Goal: Task Accomplishment & Management: Complete application form

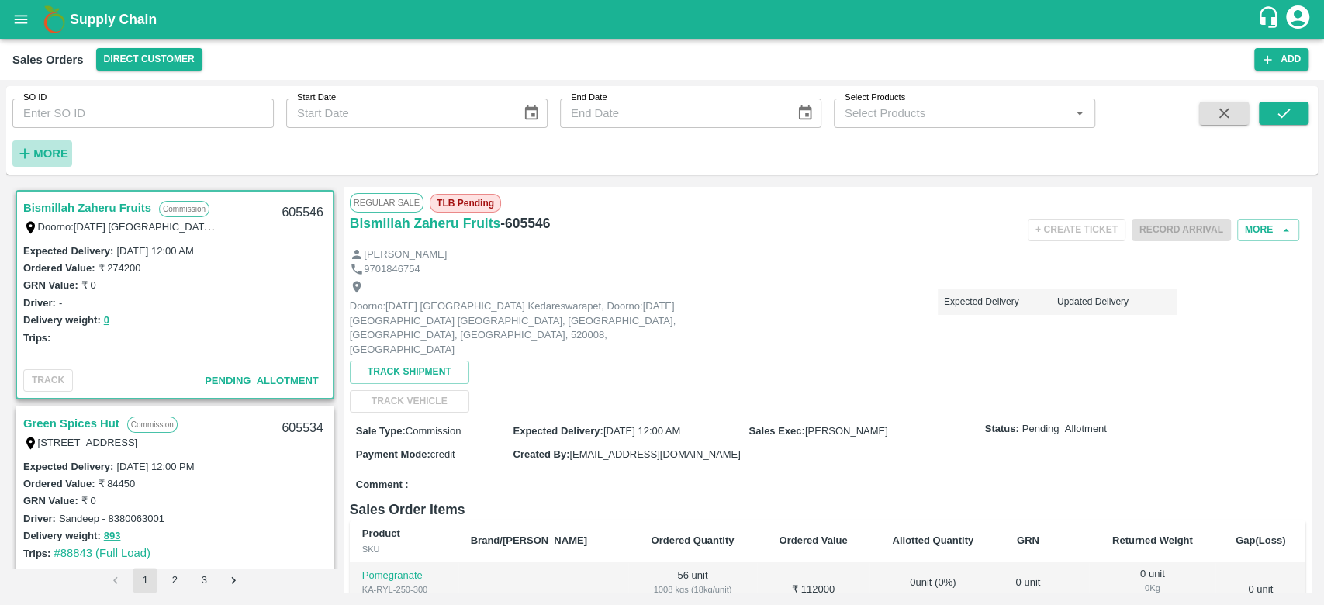
click at [50, 151] on strong "More" at bounding box center [50, 153] width 35 height 12
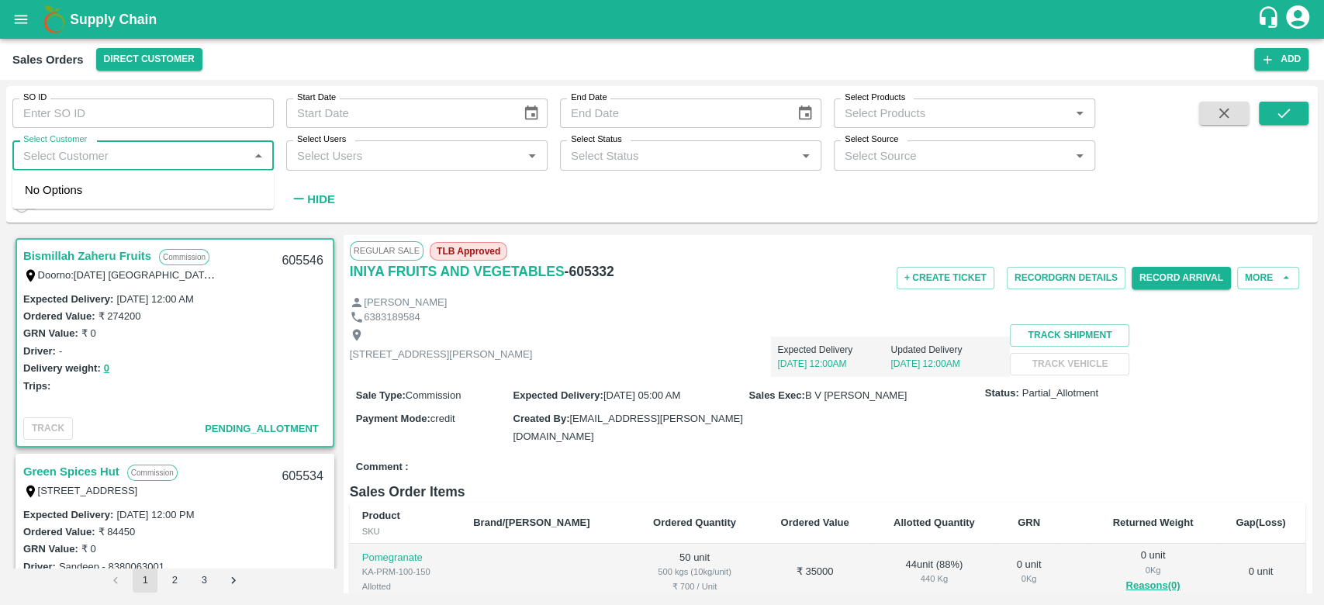
click at [50, 151] on input "Select Customer" at bounding box center [130, 155] width 227 height 20
type input "iniya"
click at [101, 184] on div "INIYA FRUITS AND VEGETABLES" at bounding box center [142, 197] width 261 height 40
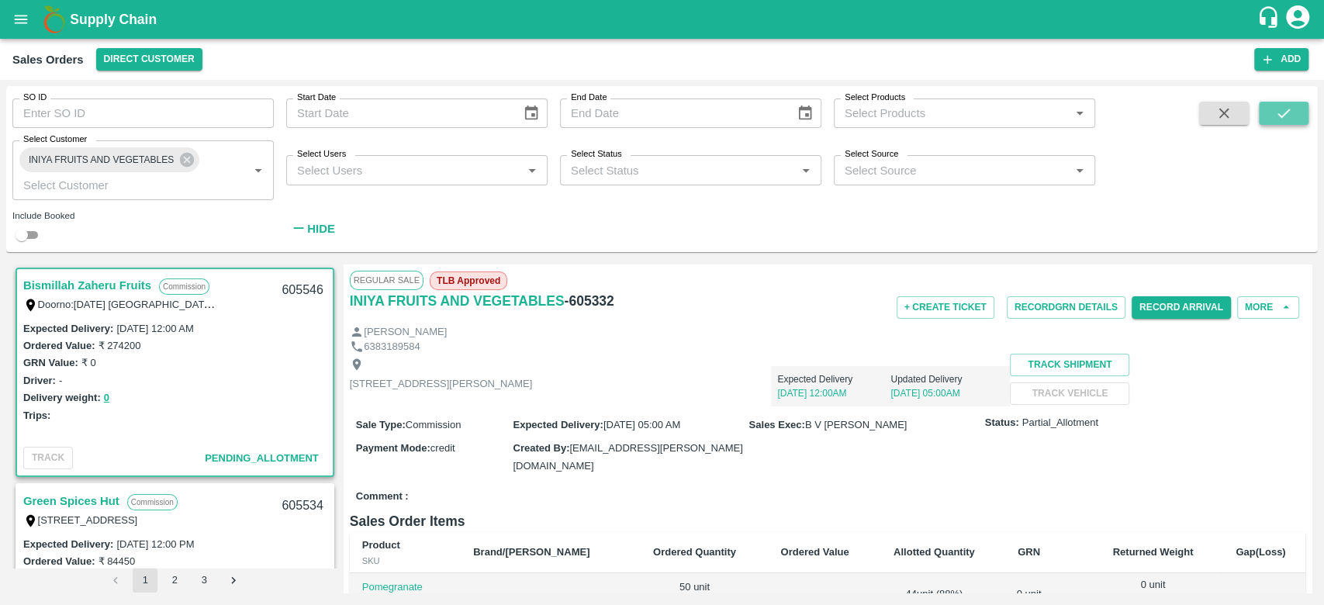
click at [1298, 103] on button "submit" at bounding box center [1284, 113] width 50 height 23
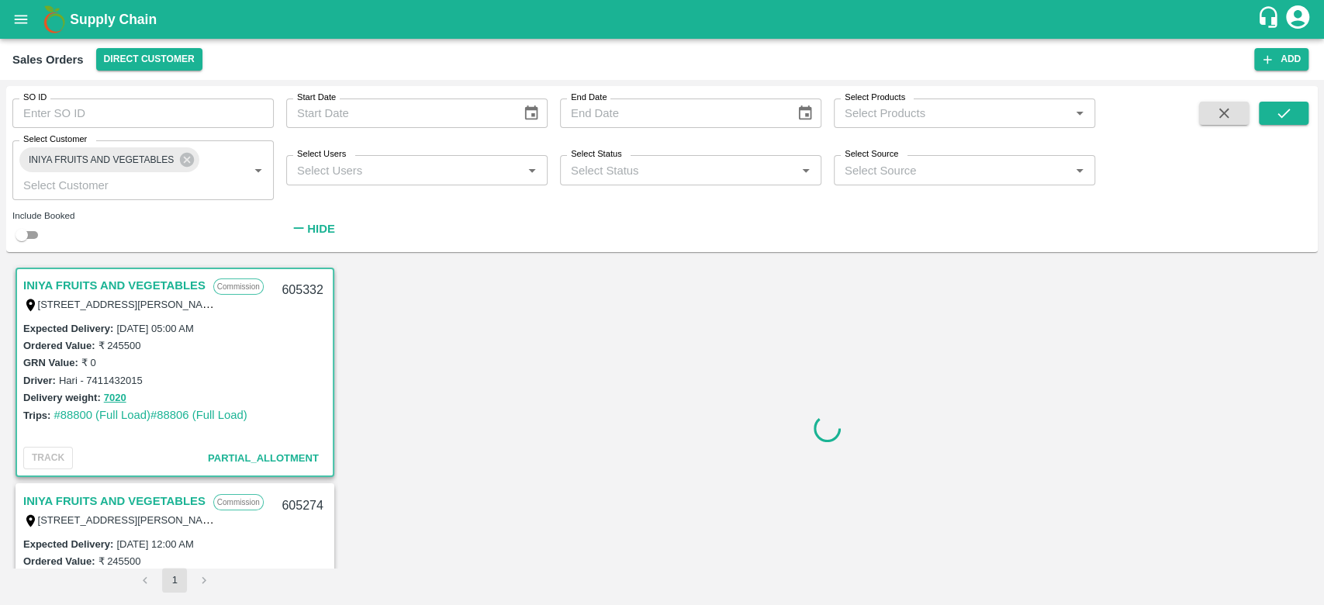
scroll to position [3, 0]
click at [113, 282] on link "INIYA FRUITS AND VEGETABLES" at bounding box center [114, 282] width 182 height 20
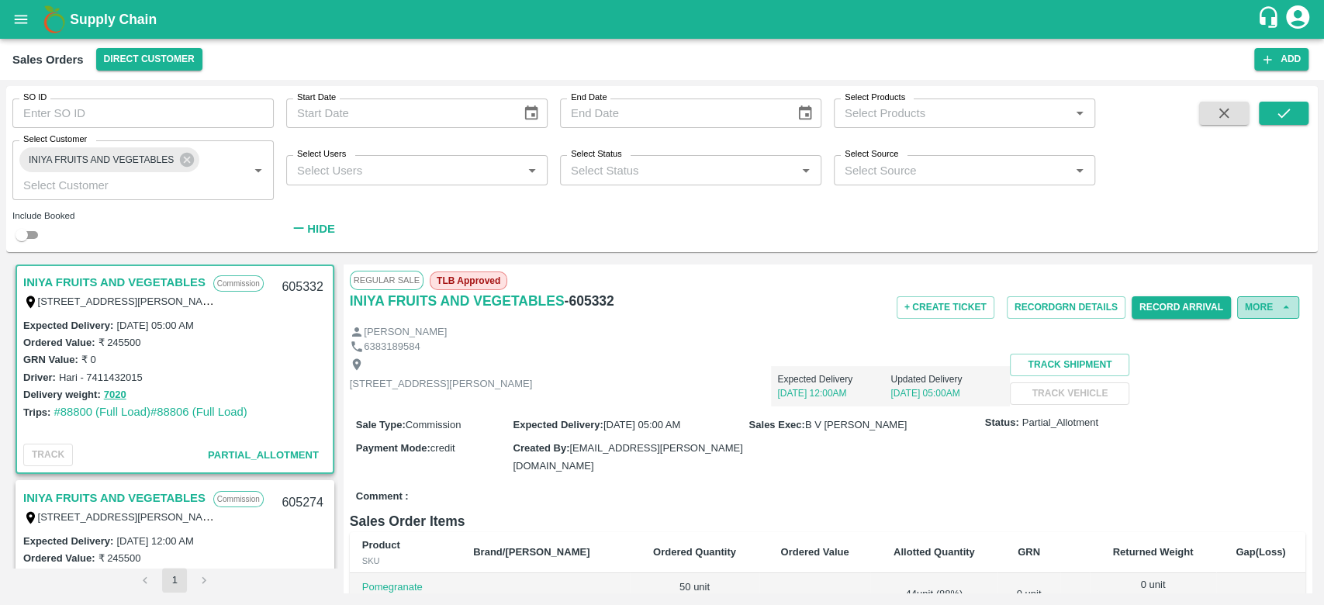
click at [1286, 314] on button "More" at bounding box center [1268, 307] width 62 height 22
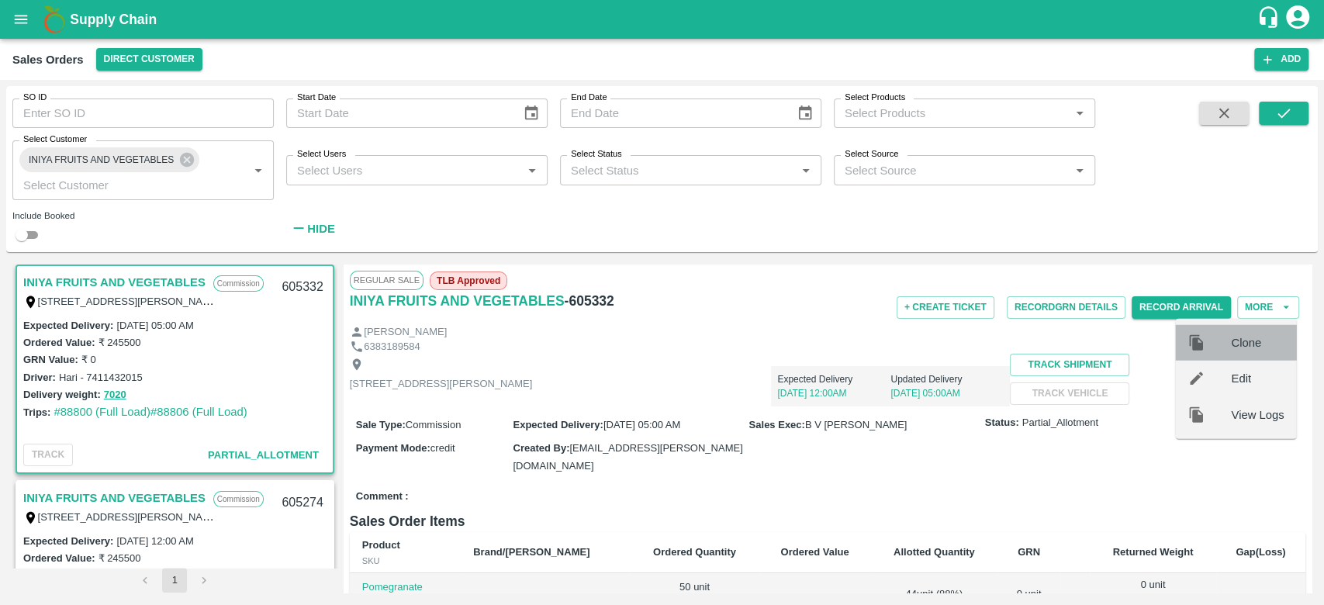
click at [1261, 336] on span "Clone" at bounding box center [1257, 342] width 53 height 17
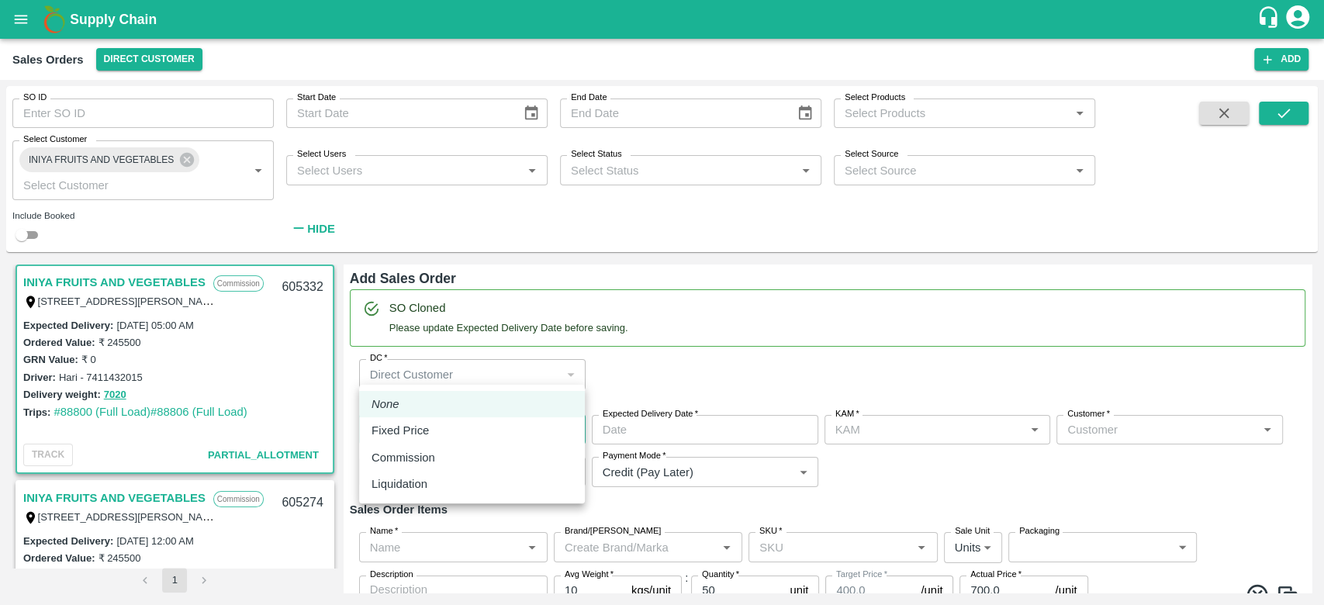
click at [483, 359] on body "Supply Chain Sales Orders Direct Customer Add SO ID SO ID Start Date Start Date…" at bounding box center [662, 302] width 1324 height 605
type input "B V Lokesh"
type input "932-INIYA FRUITS AND VEGETABLES"
type input "[STREET_ADDRESS][PERSON_NAME]"
type input "Pomegranate"
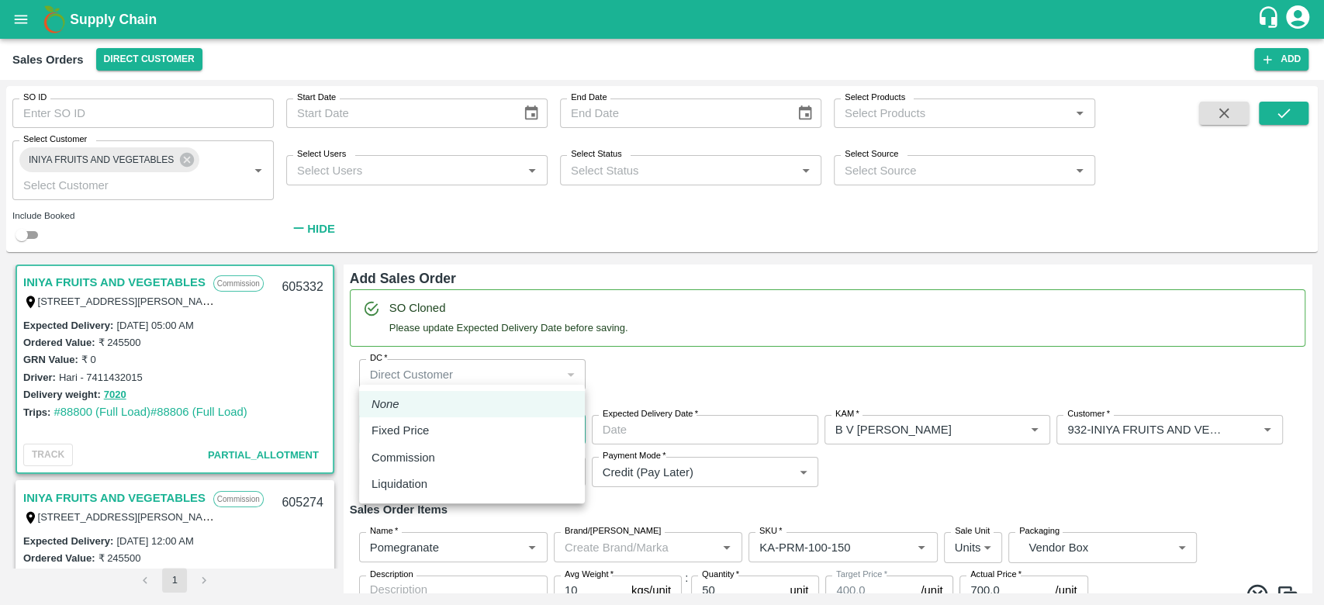
type input "KA-PRM-100-150"
type input "Pomegranate"
type input "KA-PRM-150-180"
type input "Pomegranate"
type input "KA-PRM-180-220"
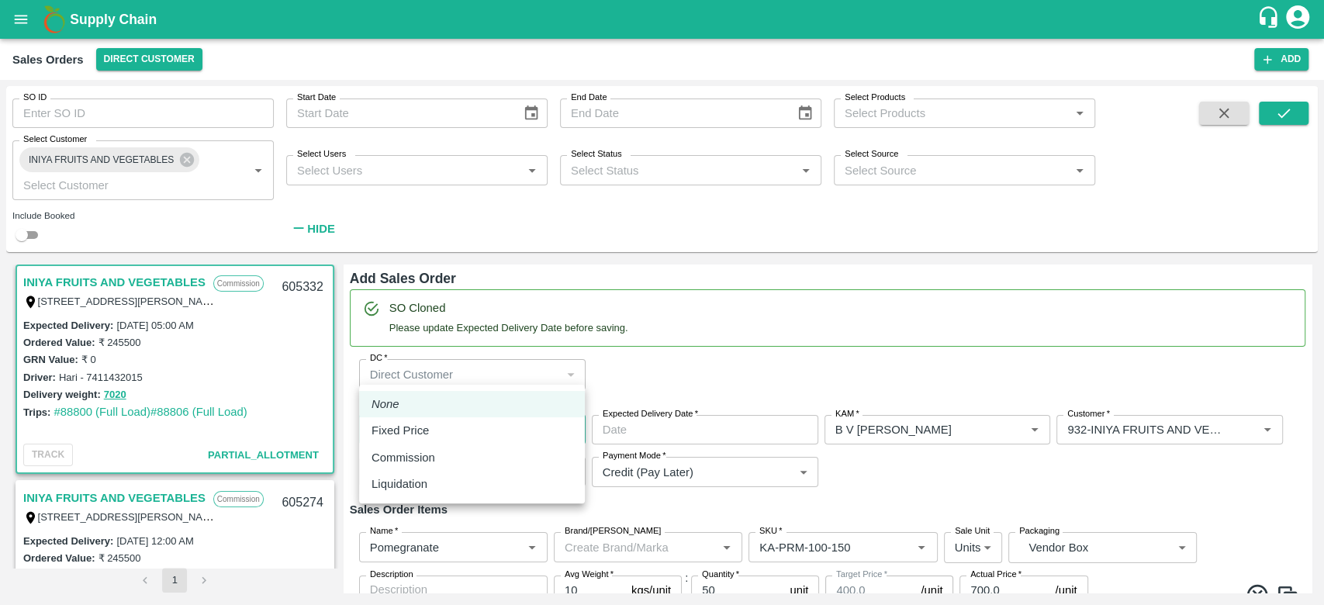
type input "Pomegranate"
type input "KA-PRM-220-250"
type input "Pomegranate"
type input "KA-PRM-250-300"
type input "Pomegranate"
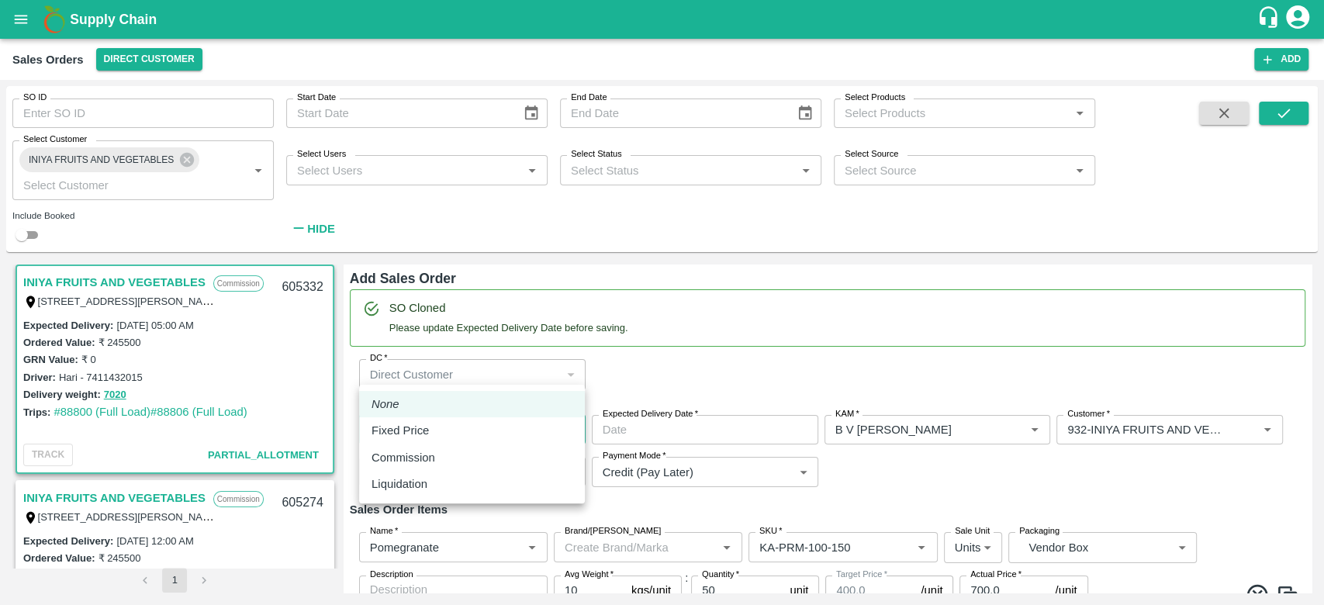
type input "KA-PRM-300-350"
type input "Pomegranate"
type input "KA-PRM-350-400"
type input "Pomegranate"
type input "KA-Loose A"
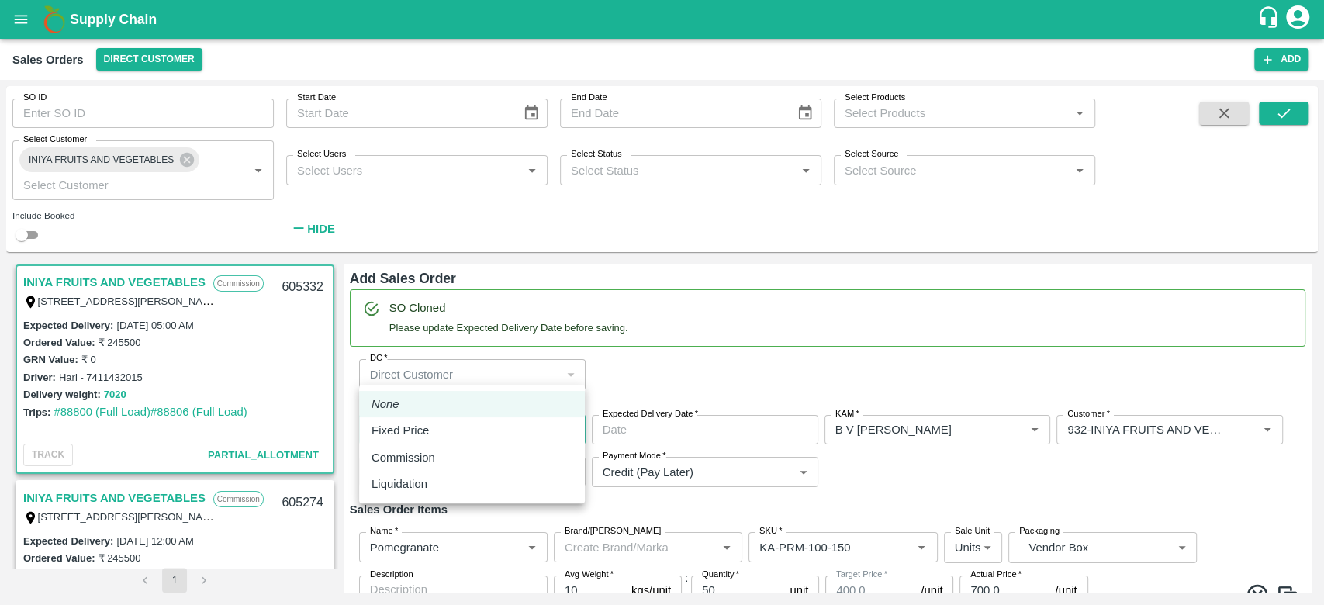
type input "Pomegranate"
type input "KA-SUPR-180++"
type input "Pomegranate"
type input "KA-SUPR-100++"
type input "Pomegranate"
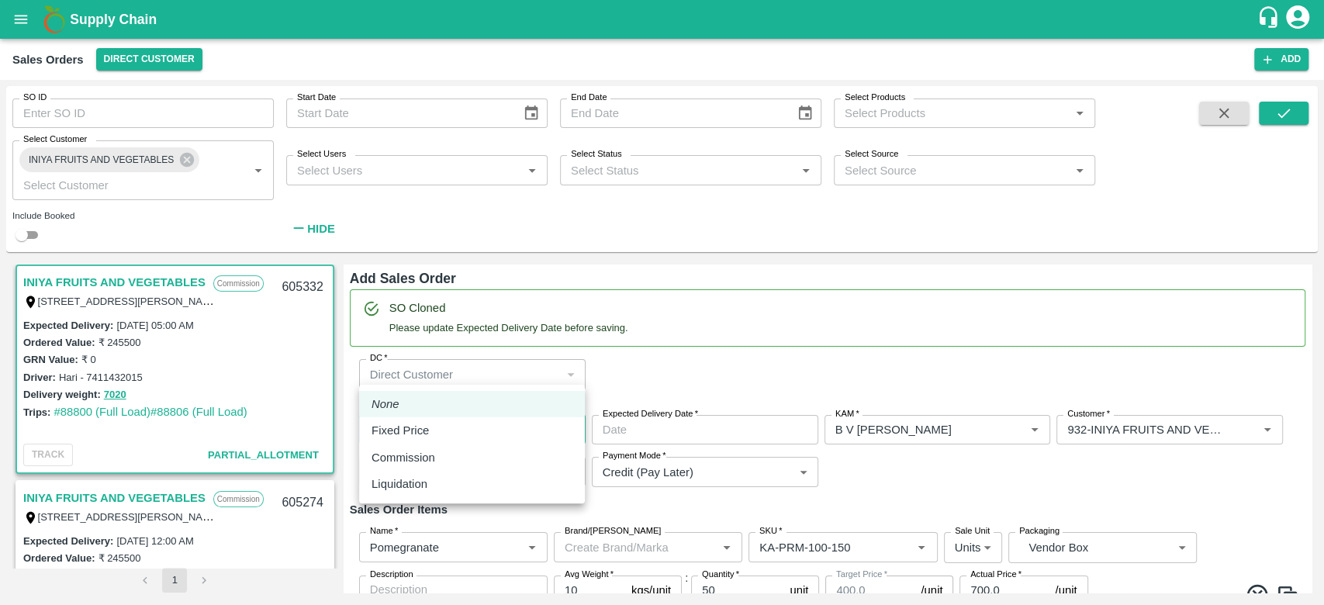
type input "KA-Green"
type input "Pomegranate"
type input "KA-Damage Fruit"
type input "Pomegranate"
type input "KA-PRM-180++"
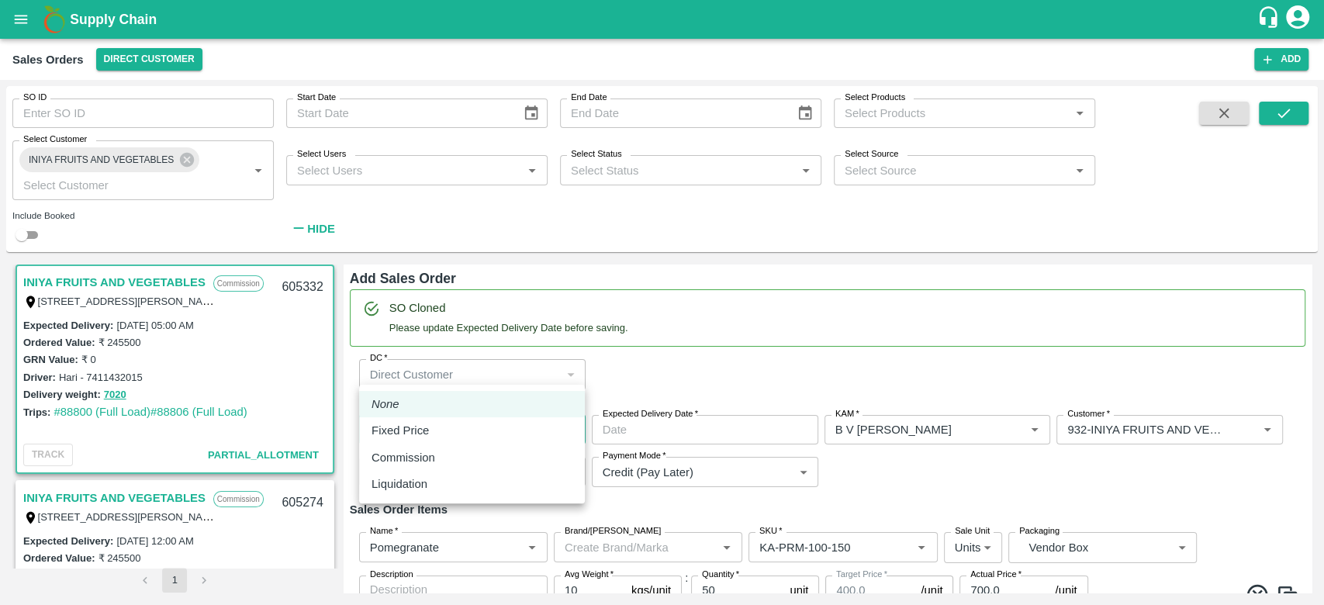
type input "Pomegranate"
type input "KA-Loose B"
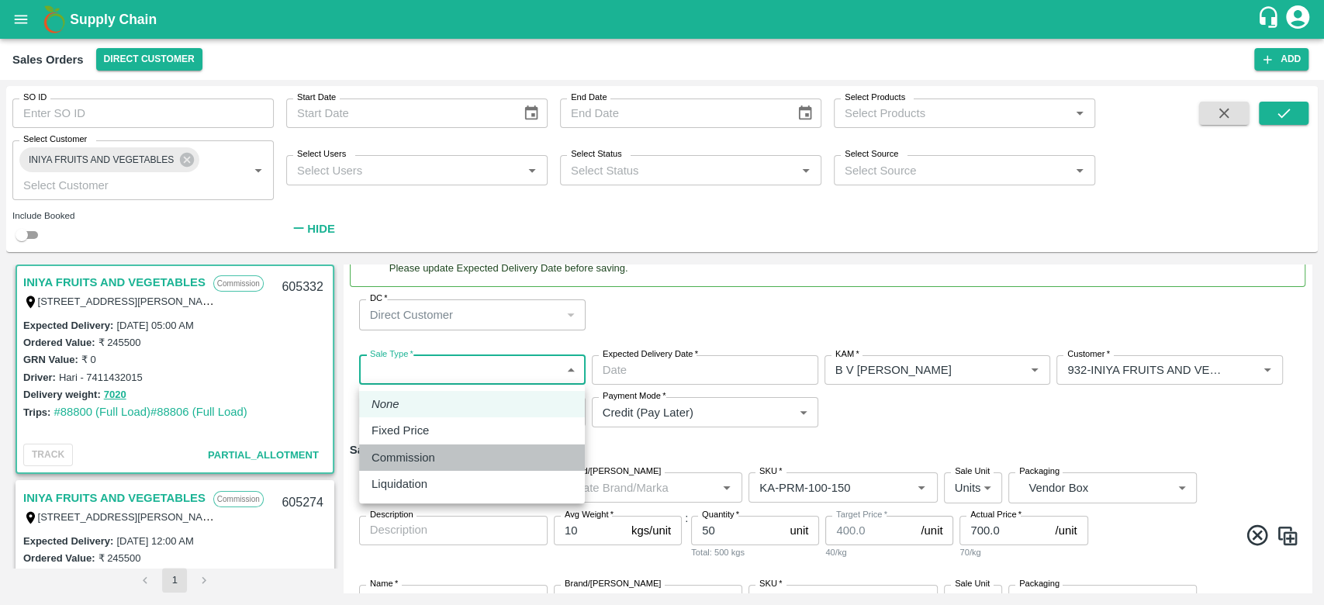
click at [466, 456] on div "Commission" at bounding box center [472, 457] width 201 height 17
type input "2"
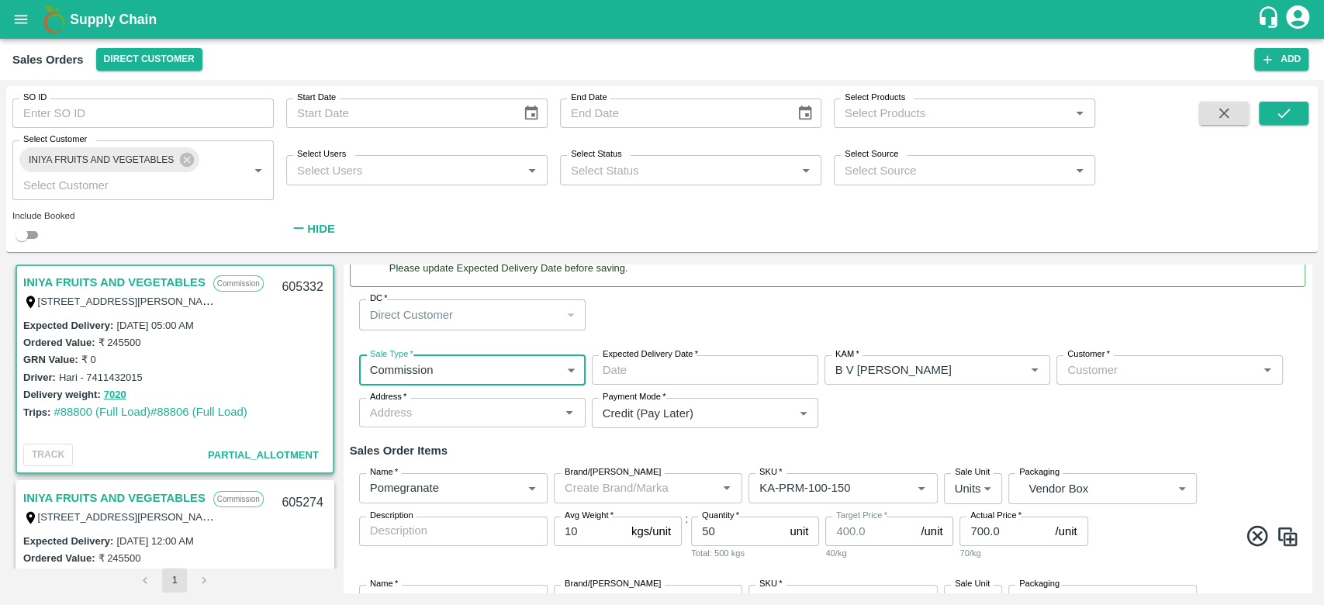
click at [694, 369] on input "Expected Delivery Date   *" at bounding box center [700, 369] width 216 height 29
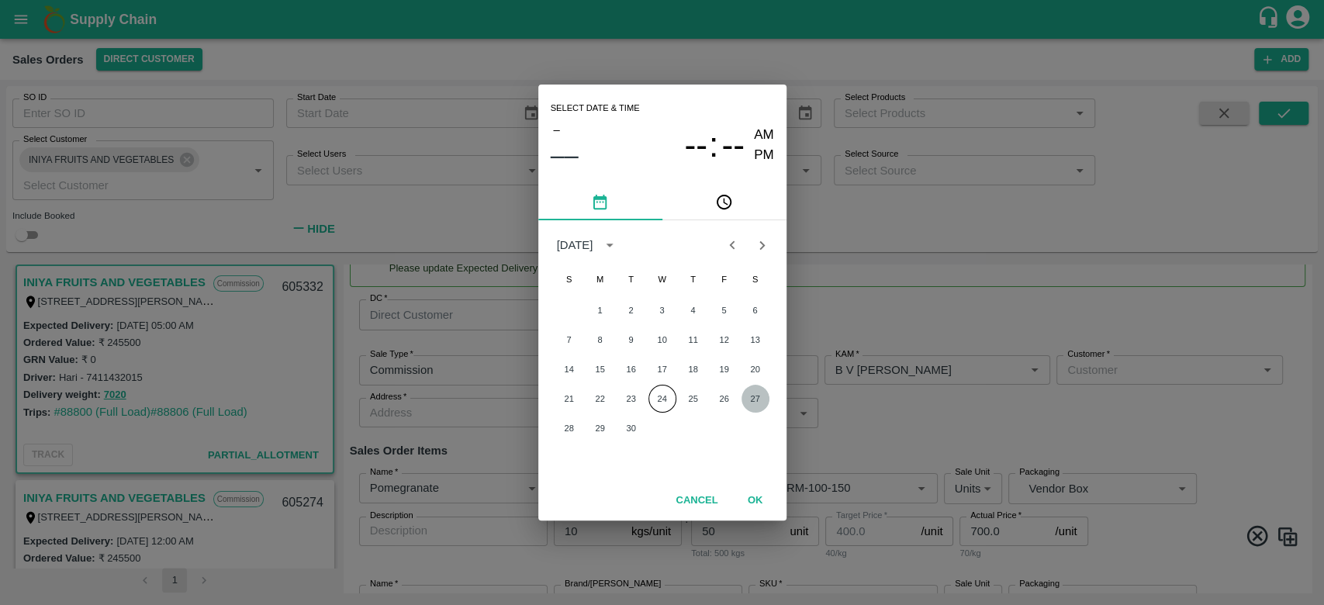
click at [749, 401] on button "27" at bounding box center [756, 399] width 28 height 28
type input "27/09/2025 12:00 AM"
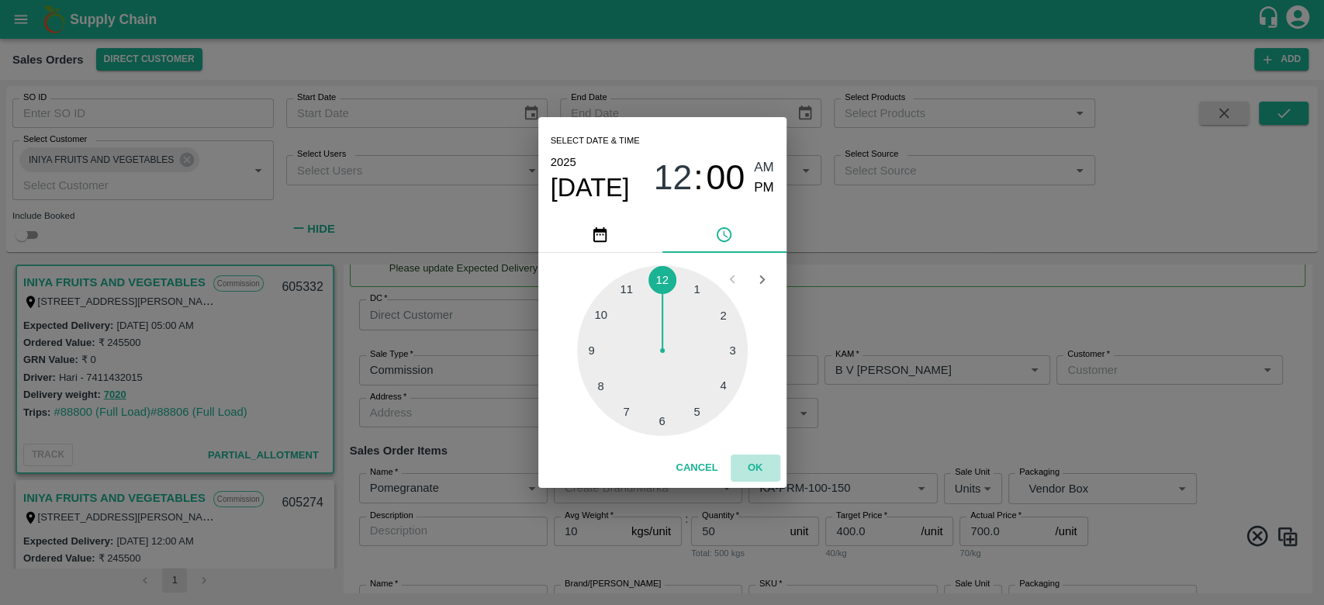
click at [747, 466] on button "OK" at bounding box center [756, 468] width 50 height 27
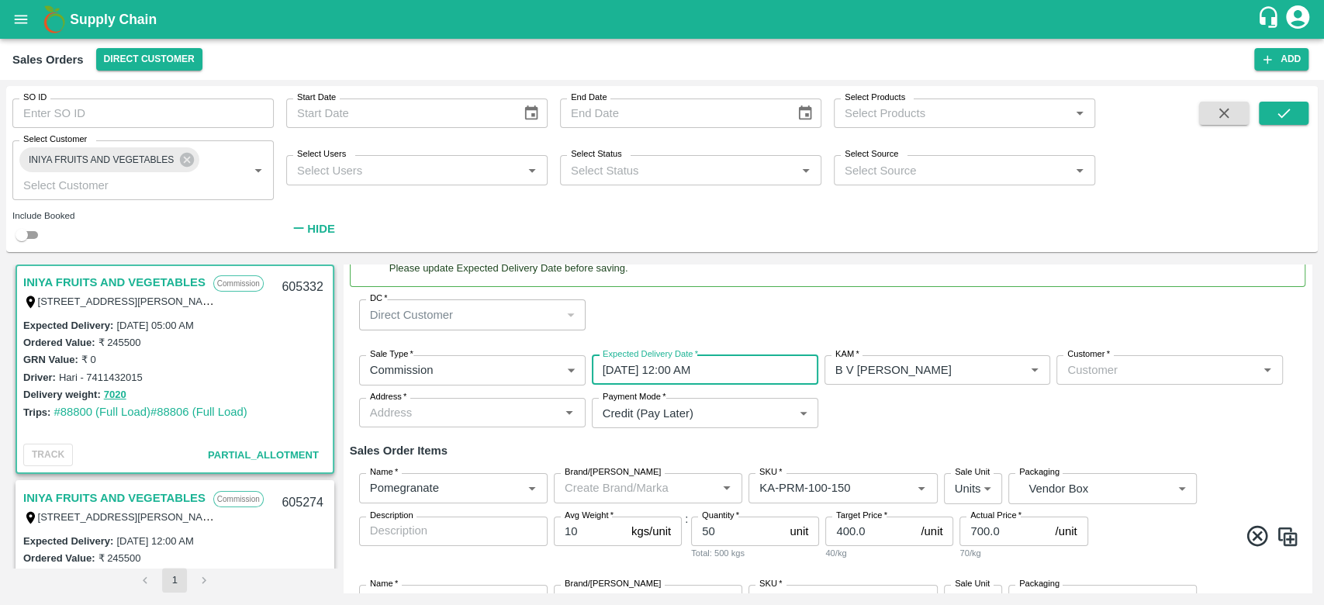
click at [1114, 370] on input "Customer   *" at bounding box center [1157, 370] width 192 height 20
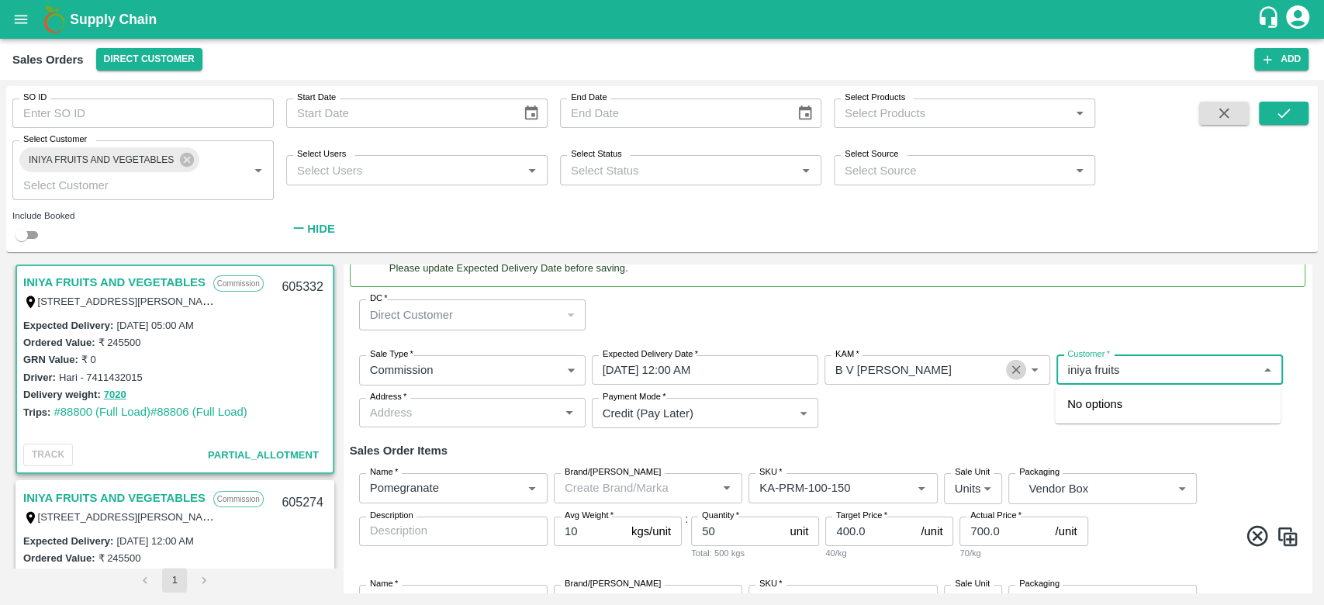
click at [1016, 366] on icon "Clear" at bounding box center [1016, 370] width 9 height 9
type input "iniya fruits"
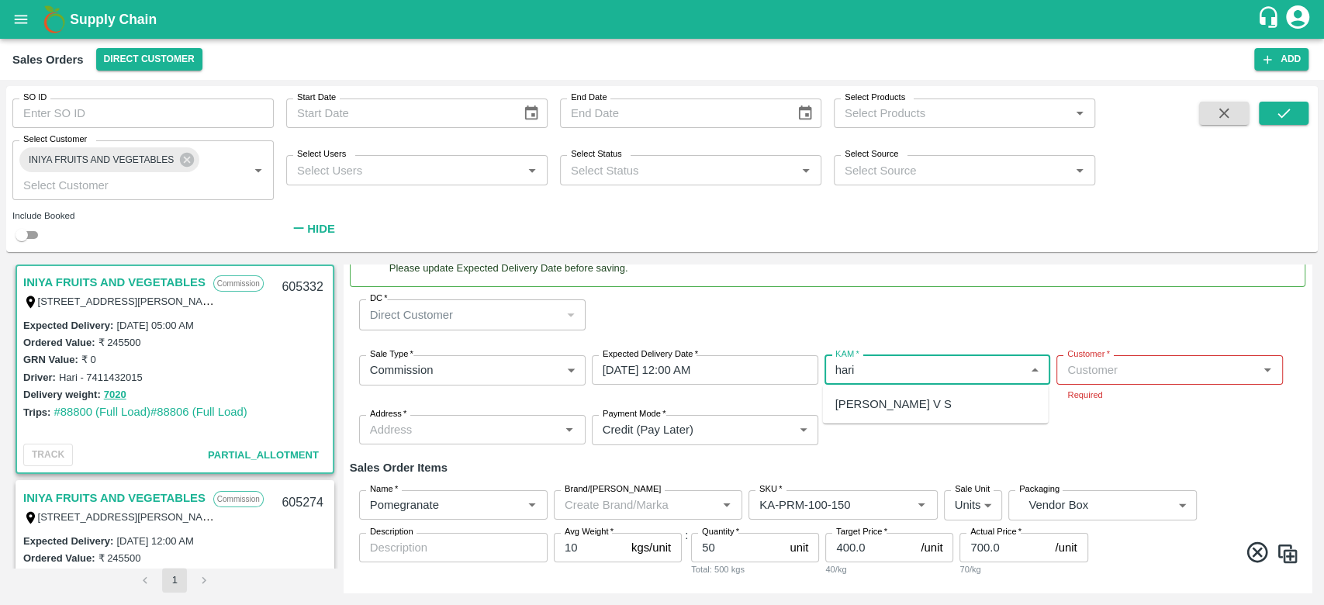
type input "hari"
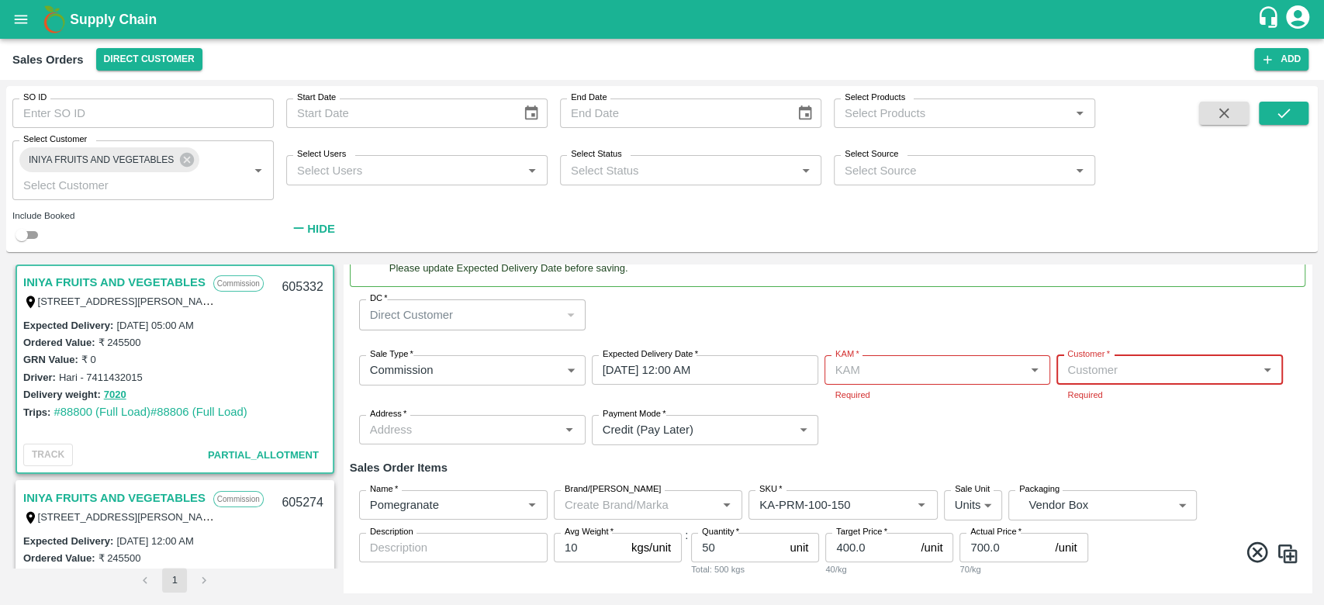
click at [920, 365] on input "KAM   *" at bounding box center [925, 370] width 192 height 20
click at [917, 414] on div "Hari Pranessh V S" at bounding box center [935, 404] width 226 height 26
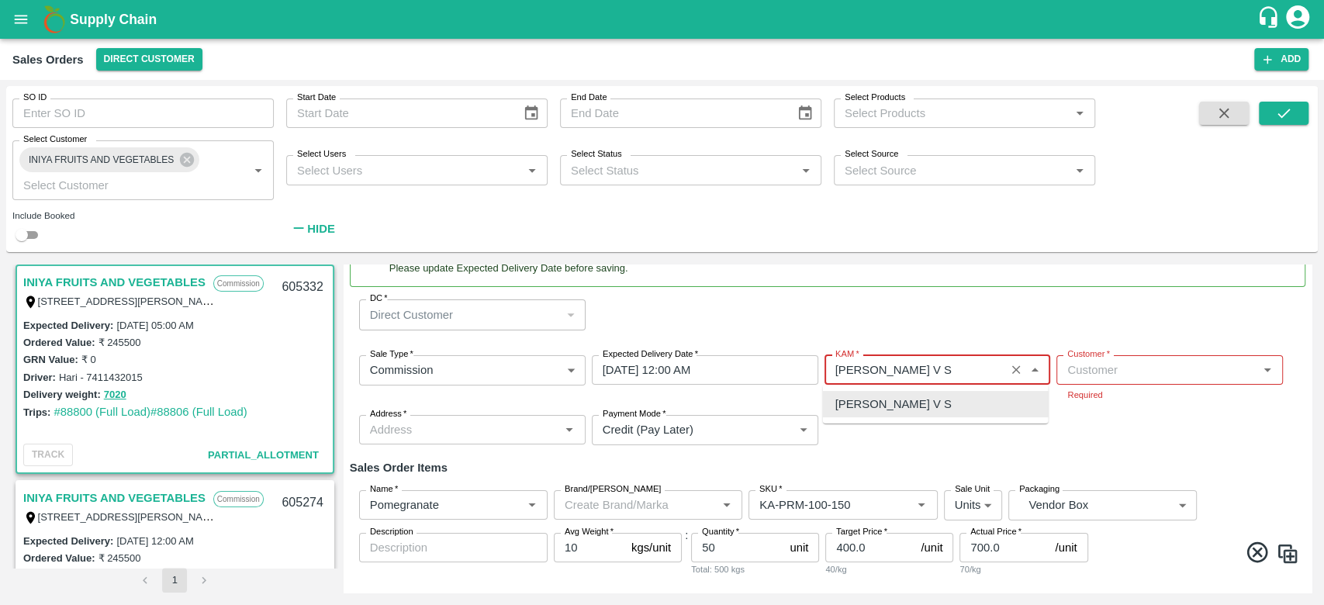
click at [927, 414] on div "Hari Pranessh V S" at bounding box center [935, 404] width 226 height 26
type input "Hari Pranessh V S"
click at [1123, 376] on input "Customer   *" at bounding box center [1157, 370] width 192 height 20
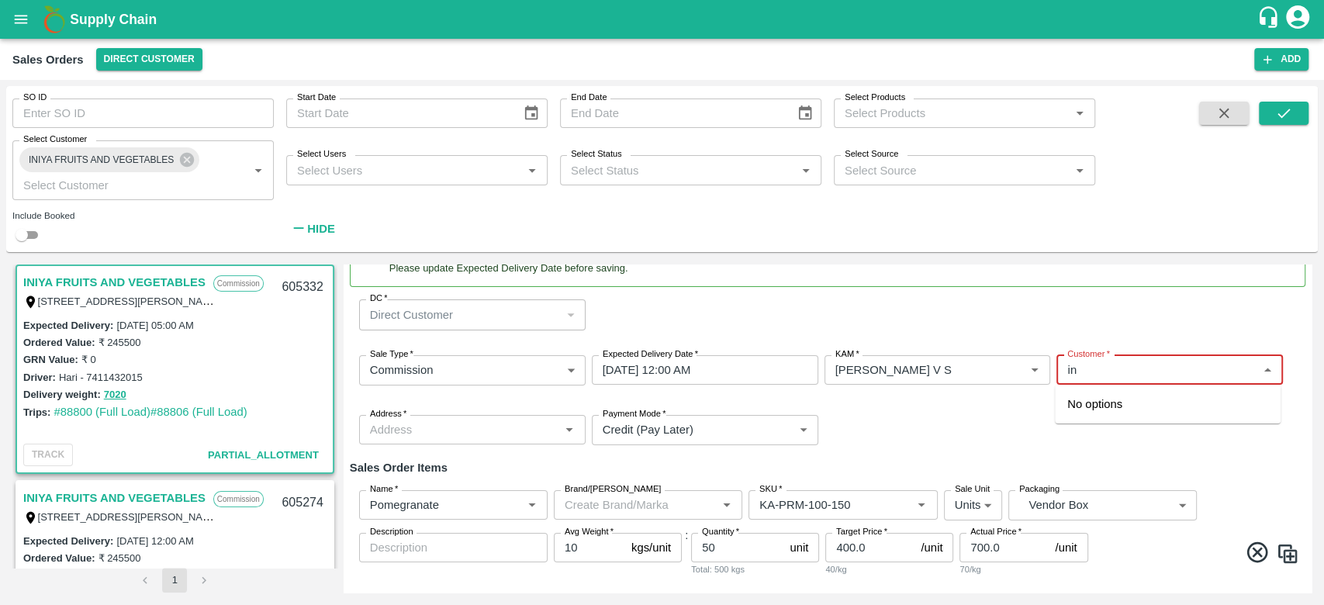
type input "i"
click at [1016, 369] on icon "Clear" at bounding box center [1016, 370] width 9 height 9
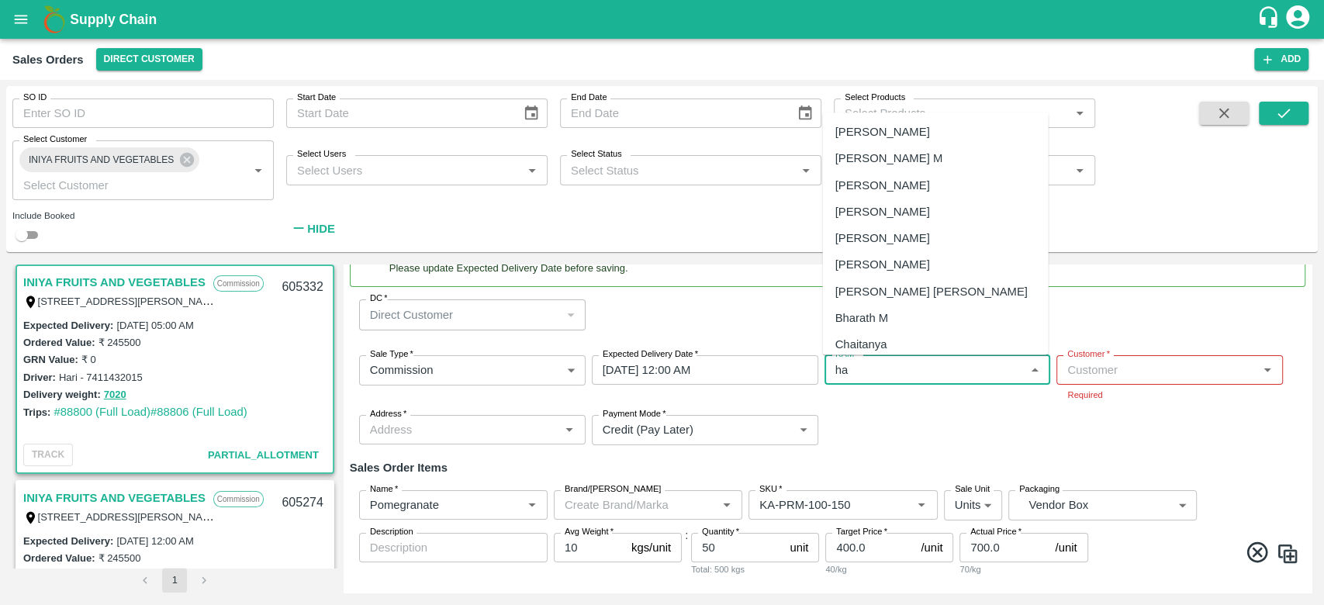
type input "h"
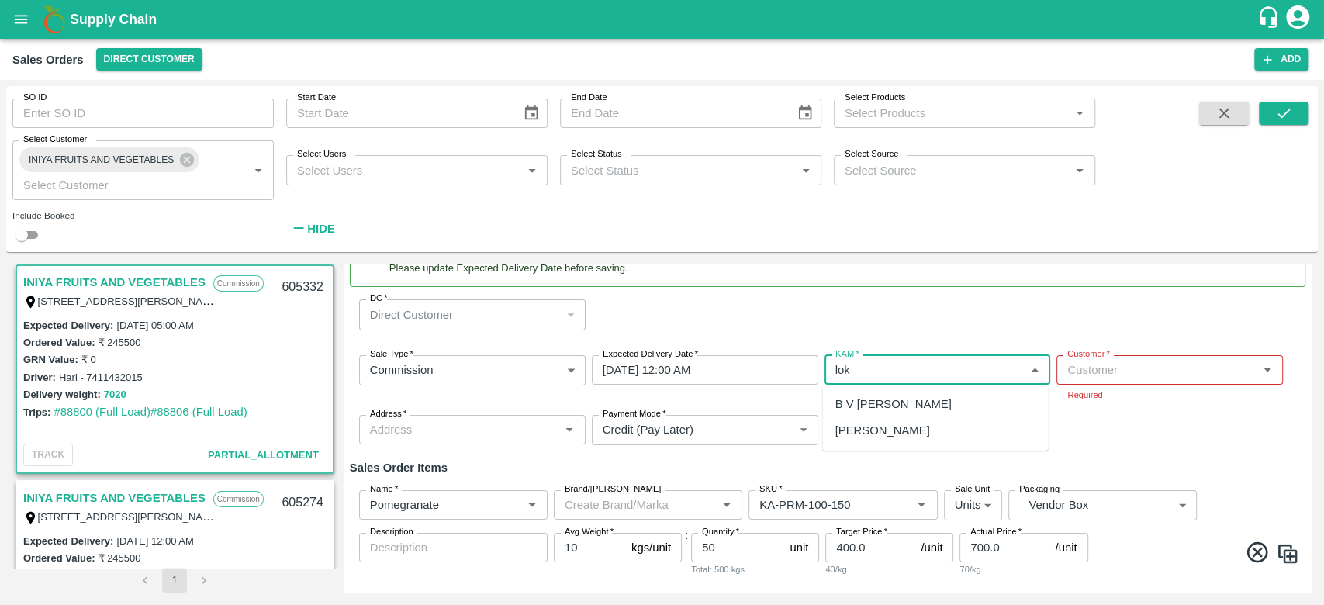
click at [888, 405] on div "B V Lokesh" at bounding box center [893, 404] width 116 height 17
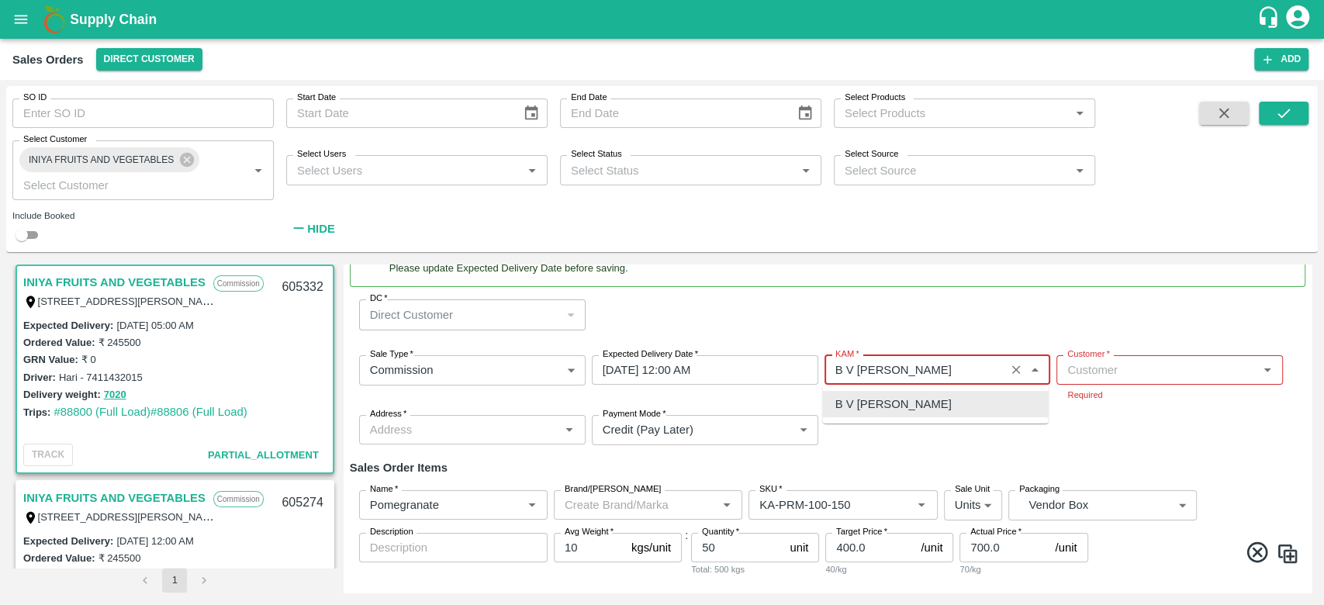
click at [954, 400] on div "B V Lokesh" at bounding box center [935, 404] width 226 height 26
type input "B V Lokesh"
click at [1130, 450] on div "Sale Type   * Commission 2 Sale Type Expected Delivery Date   * 27/09/2025 12:0…" at bounding box center [828, 400] width 956 height 115
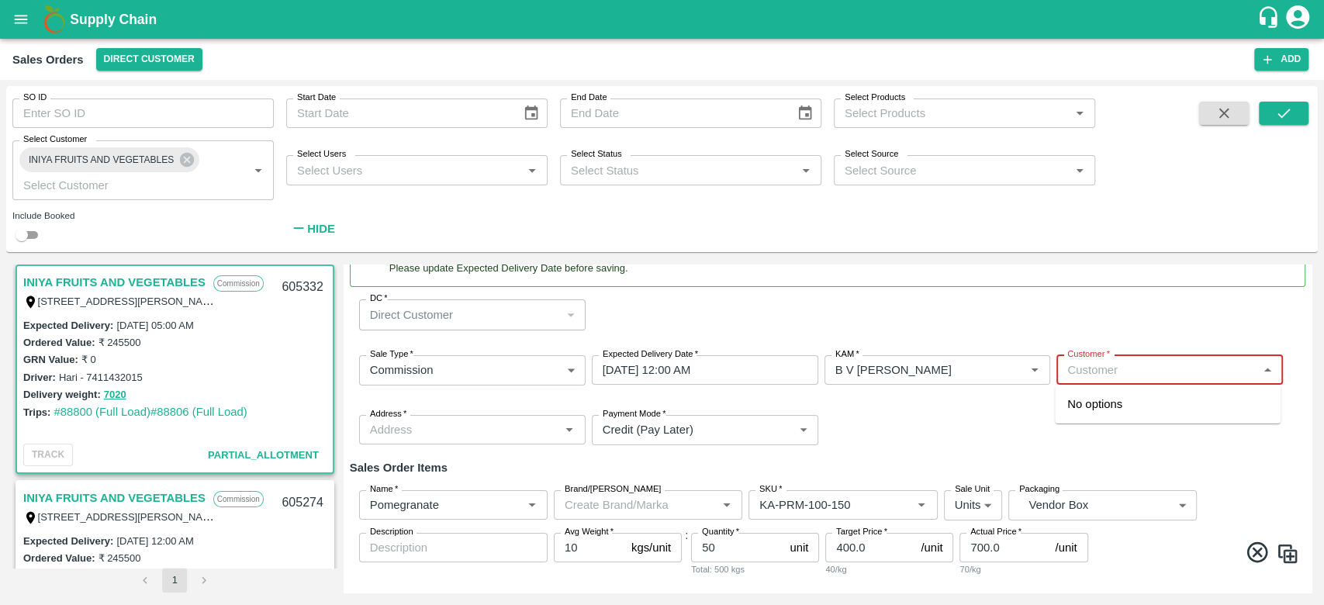
click at [1074, 369] on input "Customer   *" at bounding box center [1157, 370] width 192 height 20
type input "i"
click at [151, 63] on button "Direct Customer" at bounding box center [149, 59] width 106 height 22
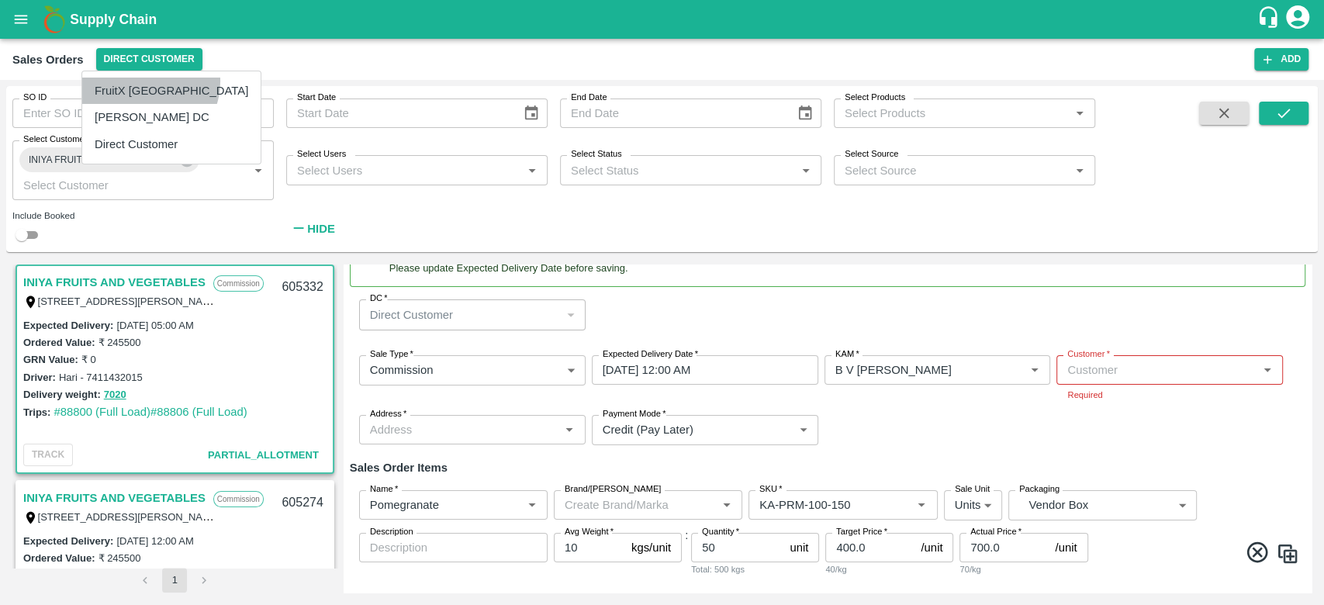
click at [144, 81] on li "FruitX [GEOGRAPHIC_DATA]" at bounding box center [171, 91] width 178 height 26
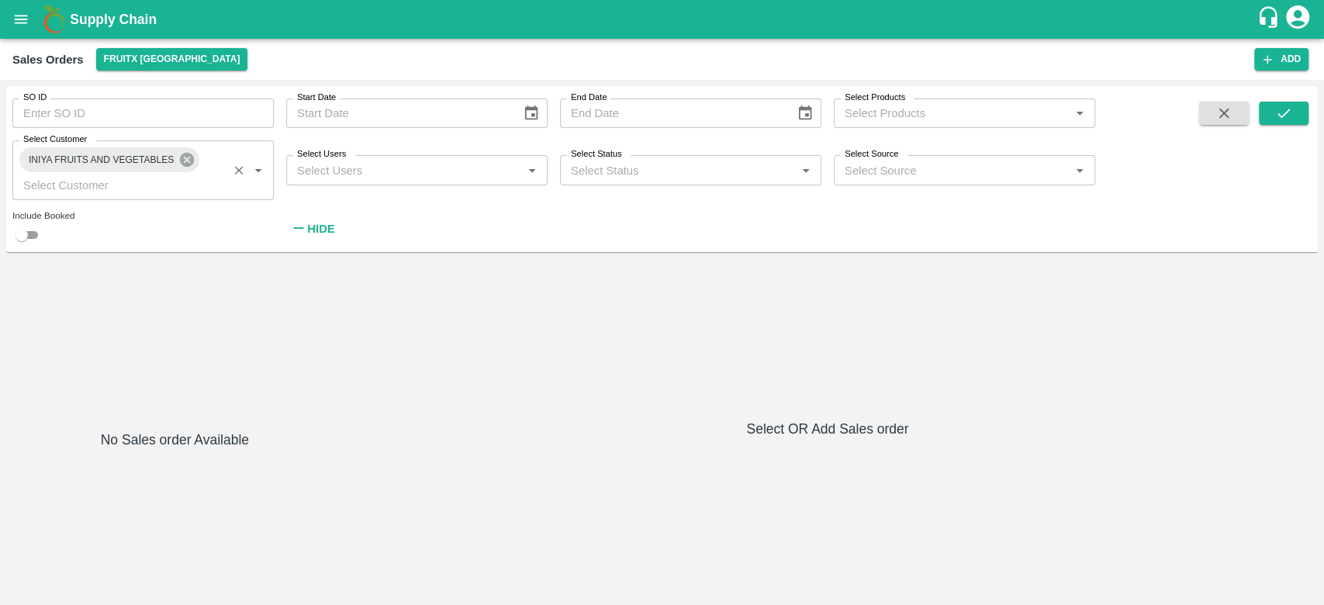
click at [187, 160] on icon at bounding box center [186, 159] width 17 height 17
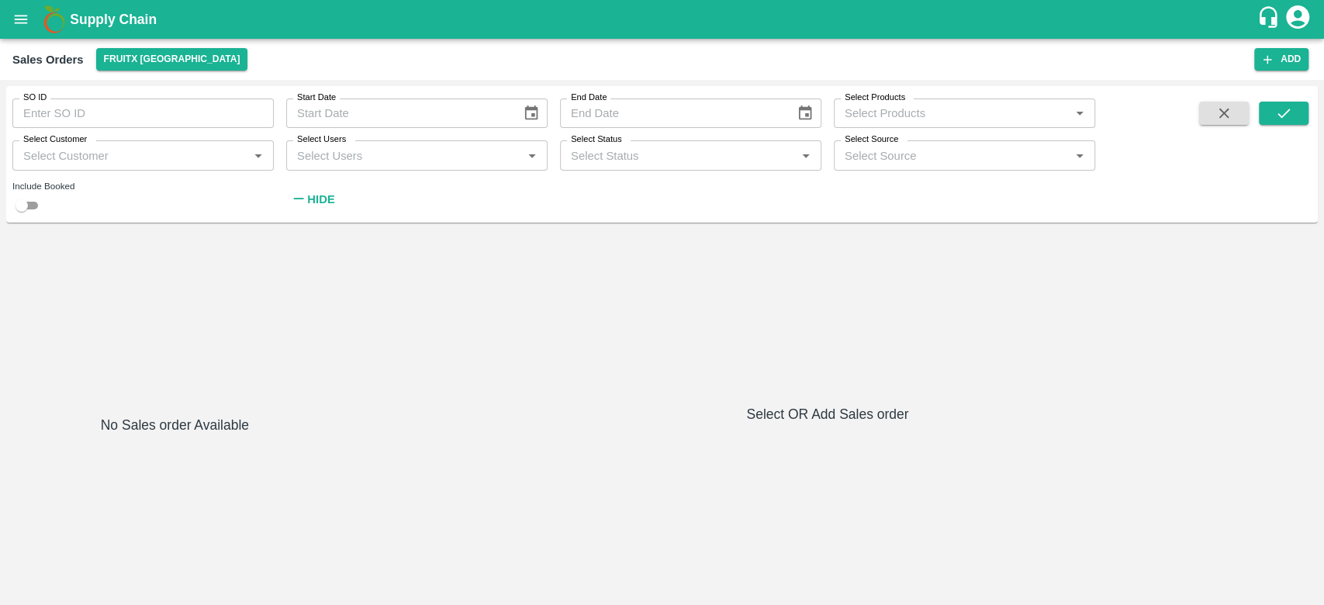
click at [296, 64] on div "Sales Orders FruitX Bangalore" at bounding box center [633, 59] width 1242 height 22
click at [165, 65] on button "FruitX [GEOGRAPHIC_DATA]" at bounding box center [172, 59] width 152 height 22
click at [144, 143] on li "Direct Customer" at bounding box center [174, 144] width 178 height 26
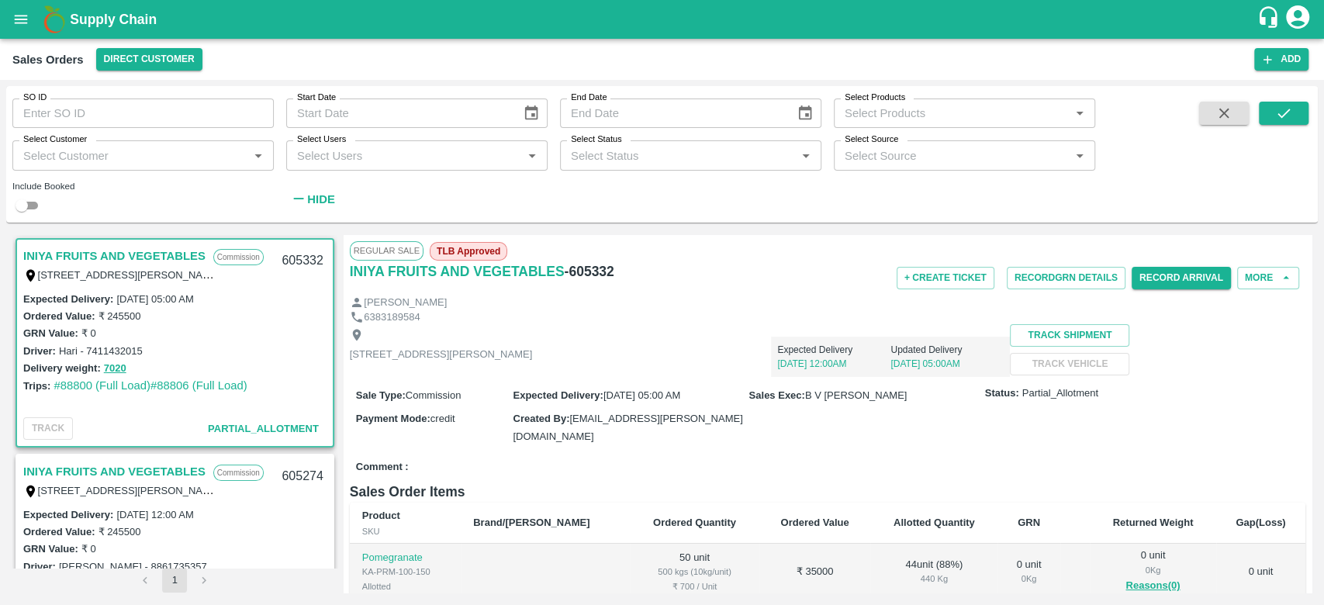
click at [129, 473] on link "INIYA FRUITS AND VEGETABLES" at bounding box center [114, 472] width 182 height 20
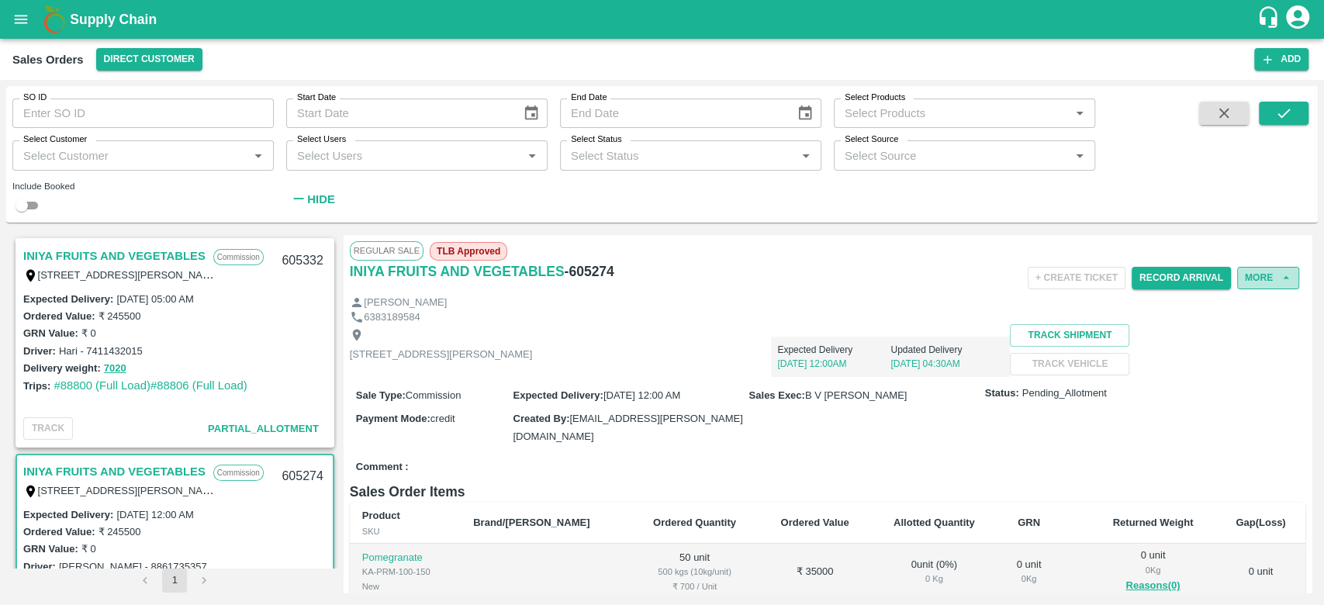
click at [1259, 284] on button "More" at bounding box center [1268, 278] width 62 height 22
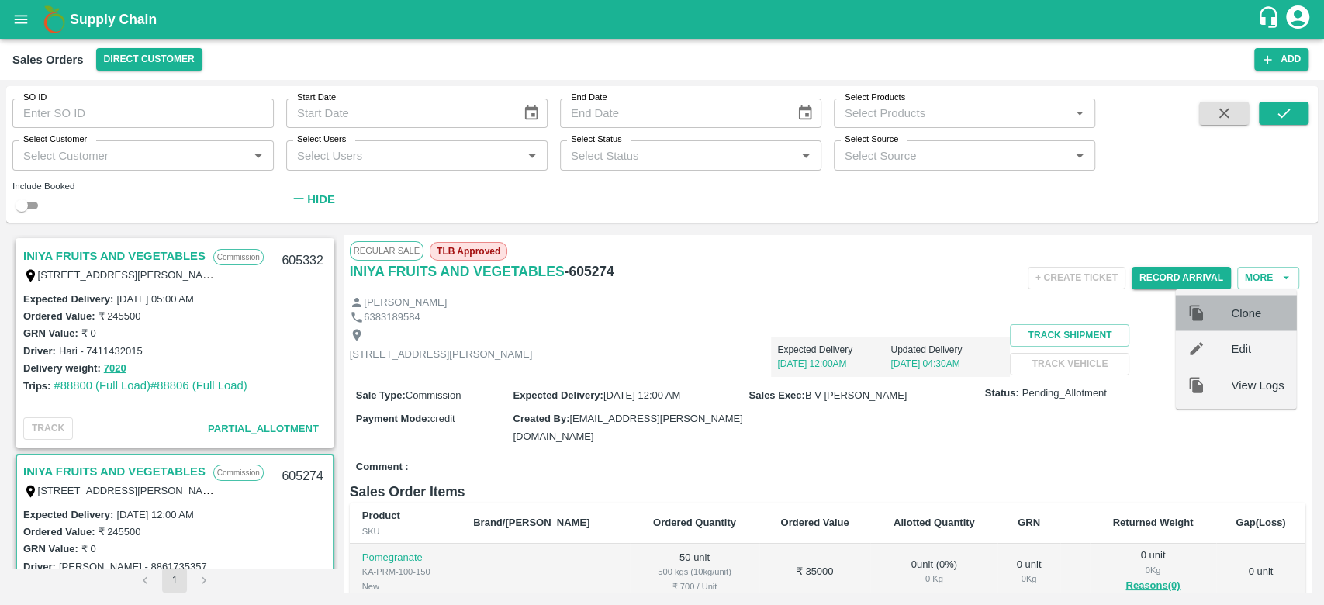
click at [1237, 319] on span "Clone" at bounding box center [1257, 312] width 53 height 17
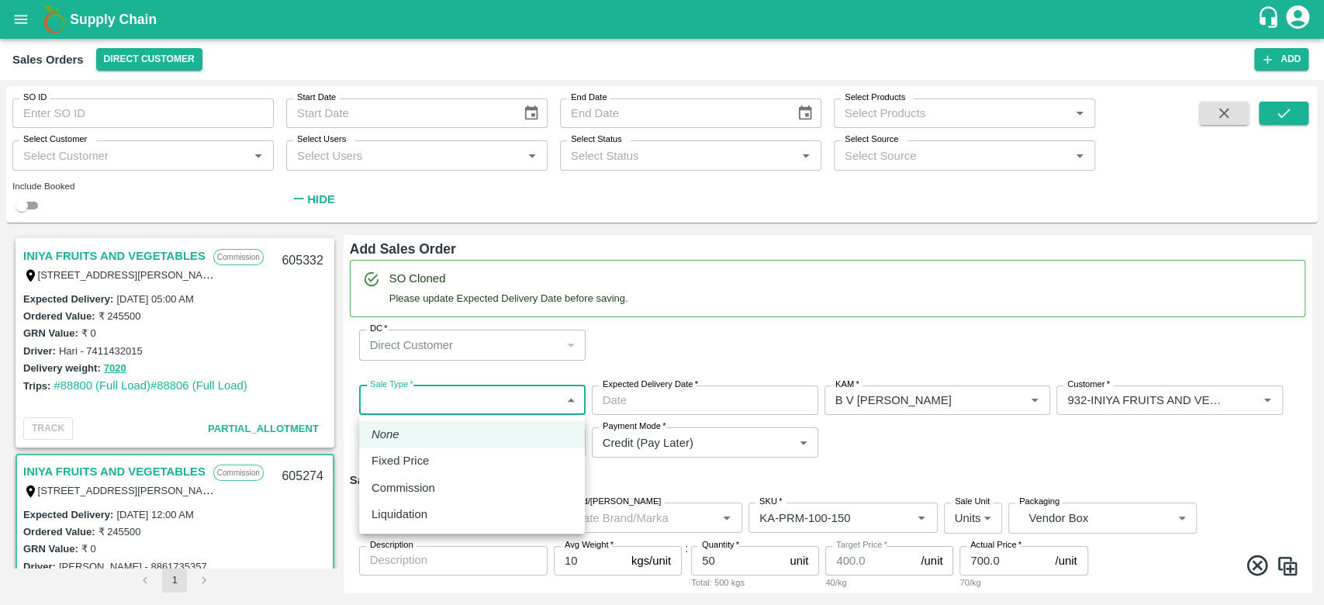
click at [405, 413] on body "Supply Chain Sales Orders Direct Customer Add SO ID SO ID Start Date Start Date…" at bounding box center [662, 302] width 1324 height 605
click at [401, 498] on li "Commission" at bounding box center [472, 488] width 226 height 26
type input "2"
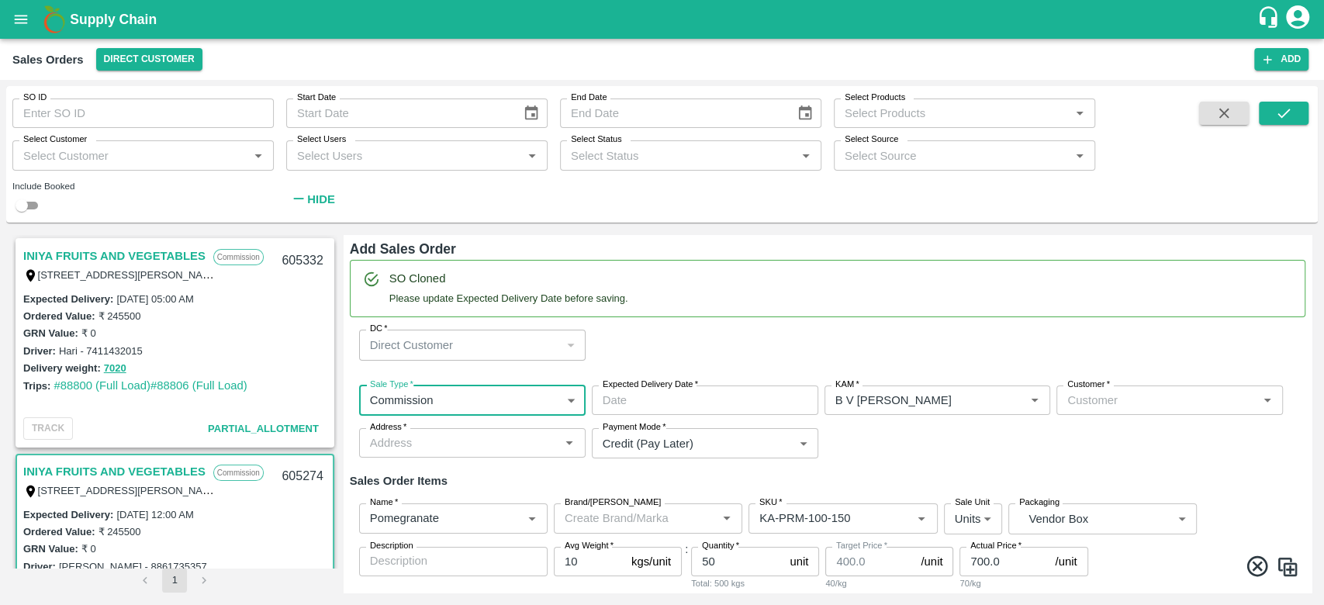
click at [1128, 413] on div "Customer   *" at bounding box center [1170, 400] width 227 height 29
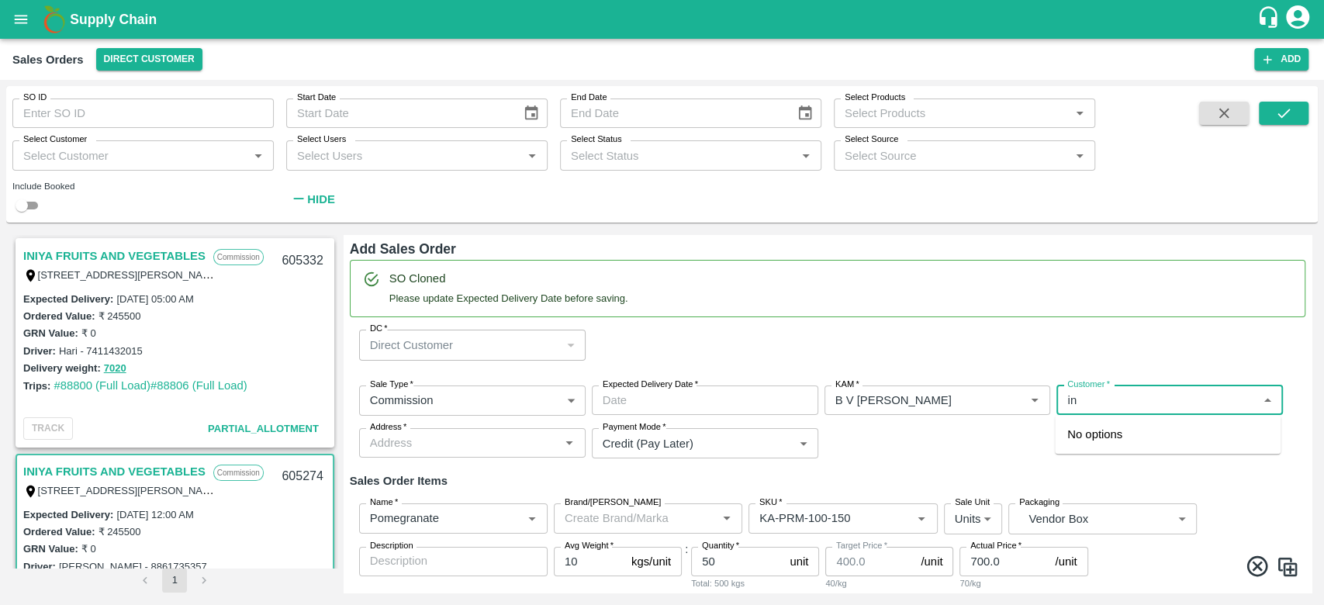
type input "i"
click at [1021, 399] on button "Clear" at bounding box center [1016, 400] width 21 height 21
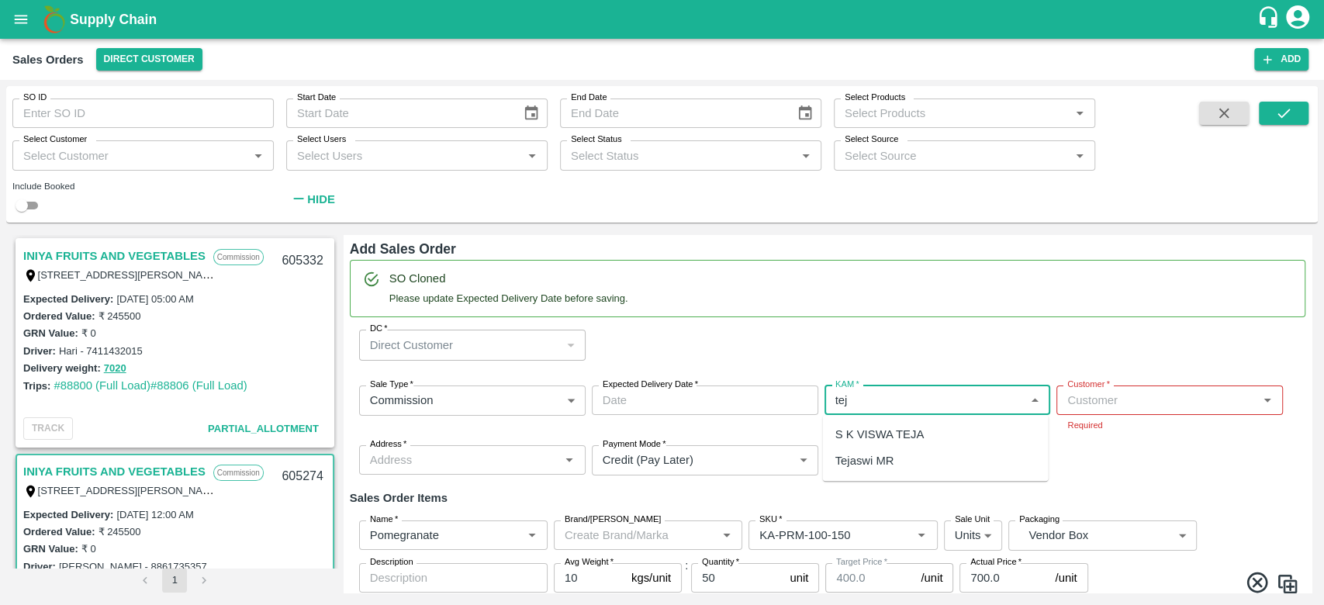
click at [930, 465] on div "Tejaswi MR" at bounding box center [935, 461] width 226 height 26
click at [956, 447] on div "Tejaswi MR" at bounding box center [935, 434] width 226 height 26
type input "Tejaswi MR"
click at [1099, 410] on input "Customer   *" at bounding box center [1157, 400] width 192 height 20
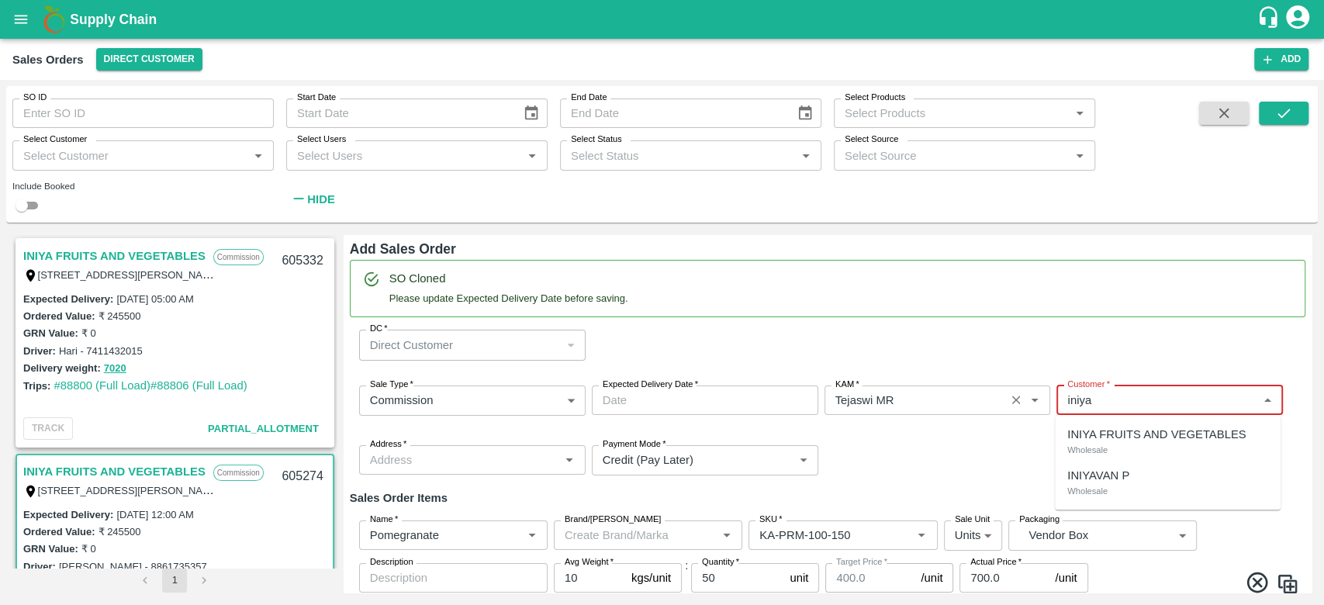
click at [1111, 436] on p "INIYA FRUITS AND VEGETABLES" at bounding box center [1157, 434] width 178 height 17
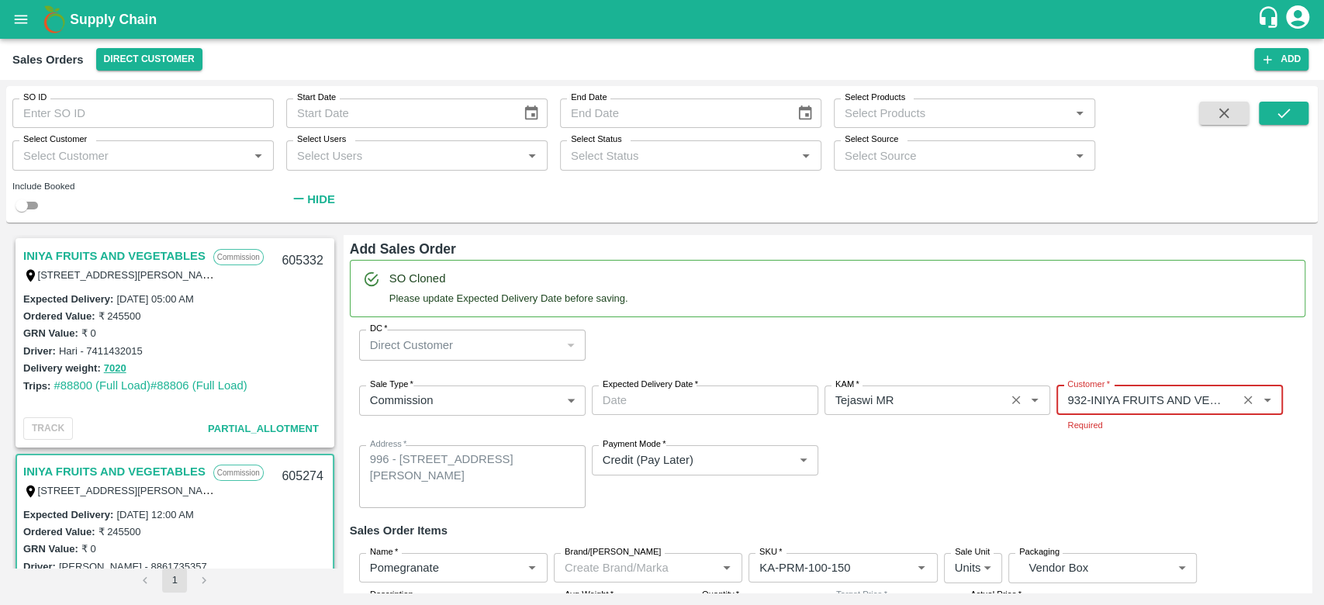
type input "932-INIYA FRUITS AND VEGETABLES"
click at [1111, 436] on div "Sale Type   * Commission 2 Sale Type Expected Delivery Date   * Expected Delive…" at bounding box center [828, 446] width 956 height 147
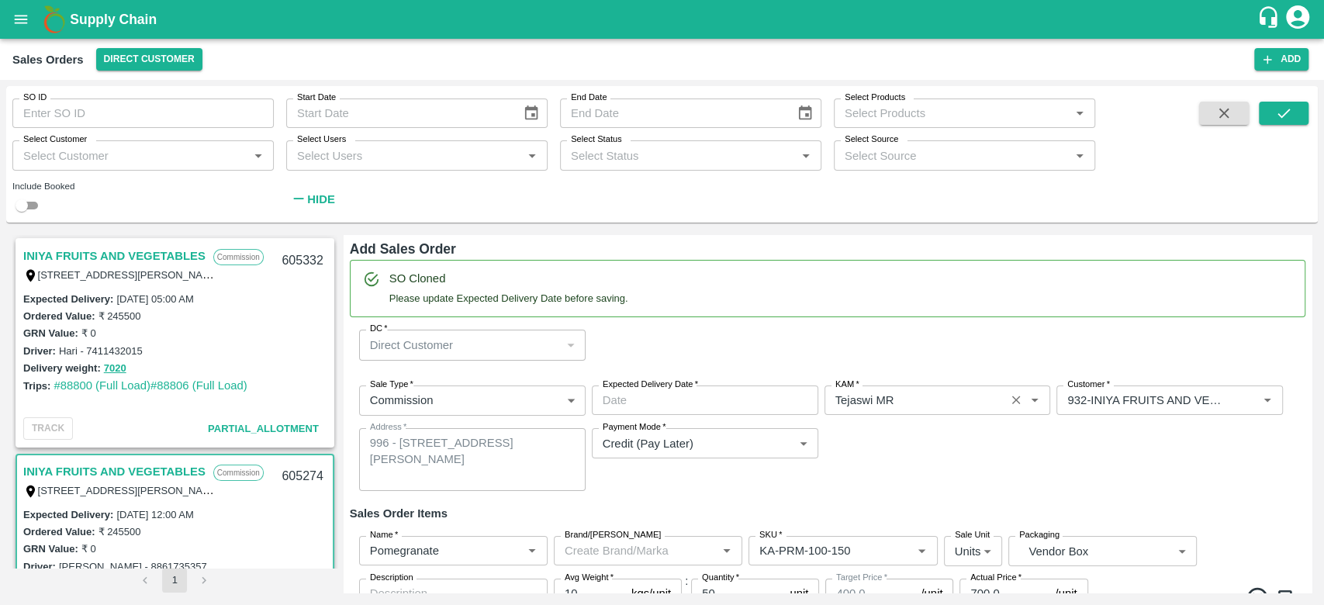
click at [1021, 479] on div "Sale Type   * Commission 2 Sale Type Expected Delivery Date   * Expected Delive…" at bounding box center [828, 438] width 956 height 130
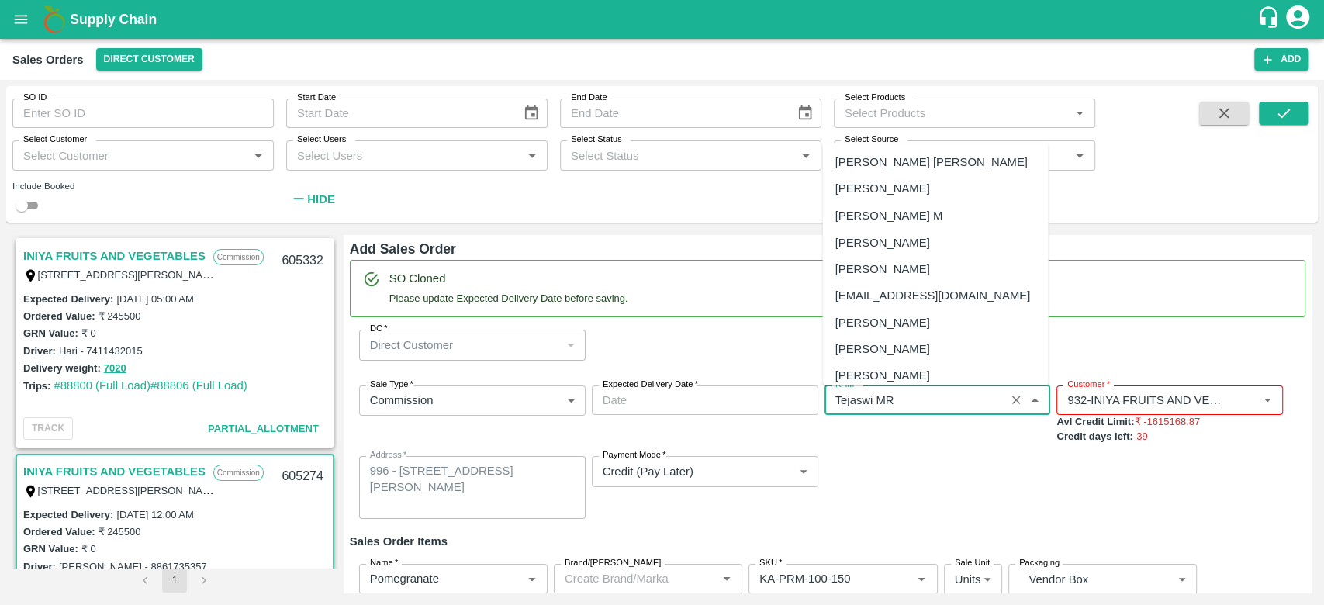
click at [950, 407] on input "KAM   *" at bounding box center [914, 400] width 171 height 20
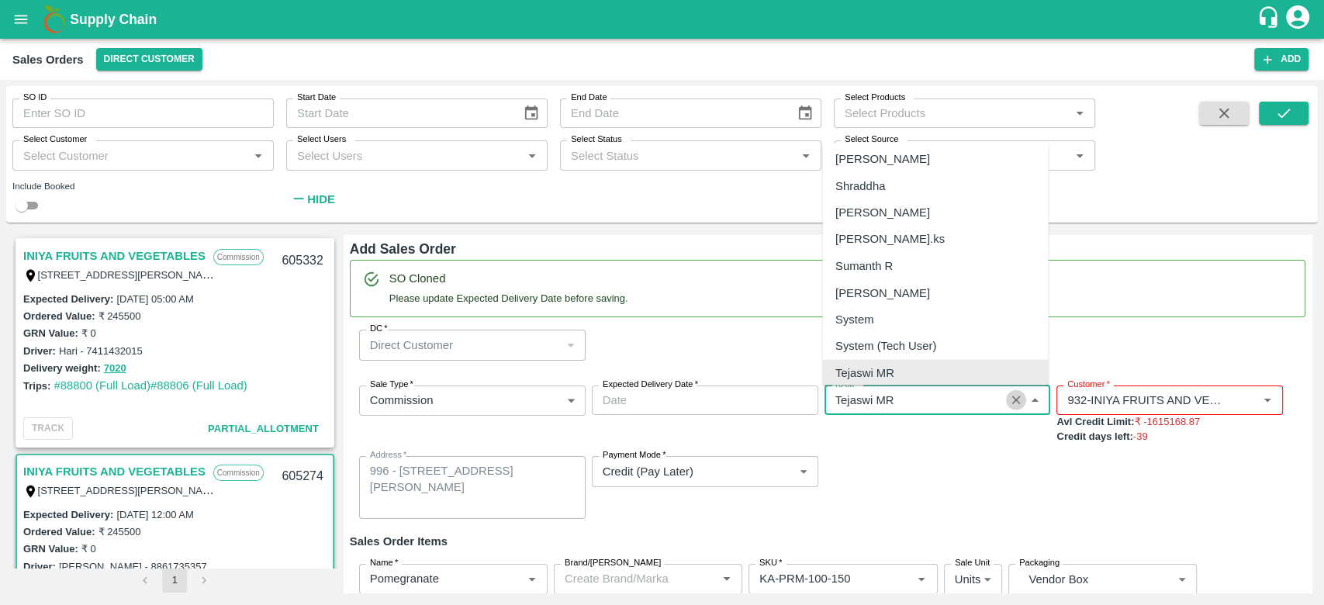
click at [1009, 400] on icon "Clear" at bounding box center [1016, 400] width 15 height 15
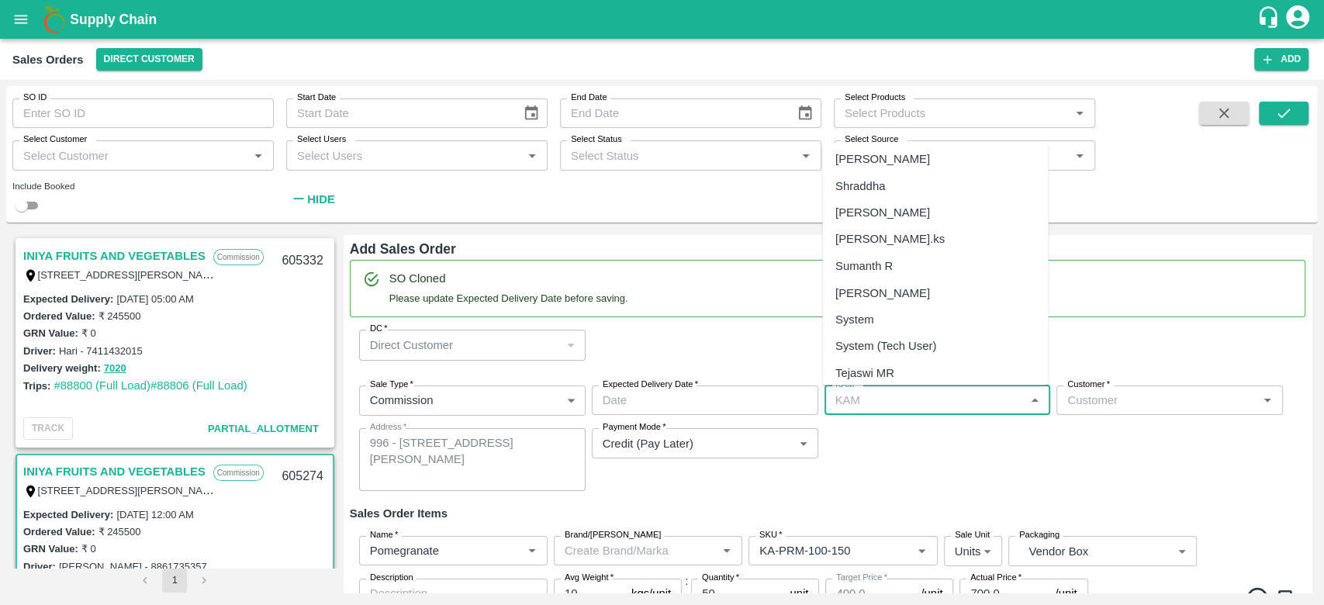
scroll to position [0, 0]
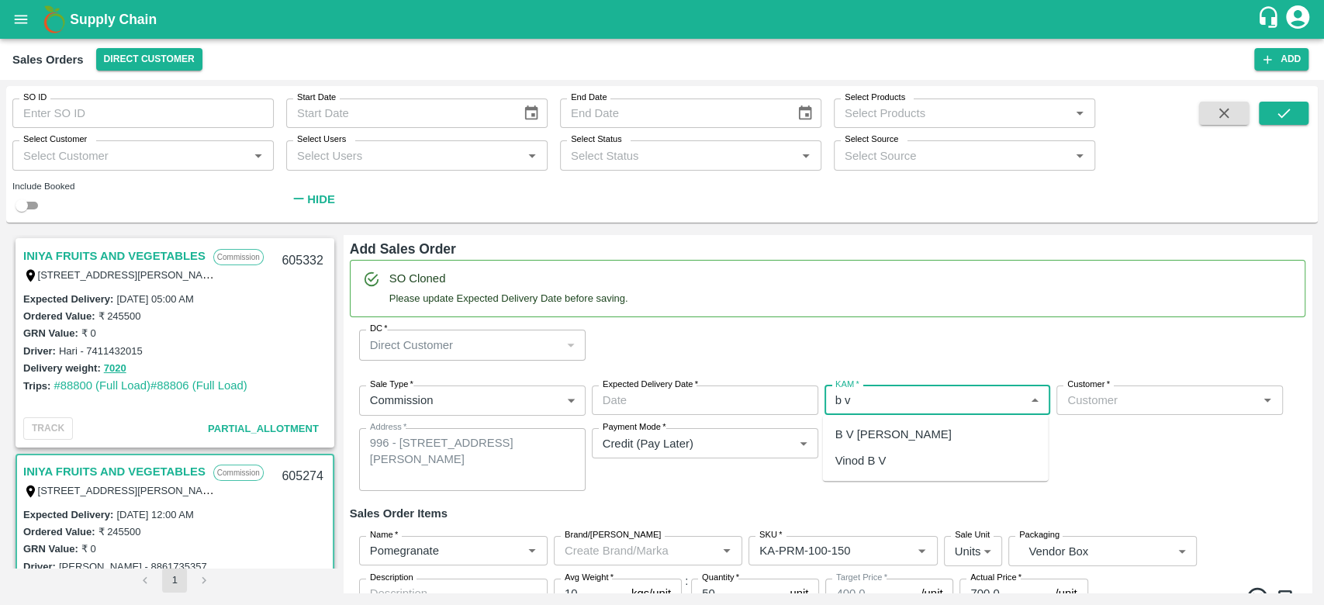
click at [894, 438] on div "B V Lokesh" at bounding box center [935, 434] width 226 height 26
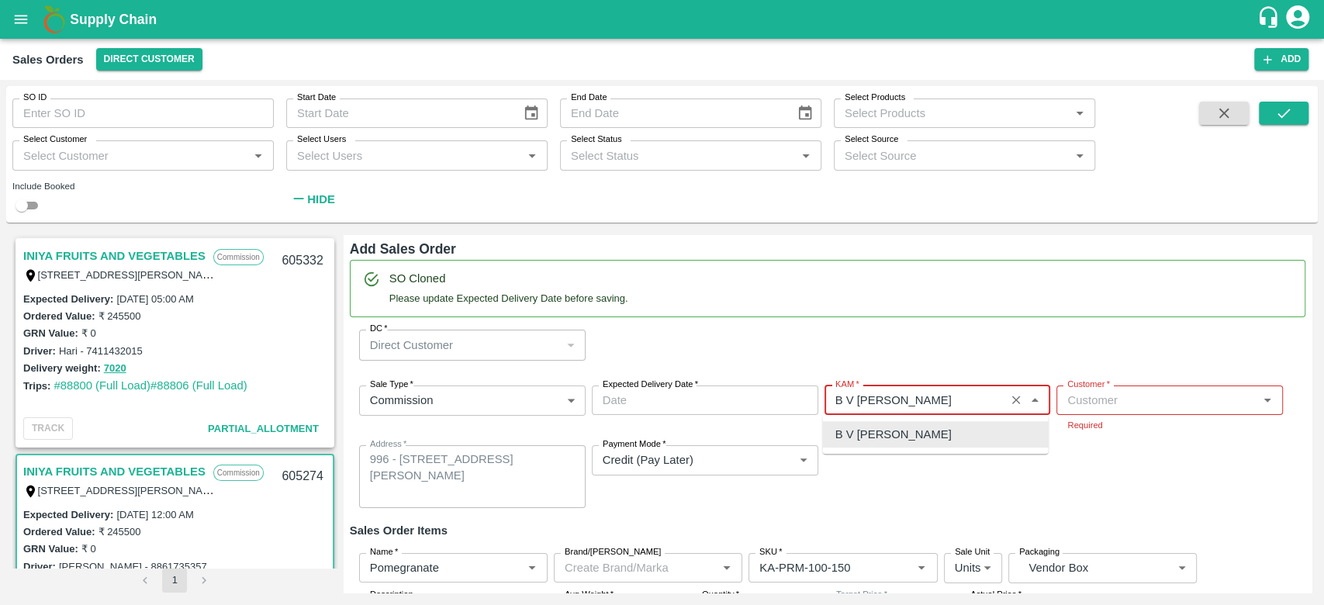
type input "B V Lokesh"
click at [1106, 400] on input "Customer   *" at bounding box center [1157, 400] width 192 height 20
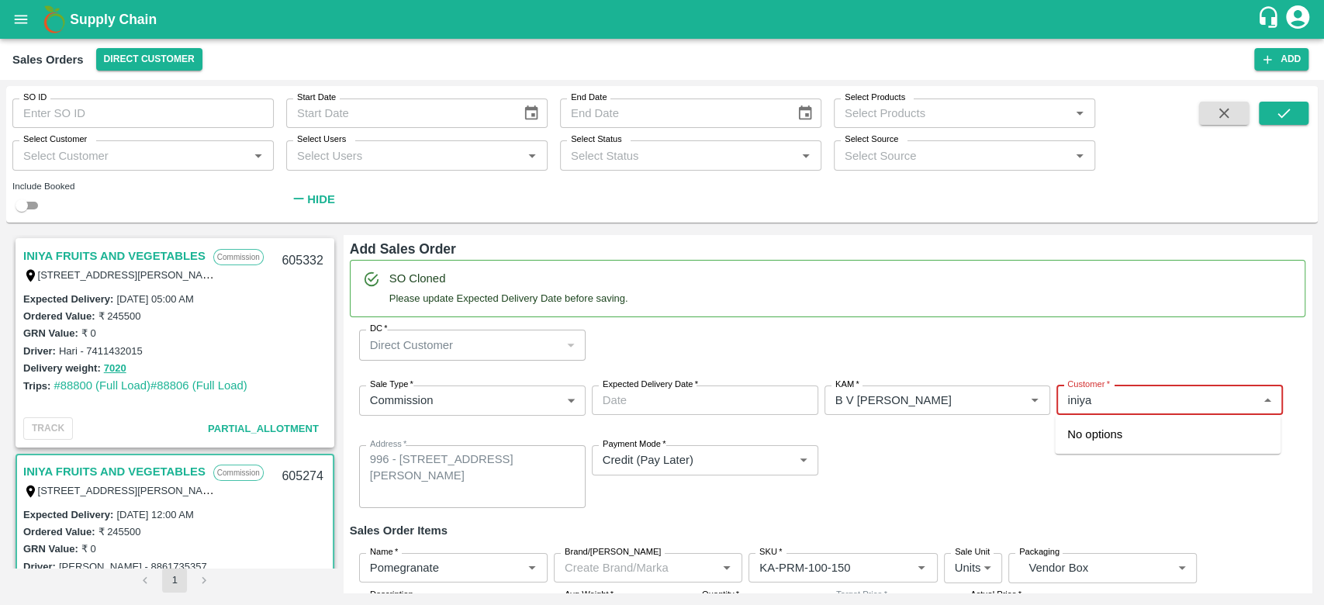
type input "iniya"
click at [691, 410] on input "Expected Delivery Date   *" at bounding box center [700, 400] width 216 height 29
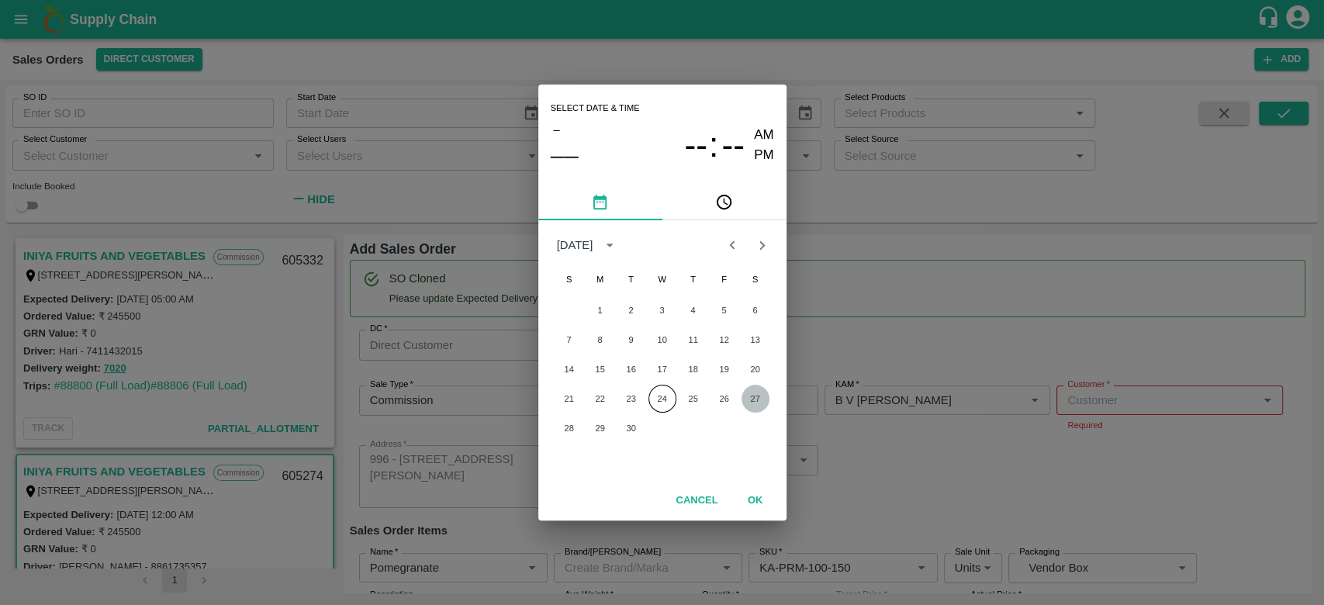
click at [753, 401] on button "27" at bounding box center [756, 399] width 28 height 28
type input "27/09/2025 12:00 AM"
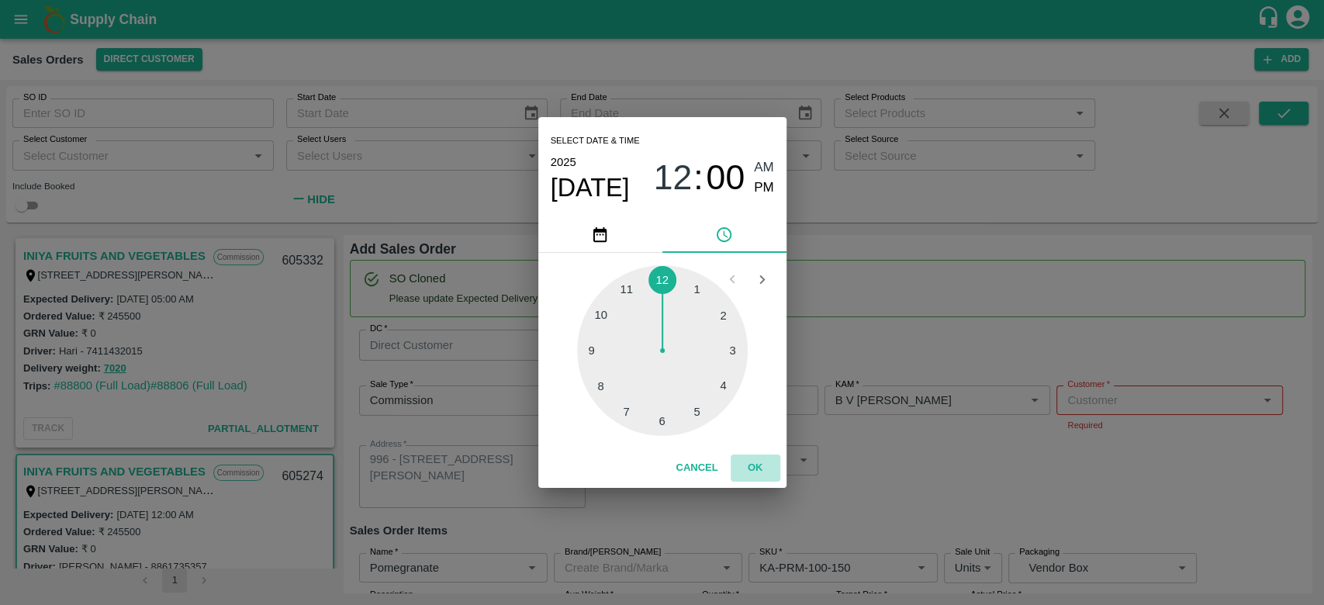
click at [752, 478] on button "OK" at bounding box center [756, 468] width 50 height 27
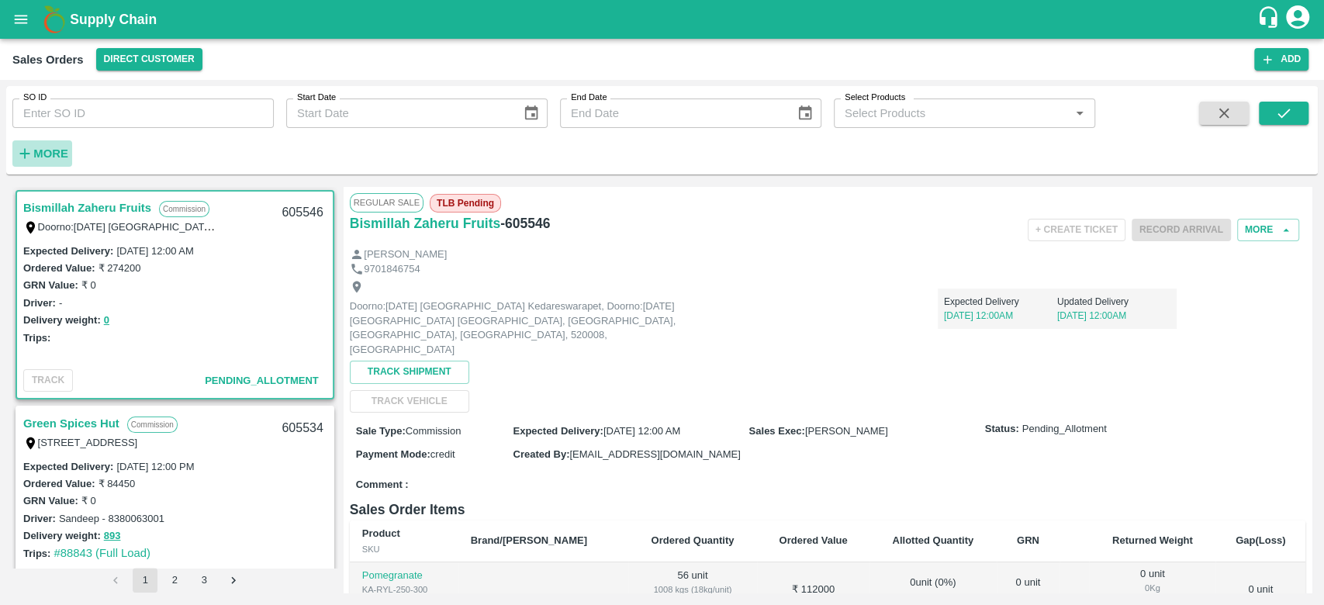
click at [52, 164] on h6 "More" at bounding box center [50, 154] width 35 height 20
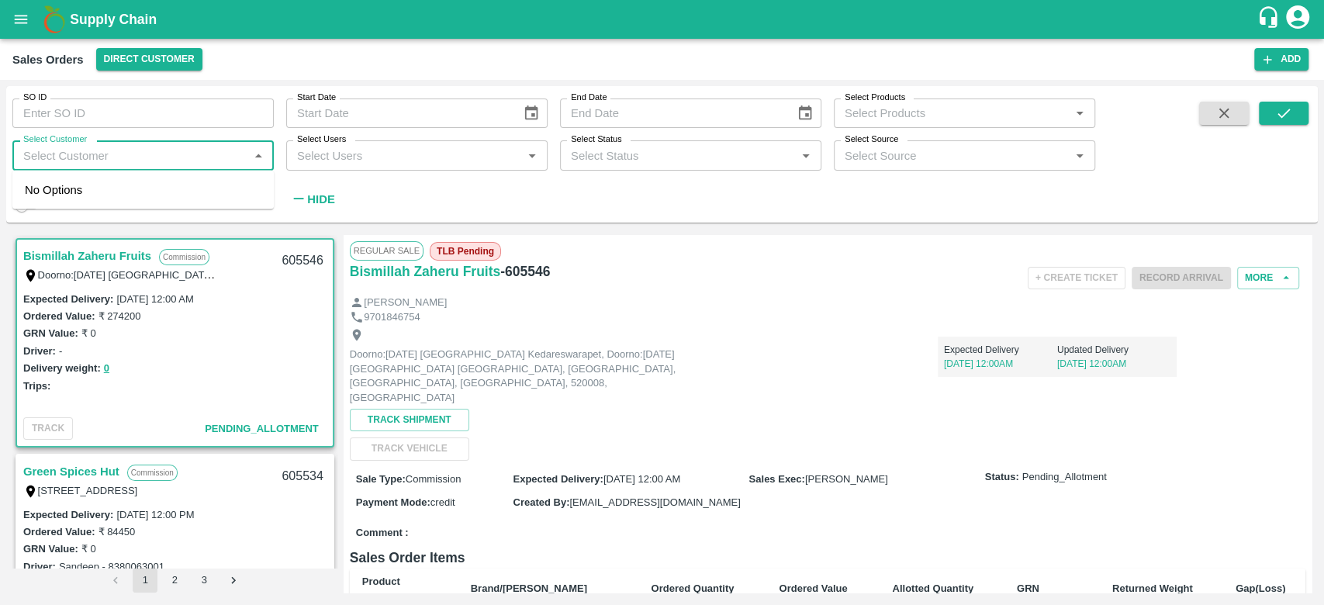
click at [52, 164] on input "Select Customer" at bounding box center [130, 155] width 227 height 20
type input "iniya"
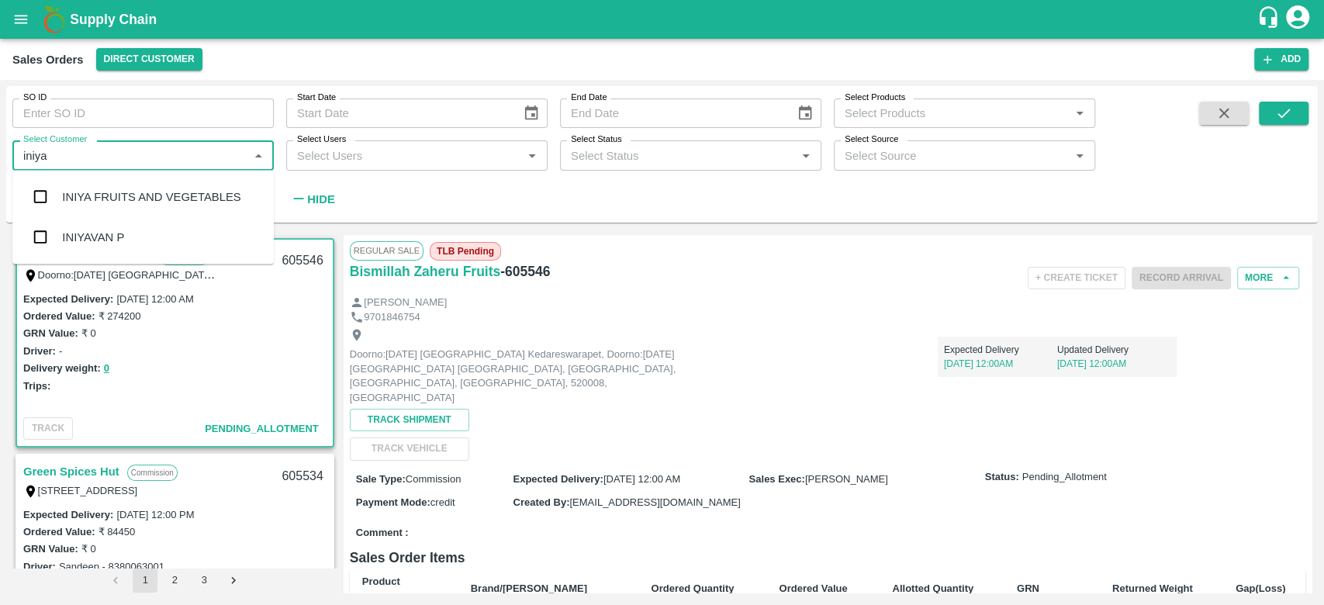
click at [74, 189] on div "INIYA FRUITS AND VEGETABLES" at bounding box center [151, 197] width 178 height 17
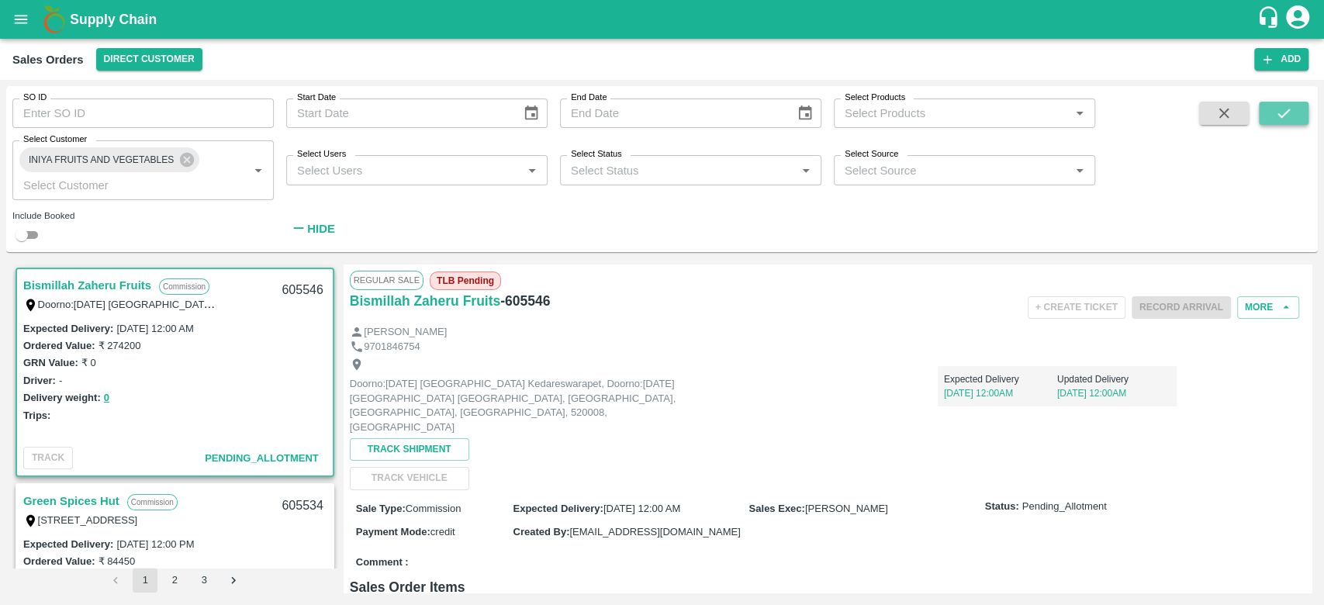
click at [1281, 122] on button "submit" at bounding box center [1284, 113] width 50 height 23
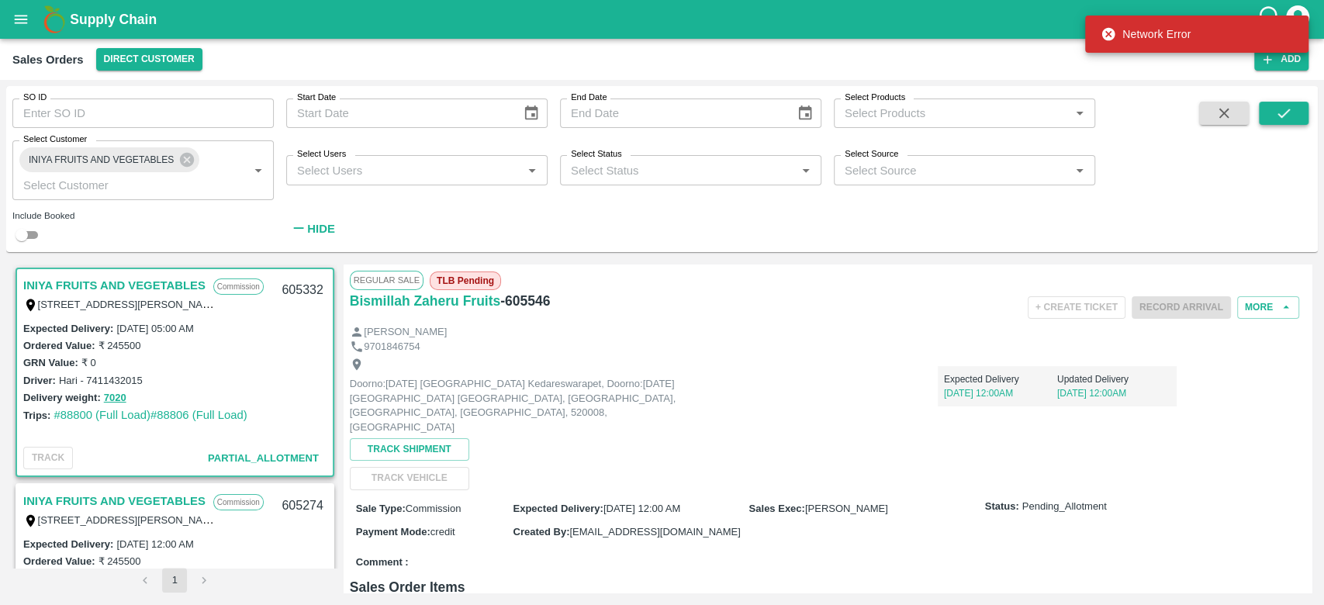
scroll to position [3, 0]
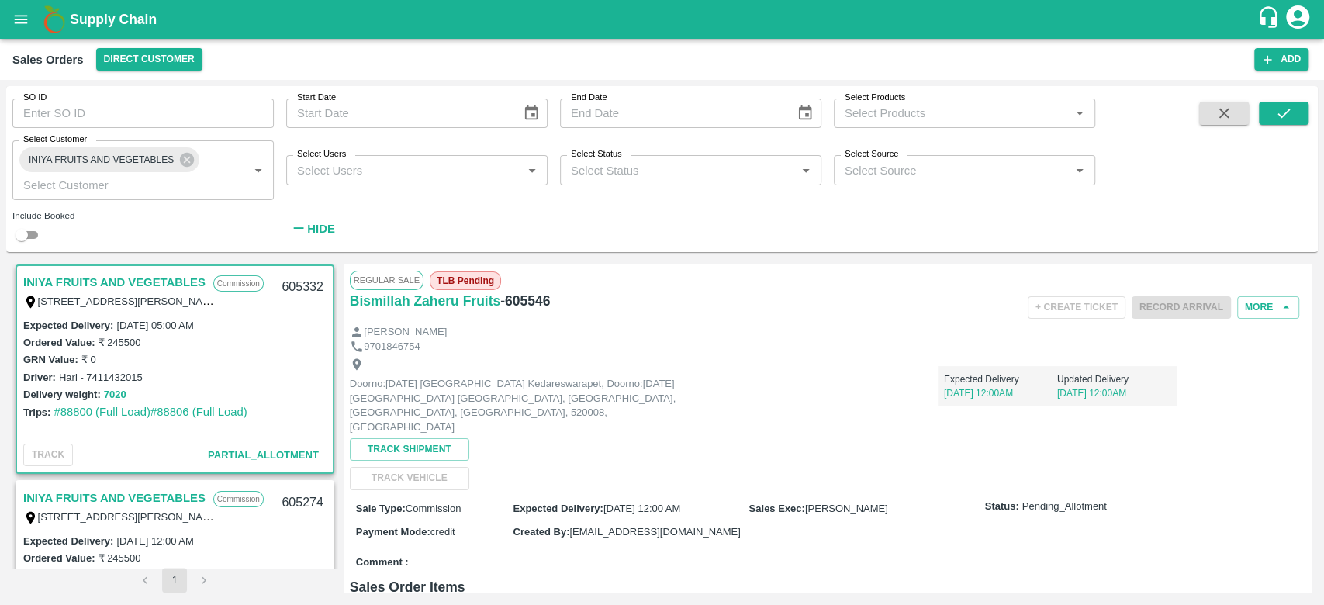
click at [99, 272] on link "INIYA FRUITS AND VEGETABLES" at bounding box center [114, 282] width 182 height 20
click at [1262, 306] on button "More" at bounding box center [1268, 307] width 62 height 22
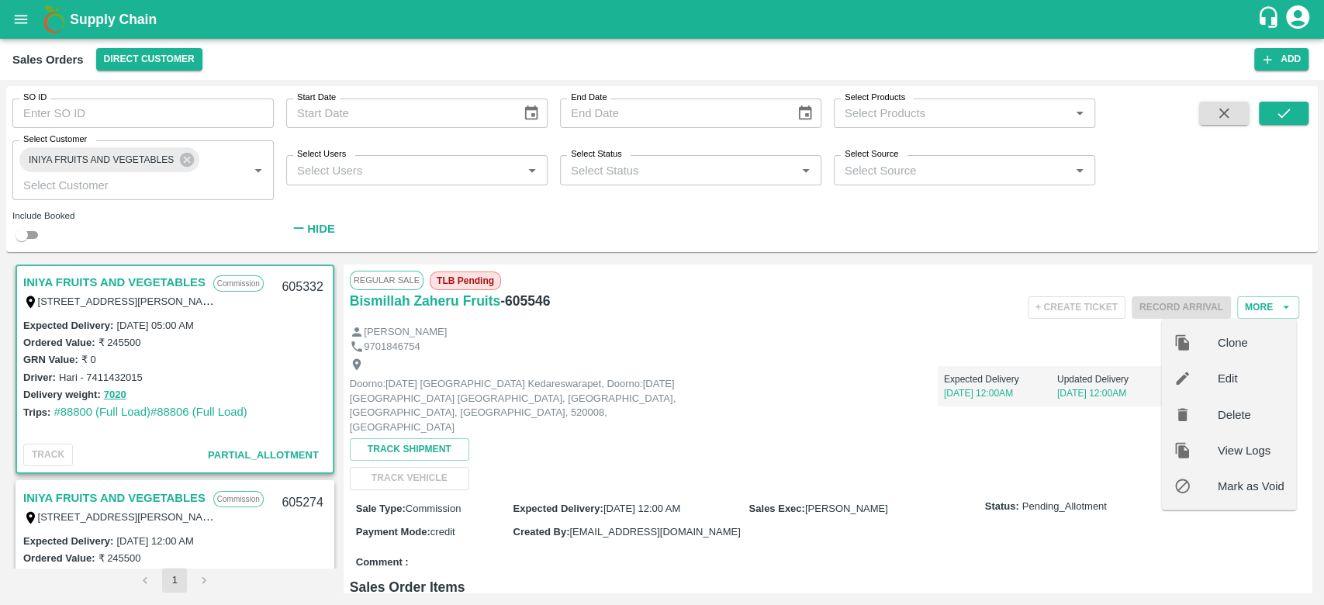
click at [74, 272] on link "INIYA FRUITS AND VEGETABLES" at bounding box center [114, 282] width 182 height 20
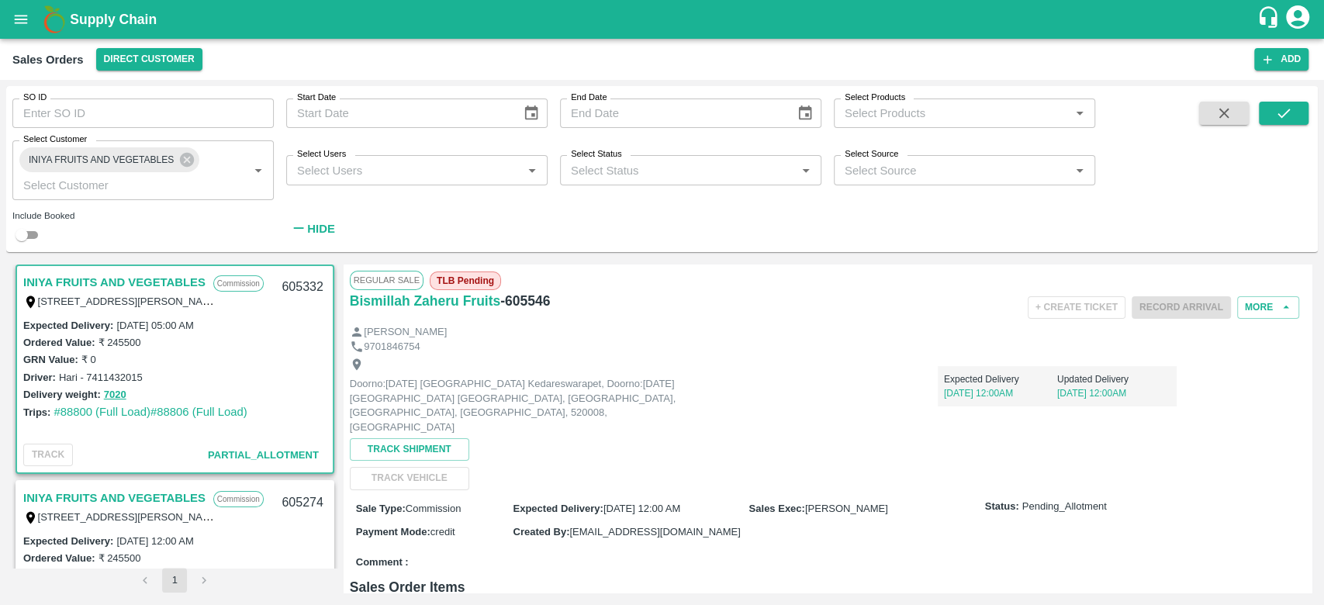
click at [141, 284] on link "INIYA FRUITS AND VEGETABLES" at bounding box center [114, 282] width 182 height 20
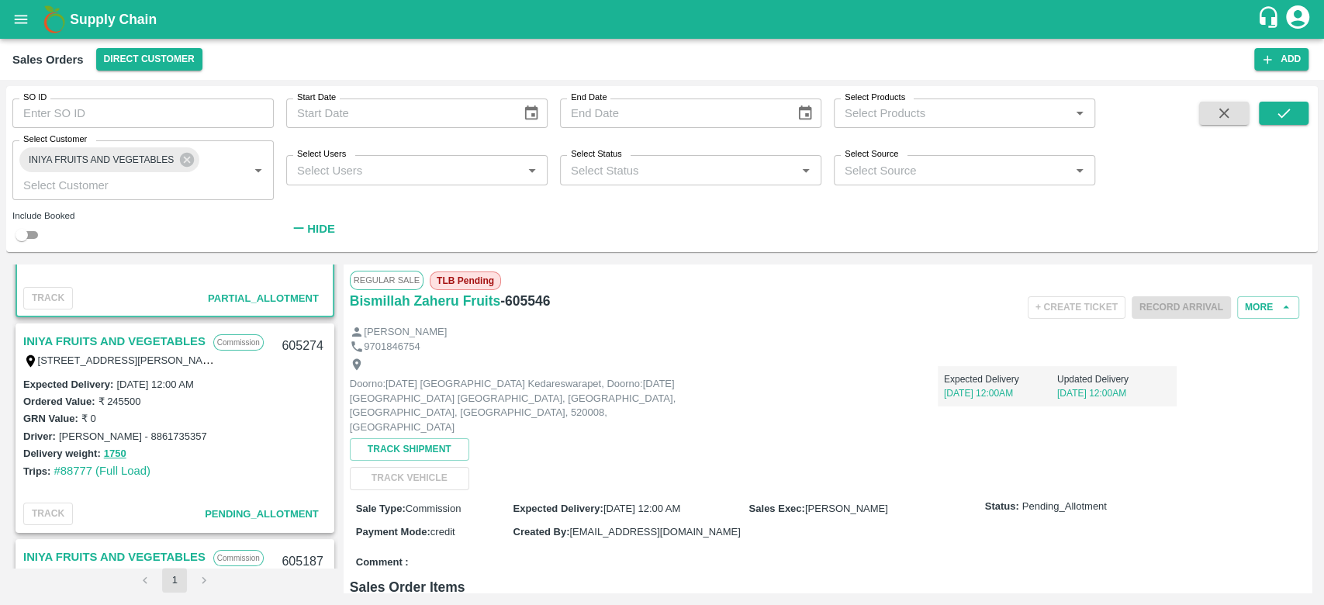
scroll to position [161, 0]
click at [99, 338] on link "INIYA FRUITS AND VEGETABLES" at bounding box center [114, 340] width 182 height 20
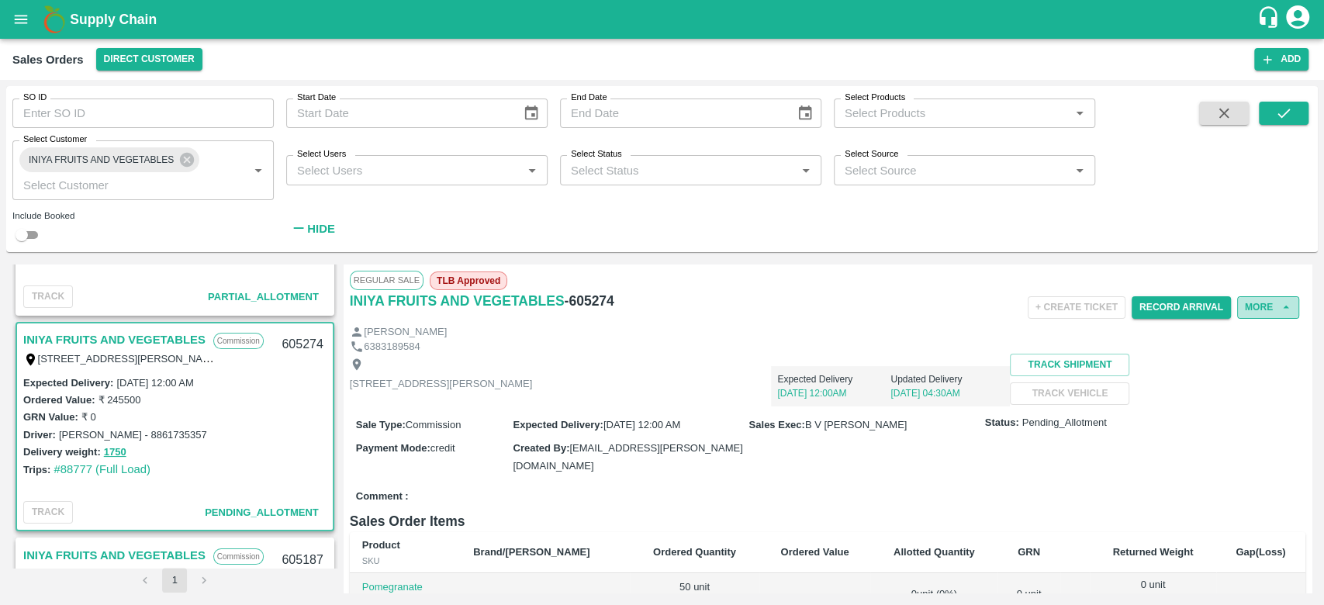
click at [1259, 306] on button "More" at bounding box center [1268, 307] width 62 height 22
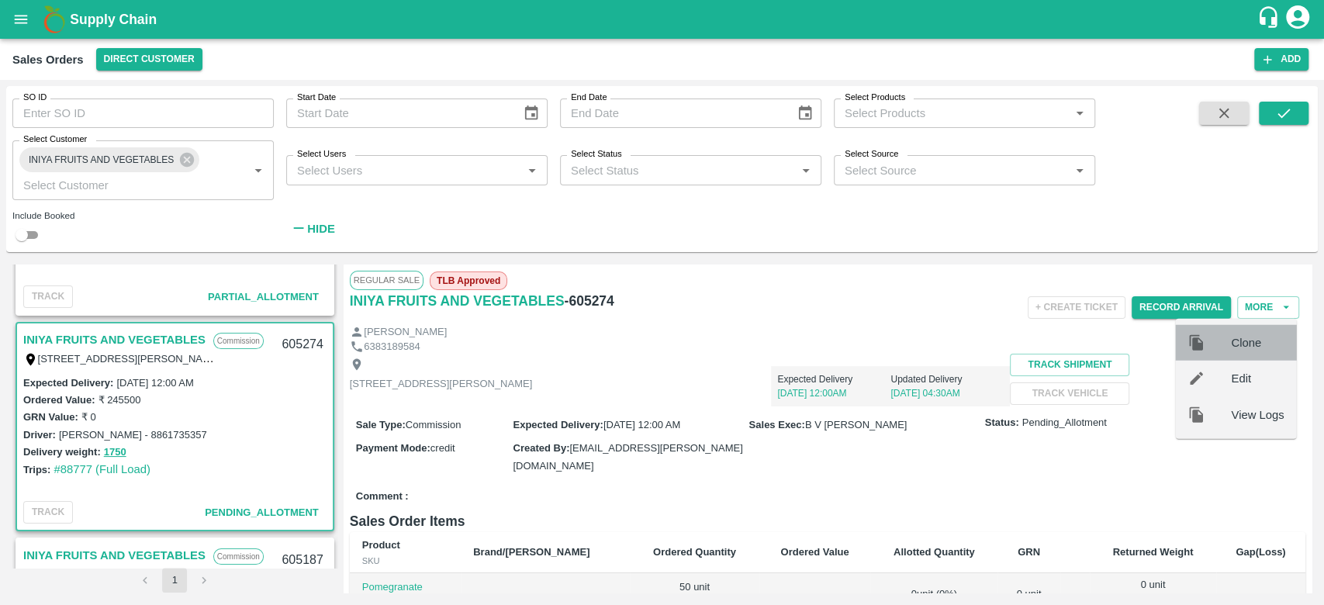
click at [1254, 339] on span "Clone" at bounding box center [1257, 342] width 53 height 17
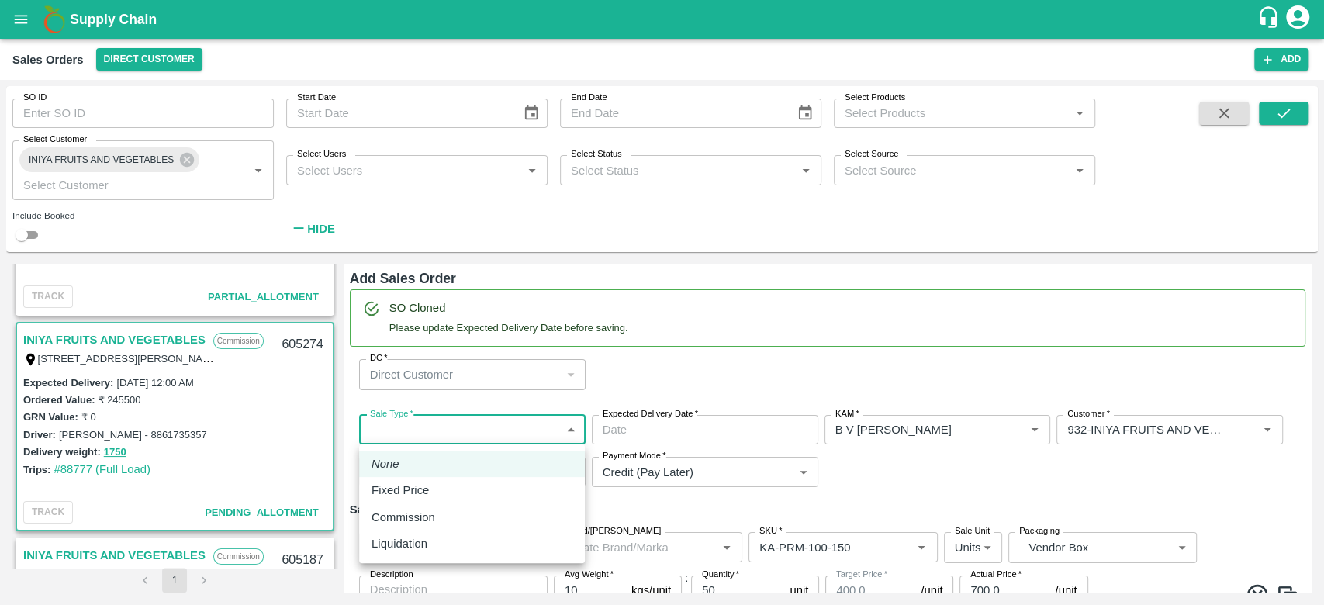
click at [403, 432] on body "Supply Chain Sales Orders Direct Customer Add SO ID SO ID Start Date Start Date…" at bounding box center [662, 302] width 1324 height 605
click at [401, 520] on p "Commission" at bounding box center [404, 517] width 64 height 17
type input "2"
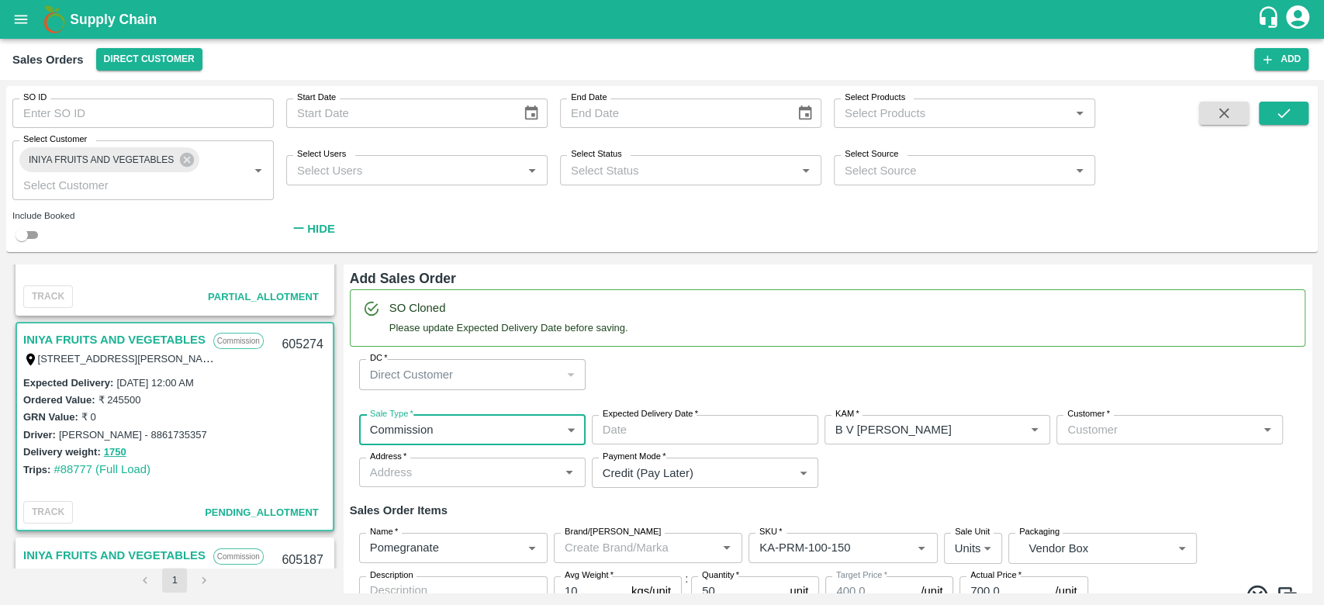
click at [665, 427] on input "Expected Delivery Date   *" at bounding box center [700, 429] width 216 height 29
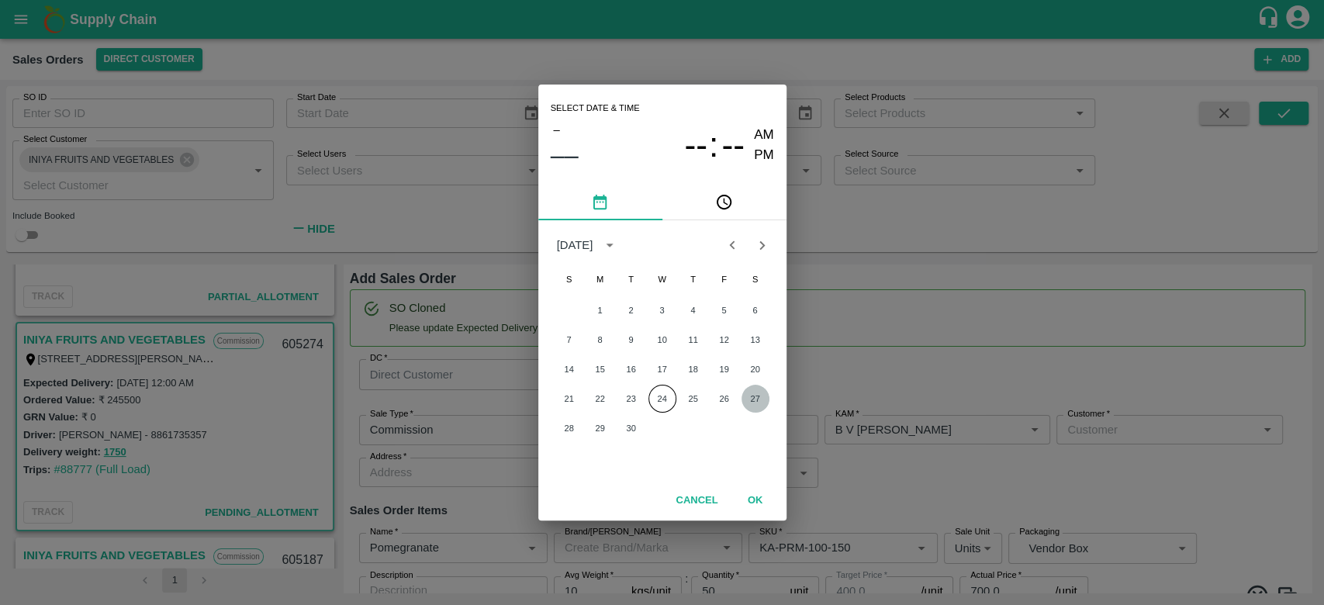
click at [746, 393] on button "27" at bounding box center [756, 399] width 28 height 28
type input "27/09/2025 12:00 AM"
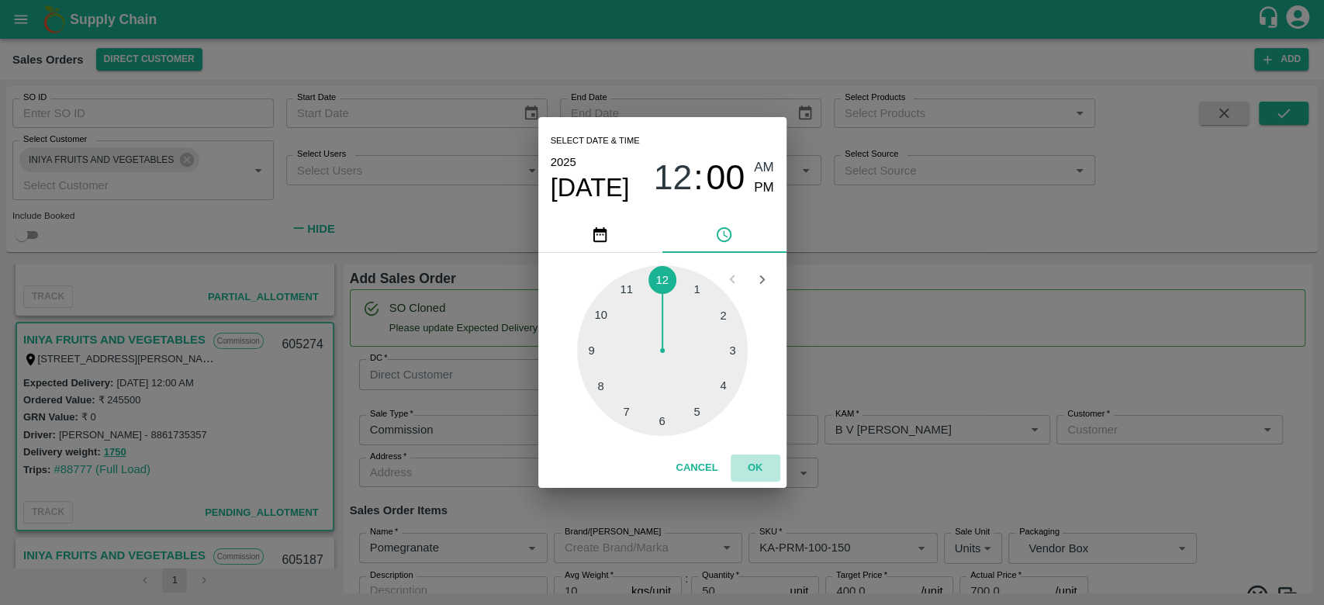
click at [766, 463] on button "OK" at bounding box center [756, 468] width 50 height 27
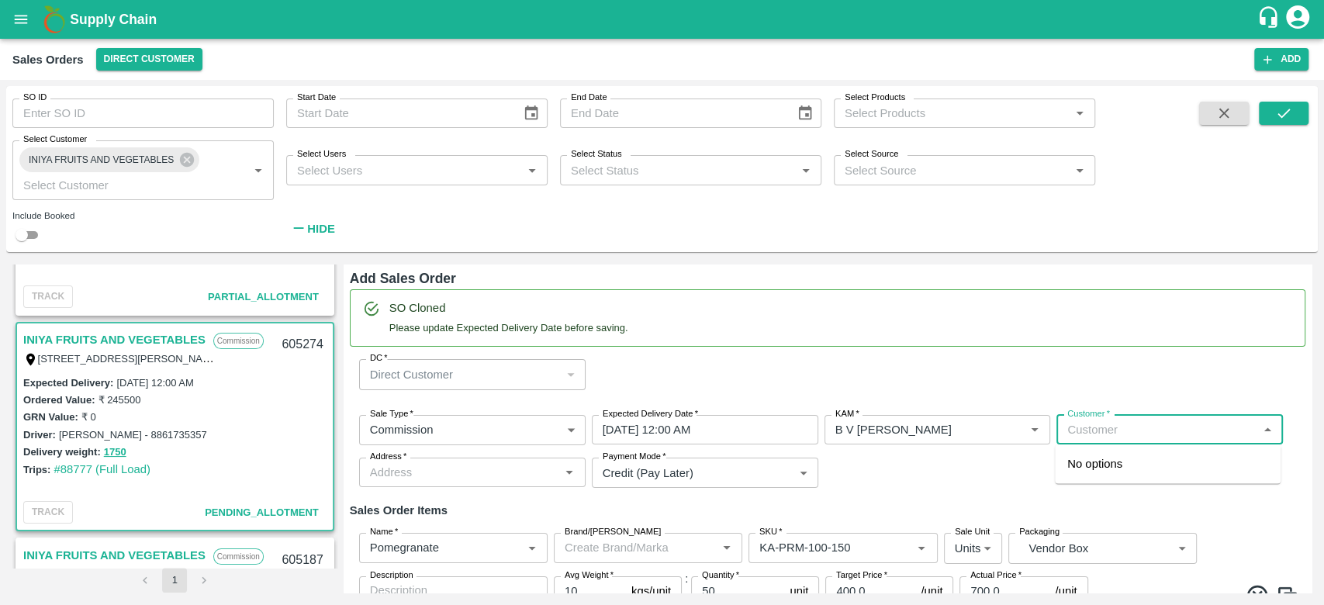
click at [1104, 437] on input "Customer   *" at bounding box center [1157, 430] width 192 height 20
type input "iniya fruit"
click at [331, 54] on div "Sales Orders Direct Customer" at bounding box center [633, 59] width 1242 height 22
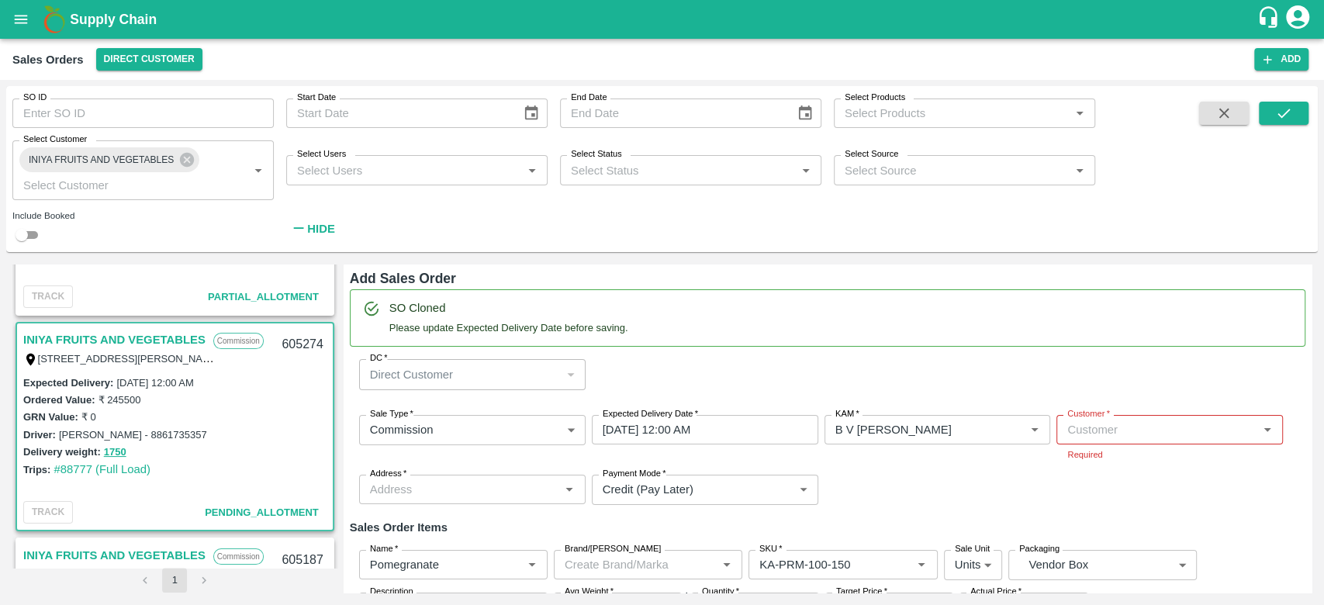
click at [888, 328] on div "SO Cloned Please update Expected Delivery Date before saving." at bounding box center [828, 317] width 956 height 57
click at [1030, 494] on div "Sale Type   * Commission 2 Sale Type Expected Delivery Date   * 27/09/2025 12:0…" at bounding box center [828, 460] width 956 height 115
click at [1092, 421] on input "Customer   *" at bounding box center [1157, 430] width 192 height 20
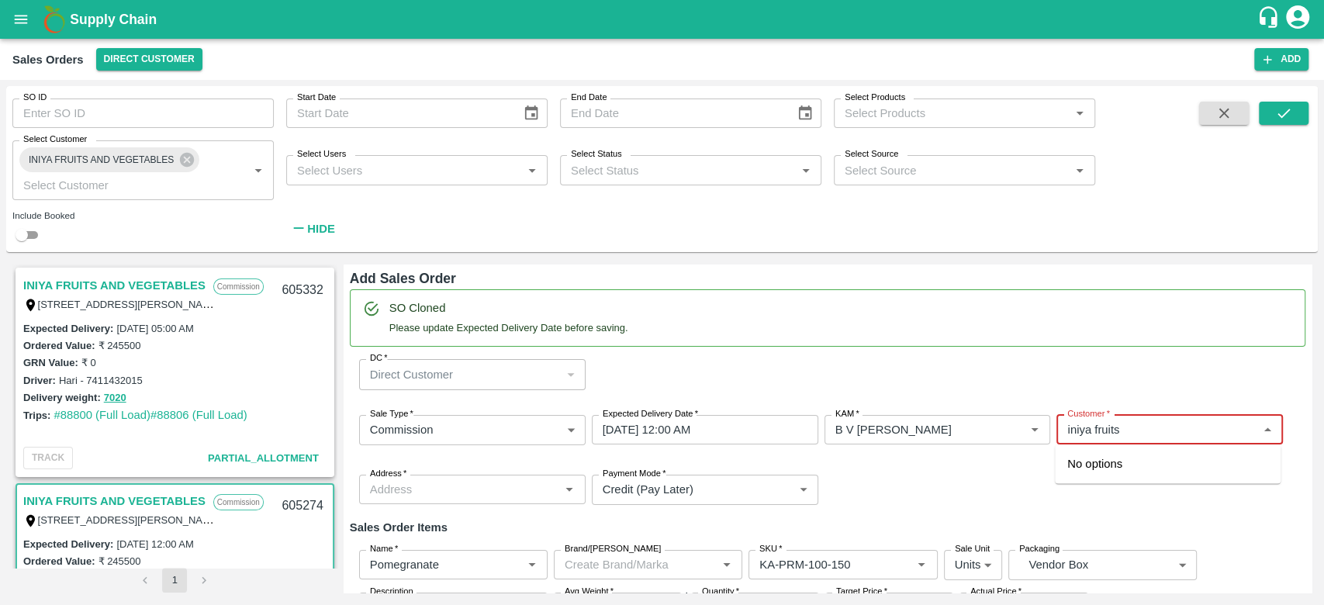
type input "iniya fruits"
click at [813, 279] on h6 "Add Sales Order" at bounding box center [828, 279] width 956 height 22
click at [1032, 471] on div "Sale Type   * Commission 2 Sale Type Expected Delivery Date   * 27/09/2025 12:0…" at bounding box center [828, 460] width 956 height 115
click at [1198, 438] on input "Customer   *" at bounding box center [1157, 430] width 192 height 20
type input "iniya fruit"
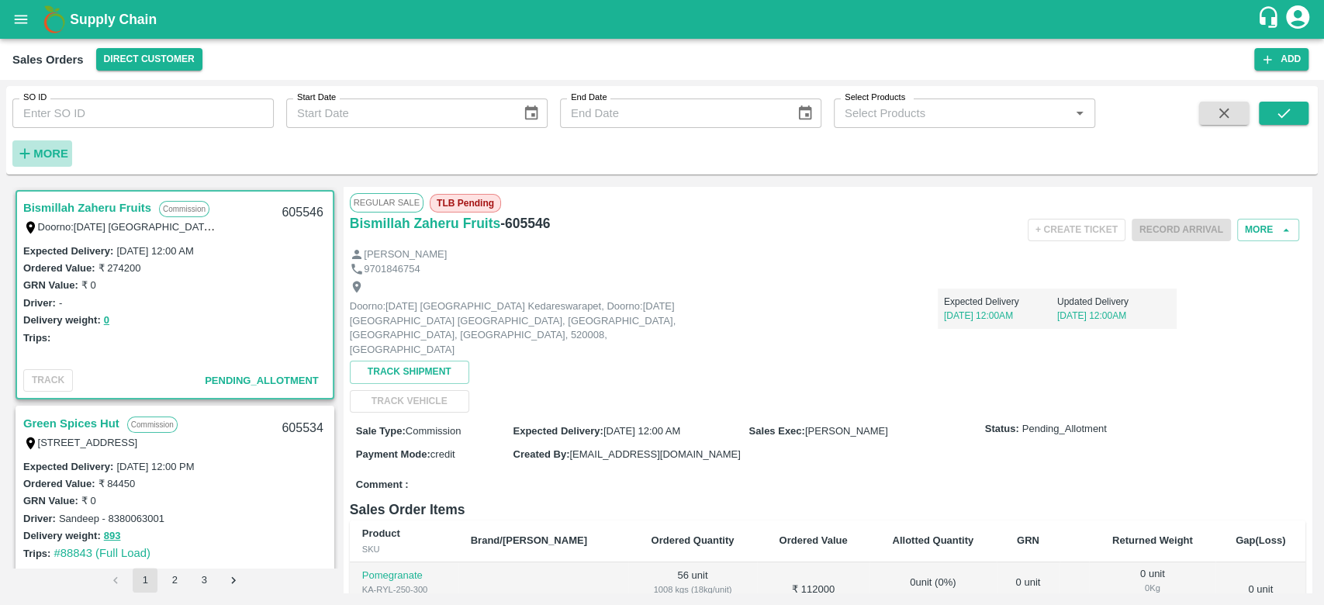
click at [33, 144] on h6 "More" at bounding box center [50, 154] width 35 height 20
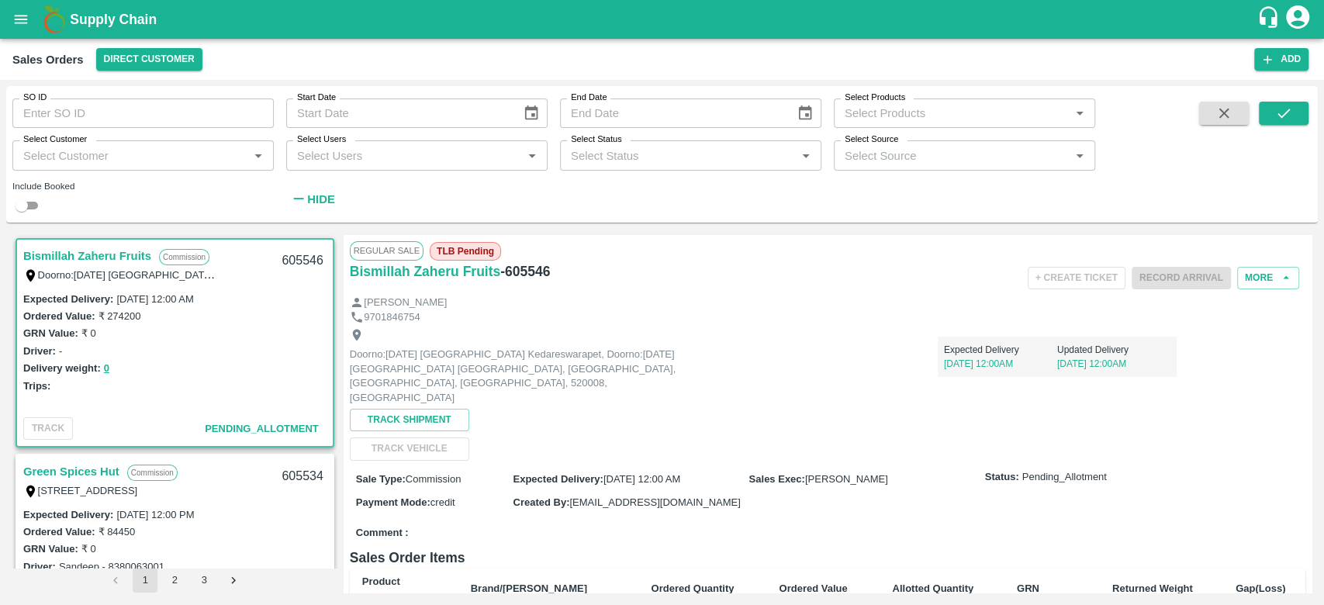
click at [29, 164] on input "Select Customer" at bounding box center [130, 155] width 227 height 20
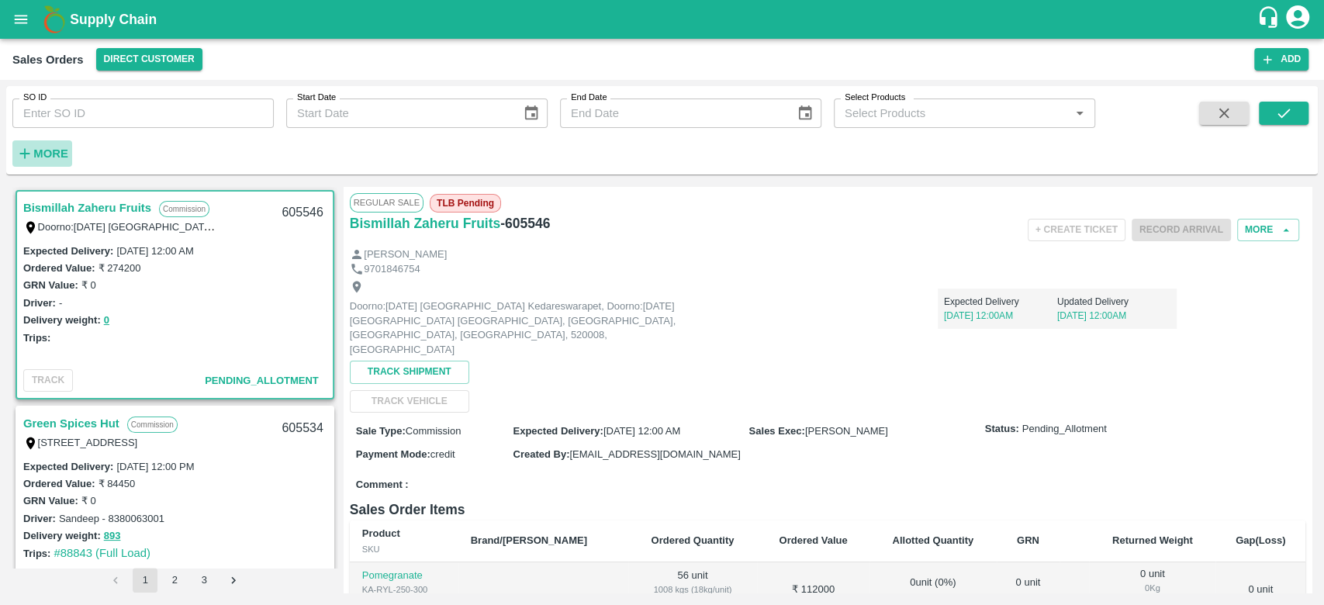
click at [37, 150] on strong "More" at bounding box center [50, 153] width 35 height 12
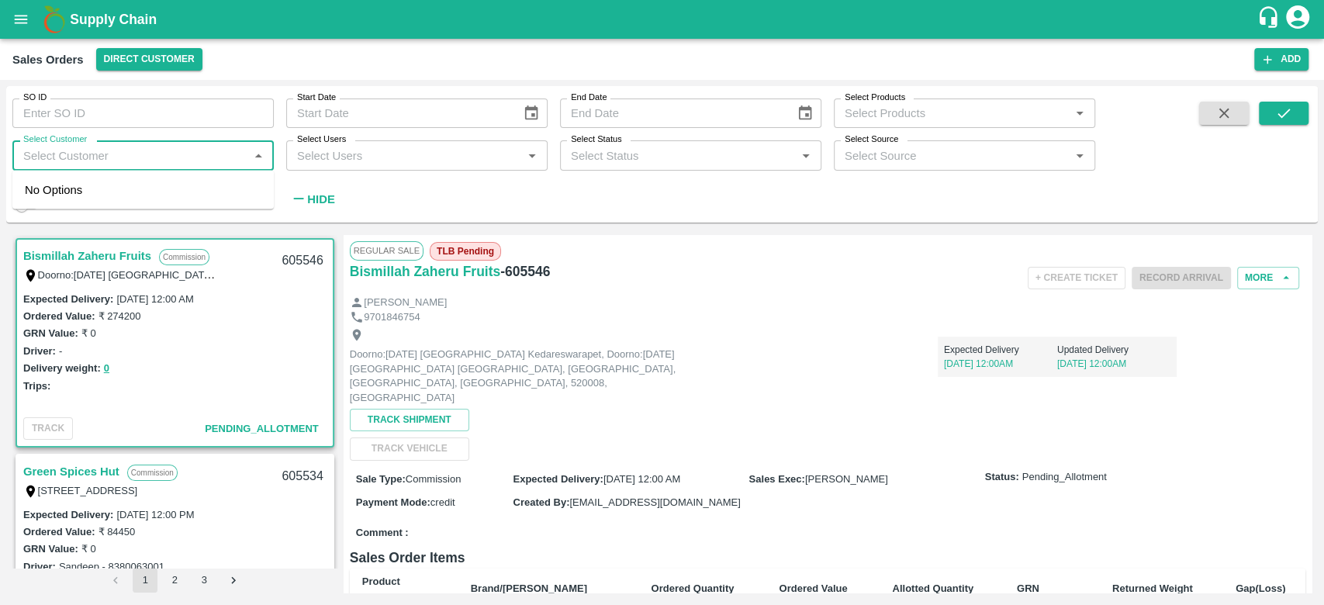
click at [37, 150] on input "Select Customer" at bounding box center [130, 155] width 227 height 20
type input "iniya"
click at [57, 195] on div "INIYA FRUITS AND VEGETABLES" at bounding box center [142, 197] width 261 height 40
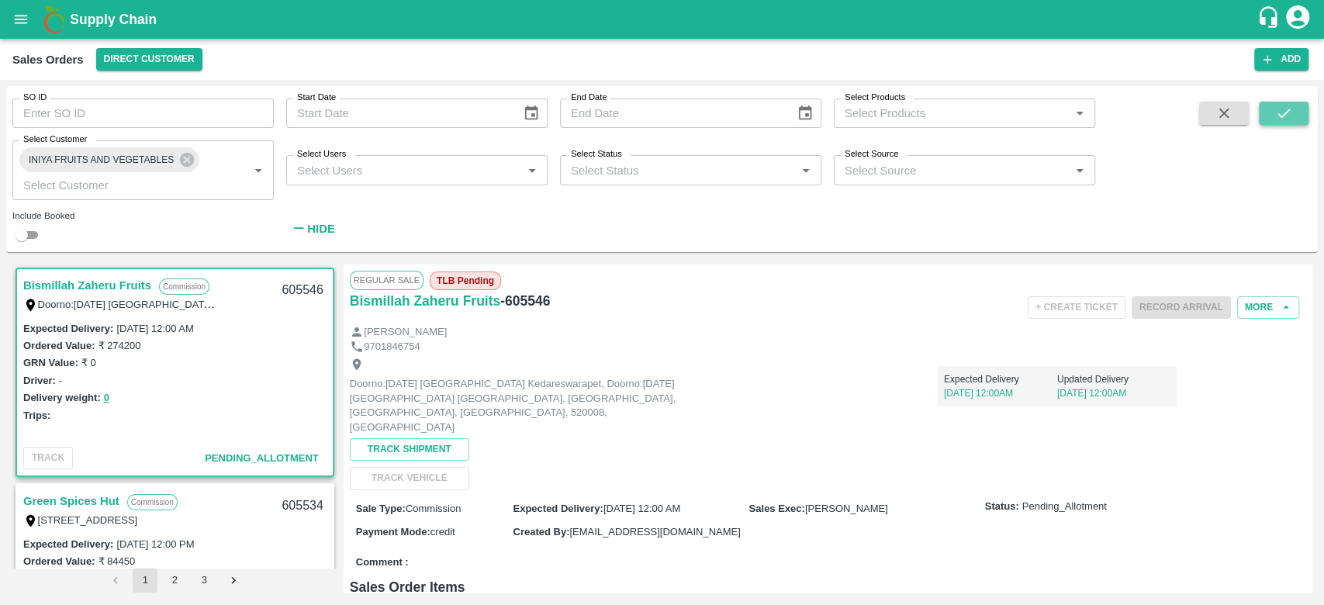
click at [1275, 109] on icon "submit" at bounding box center [1283, 113] width 17 height 17
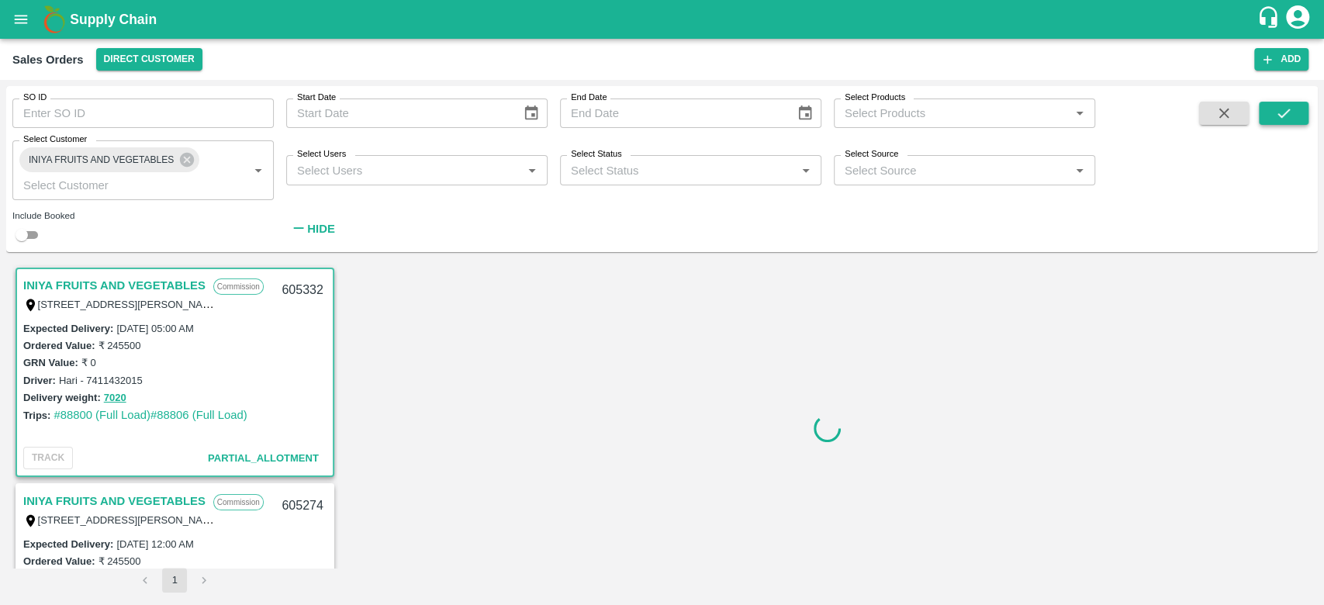
scroll to position [3, 0]
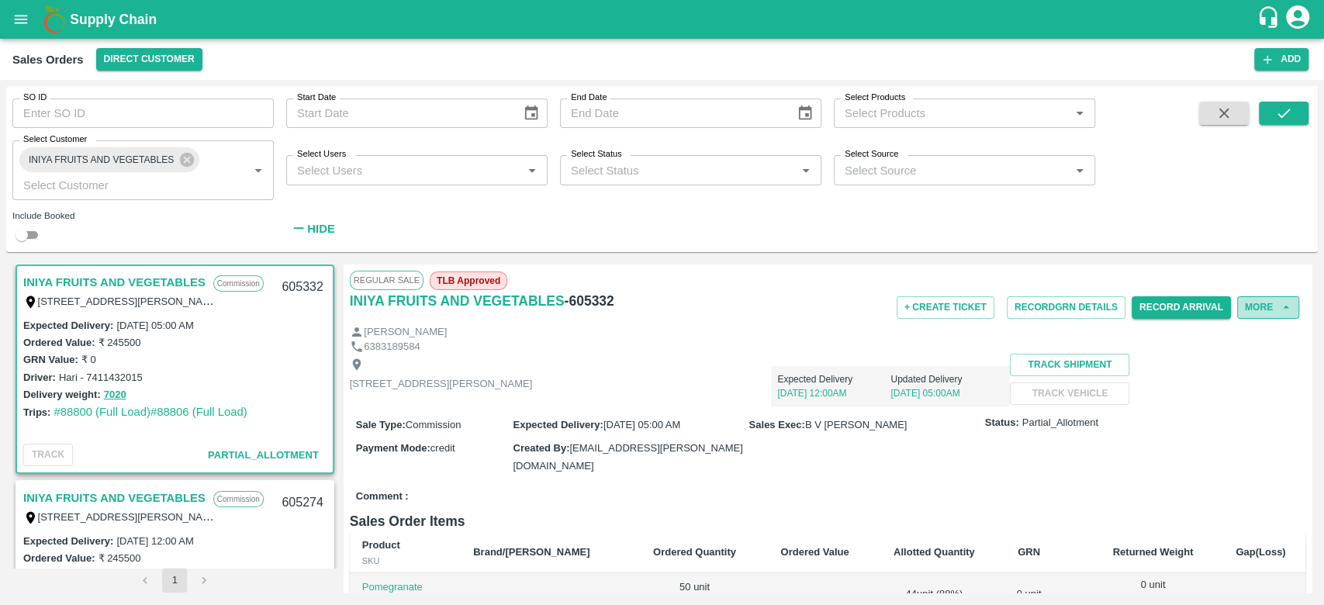
click at [1265, 304] on button "More" at bounding box center [1268, 307] width 62 height 22
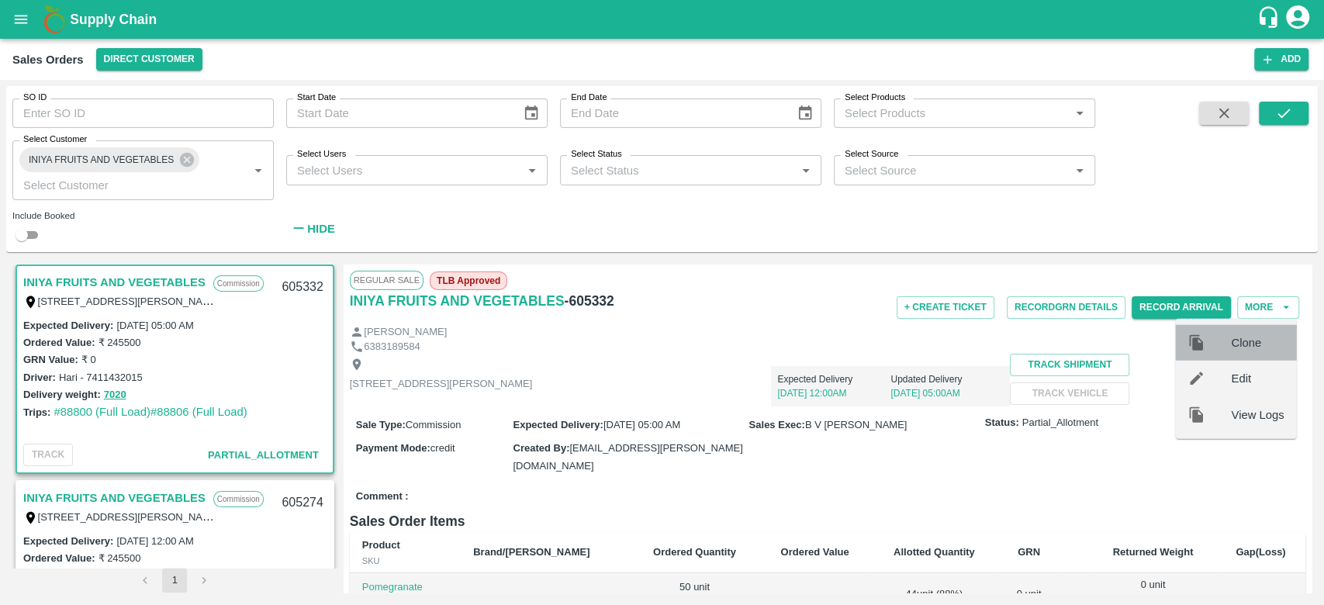
click at [1248, 351] on div "Clone" at bounding box center [1235, 343] width 121 height 36
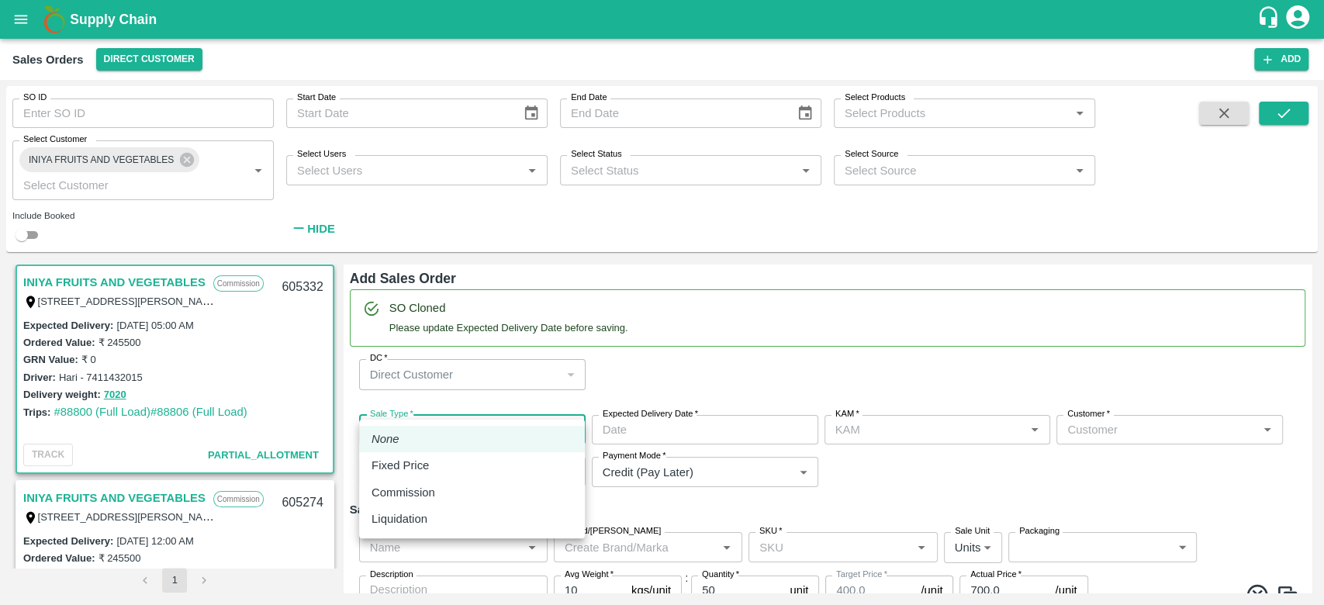
click at [465, 400] on body "Supply Chain Sales Orders Direct Customer Add SO ID SO ID Start Date Start Date…" at bounding box center [662, 302] width 1324 height 605
click at [410, 494] on p "Commission" at bounding box center [404, 492] width 64 height 17
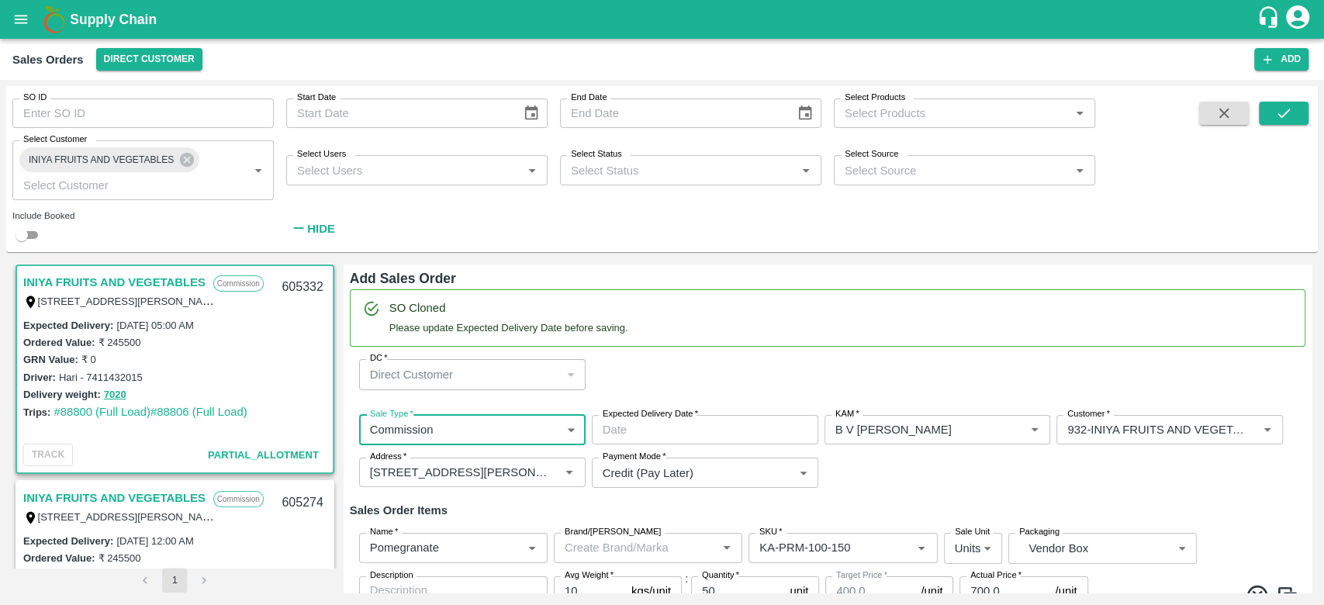
type input "2"
type input "B V Lokesh"
type input "932-INIYA FRUITS AND VEGETABLES"
type input "[STREET_ADDRESS][PERSON_NAME]"
type input "Pomegranate"
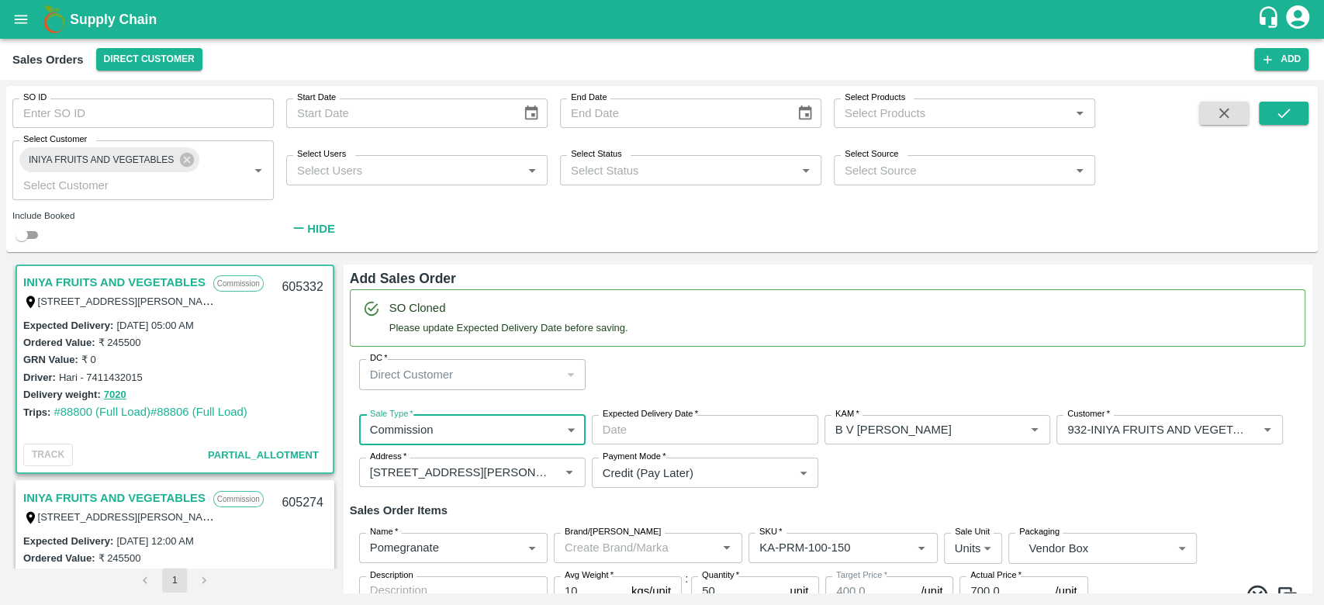
type input "KA-PRM-100-150"
type input "Pomegranate"
type input "KA-PRM-150-180"
type input "Pomegranate"
type input "KA-PRM-180-220"
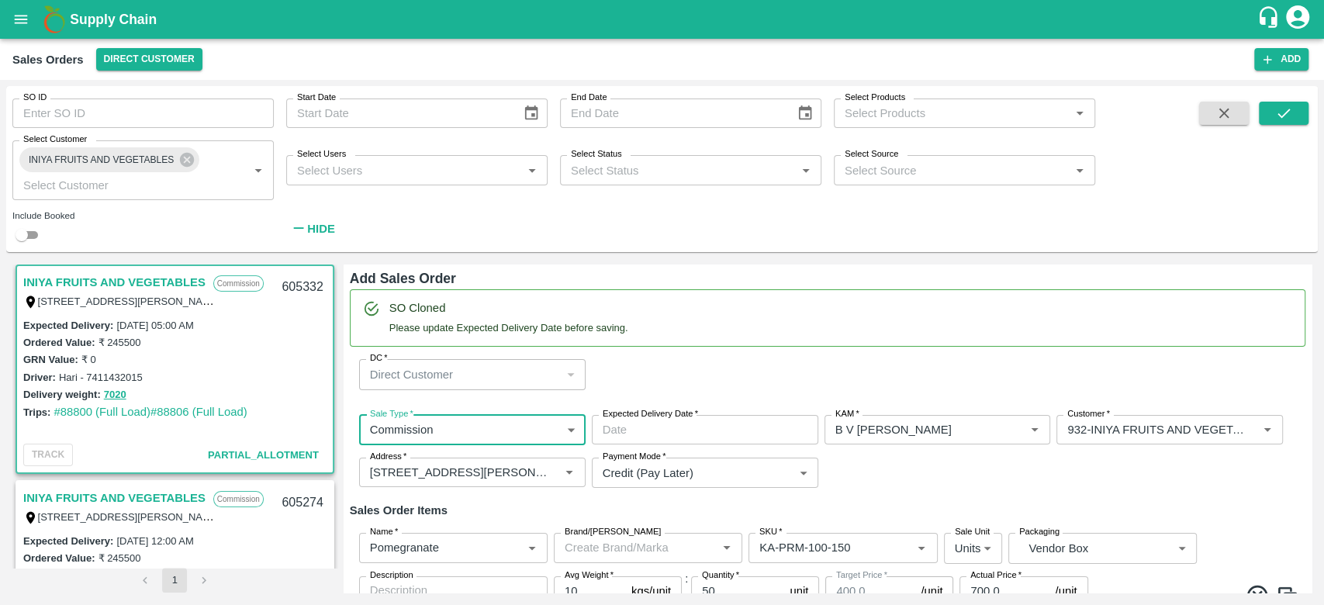
type input "Pomegranate"
type input "KA-PRM-220-250"
type input "Pomegranate"
type input "KA-PRM-250-300"
type input "Pomegranate"
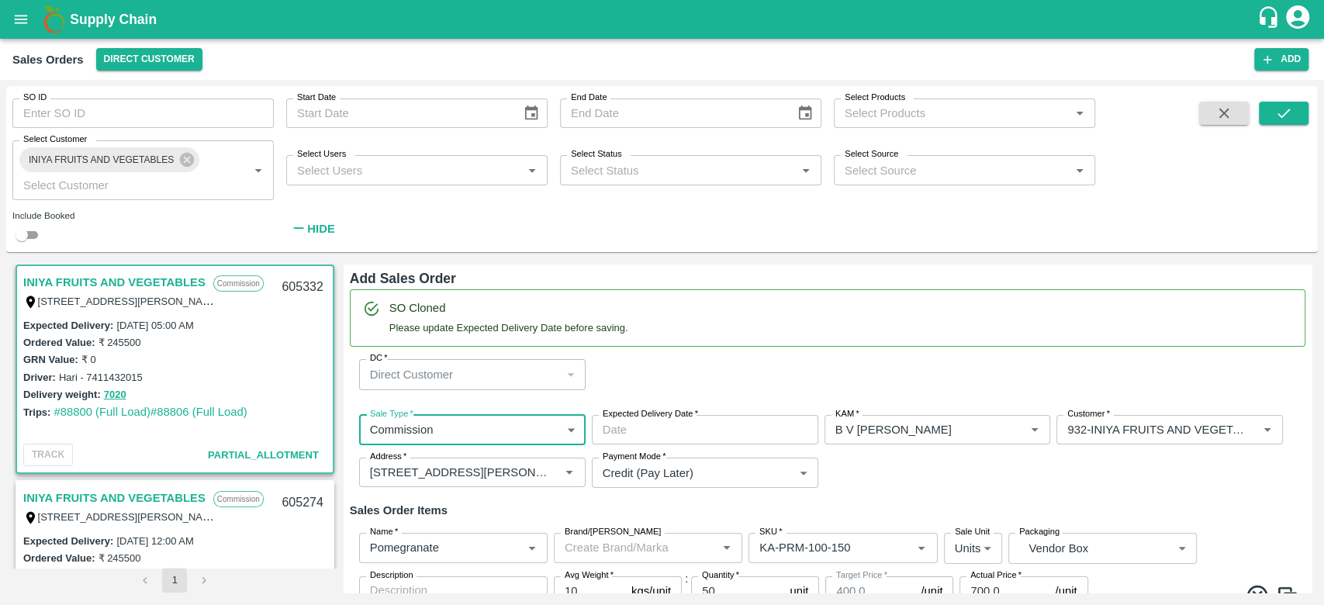
type input "KA-PRM-300-350"
type input "Pomegranate"
type input "KA-PRM-350-400"
type input "Pomegranate"
type input "KA-Loose A"
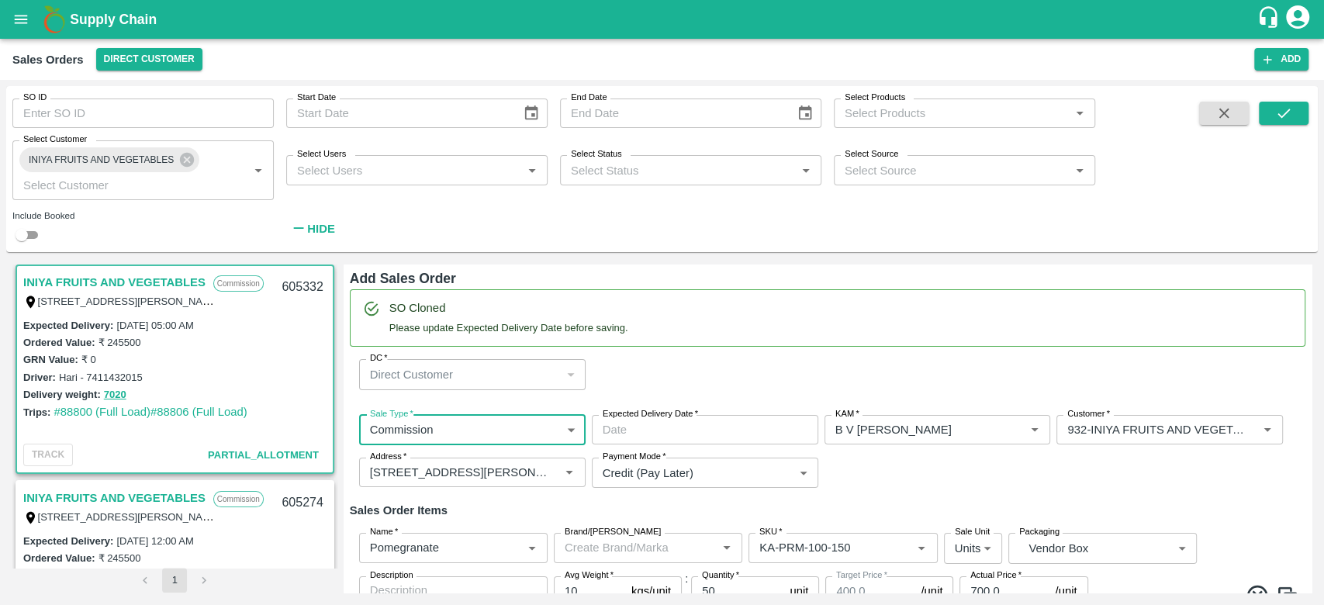
type input "Pomegranate"
type input "KA-SUPR-180++"
type input "Pomegranate"
type input "KA-SUPR-100++"
type input "Pomegranate"
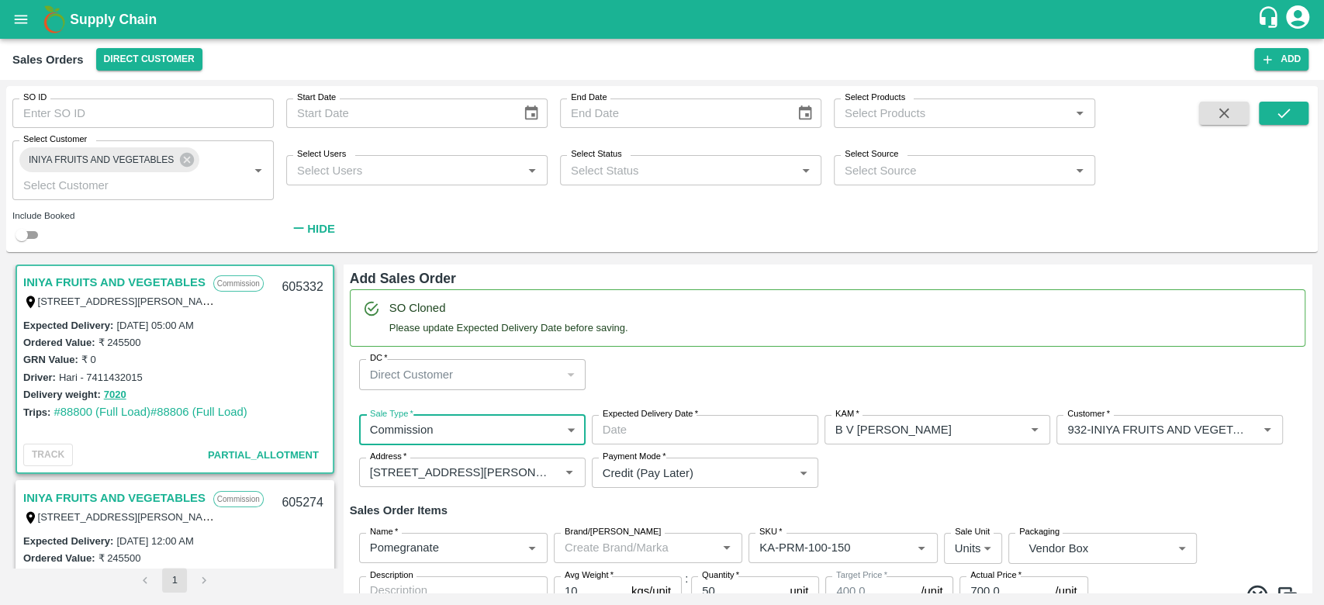
type input "KA-Green"
type input "Pomegranate"
type input "KA-Damage Fruit"
type input "Pomegranate"
type input "KA-PRM-180++"
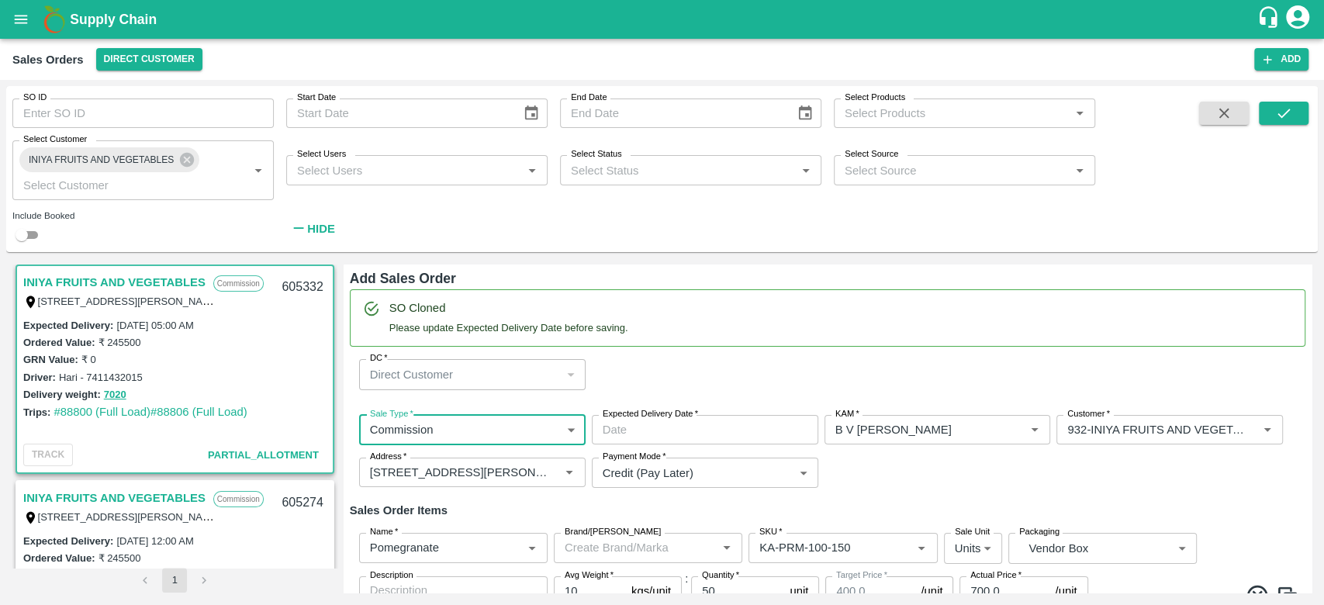
type input "Pomegranate"
type input "KA-Loose B"
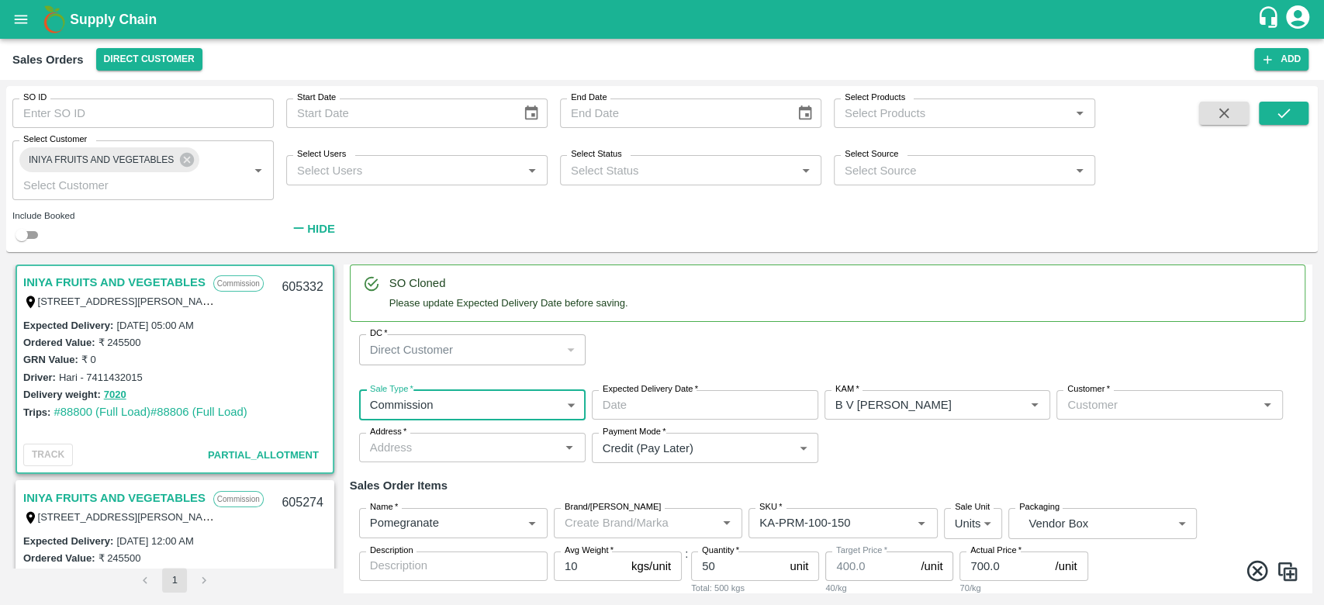
click at [680, 413] on input "Expected Delivery Date   *" at bounding box center [700, 404] width 216 height 29
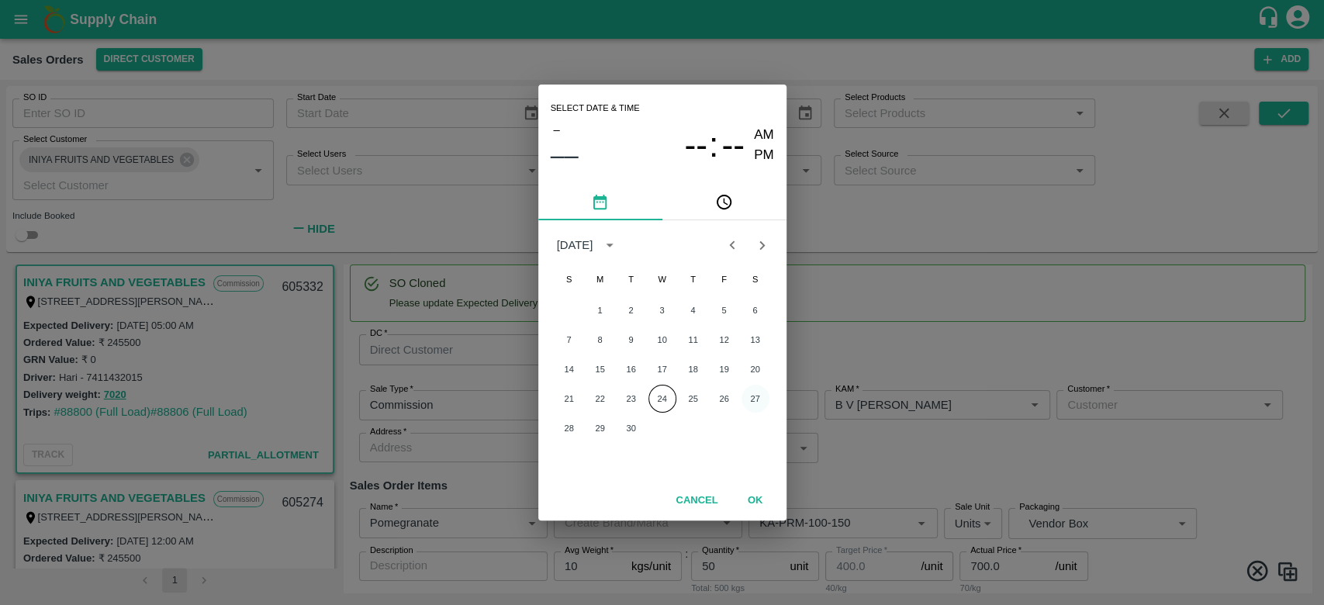
click at [760, 402] on button "27" at bounding box center [756, 399] width 28 height 28
type input "27/09/2025 12:00 AM"
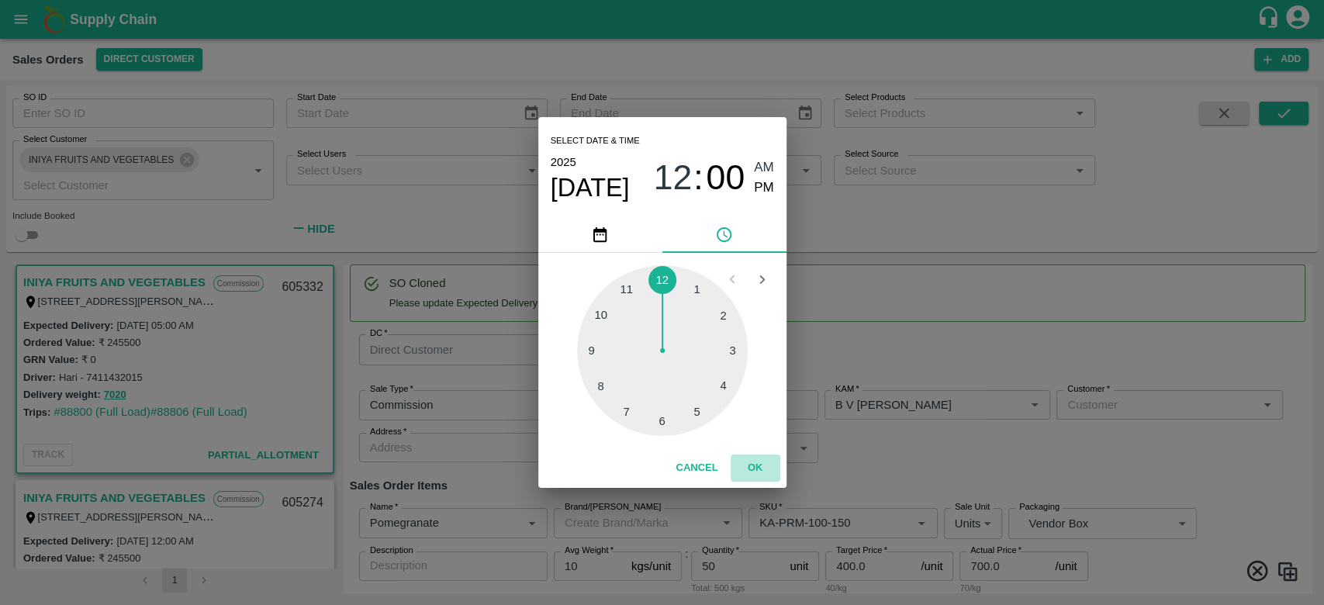
click at [751, 462] on button "OK" at bounding box center [756, 468] width 50 height 27
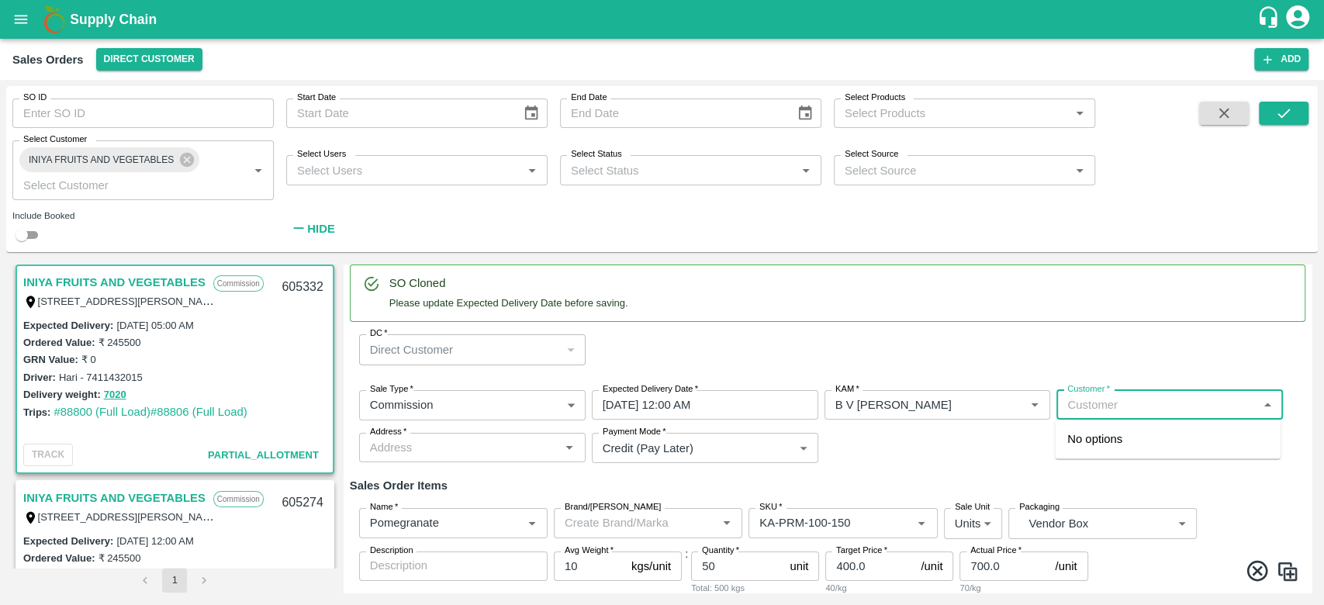
click at [1142, 411] on input "Customer   *" at bounding box center [1157, 405] width 192 height 20
click at [1127, 452] on div "INIYA FRUITS AND VEGETABLES Wholesale" at bounding box center [1168, 446] width 226 height 41
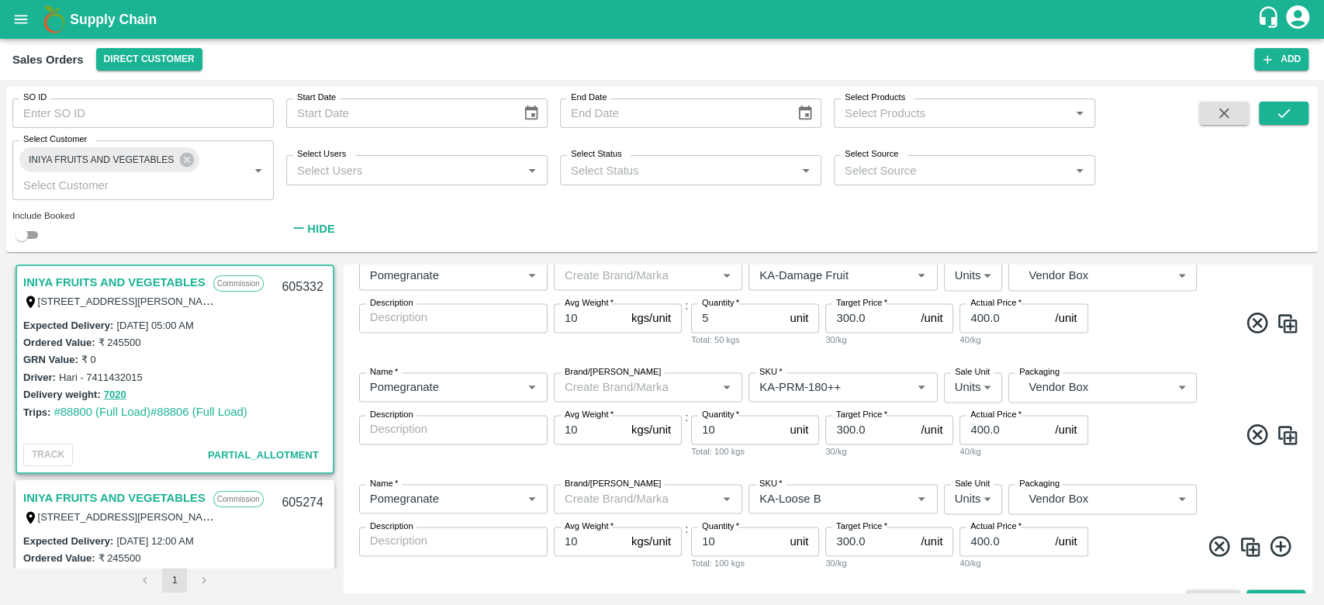
scroll to position [1591, 0]
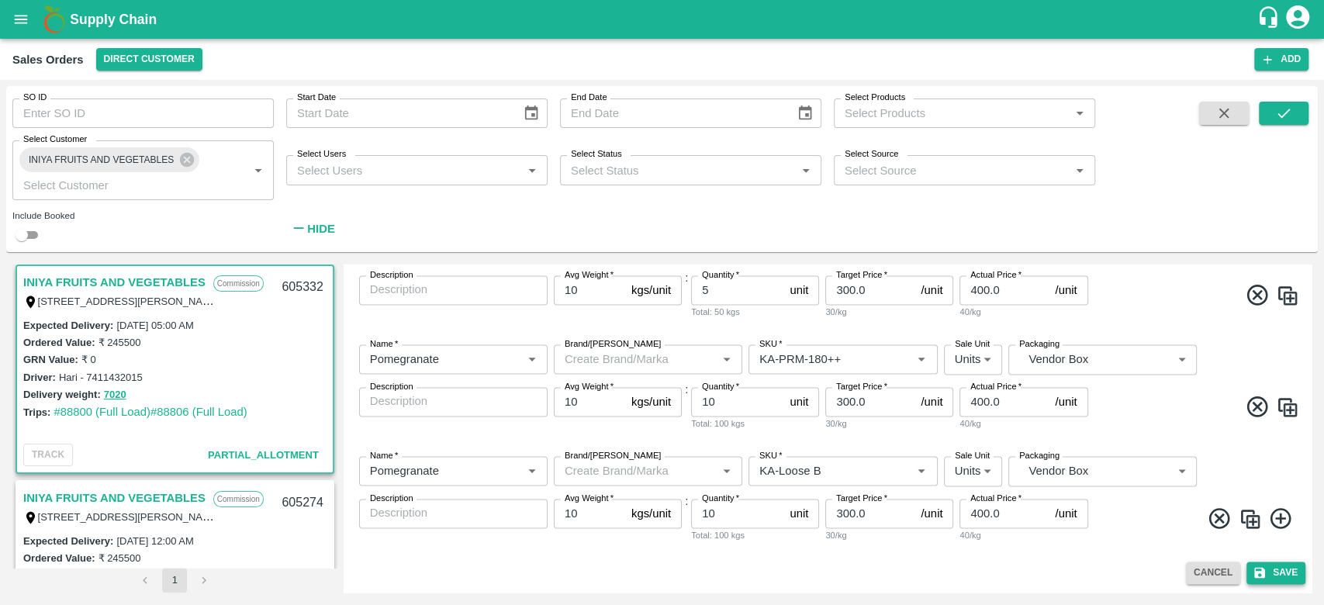
type input "932-INIYA FRUITS AND VEGETABLES"
click at [1283, 575] on button "Save" at bounding box center [1276, 573] width 59 height 22
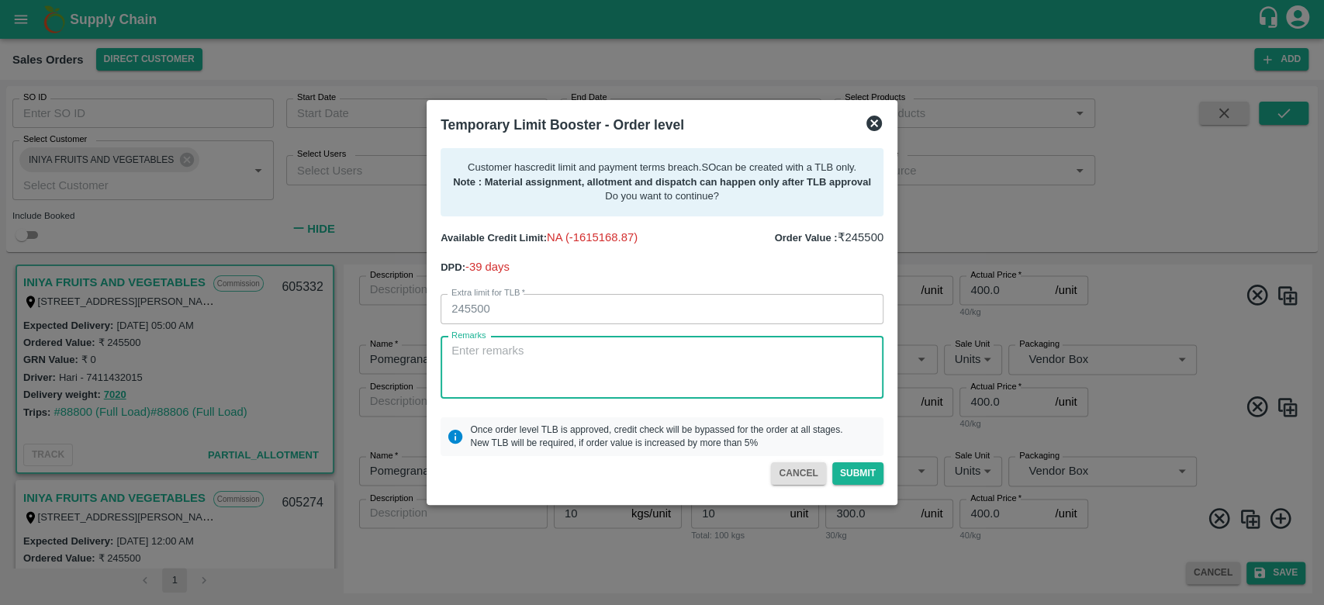
click at [540, 363] on textarea "Remarks" at bounding box center [662, 367] width 421 height 49
click at [577, 355] on textarea "For creation of SO. 3.94 L payment" at bounding box center [662, 367] width 421 height 49
type textarea "For creation of SO. 3.94L payment received on 23rd September next payment expec…"
click at [850, 470] on button "Submit" at bounding box center [857, 473] width 51 height 22
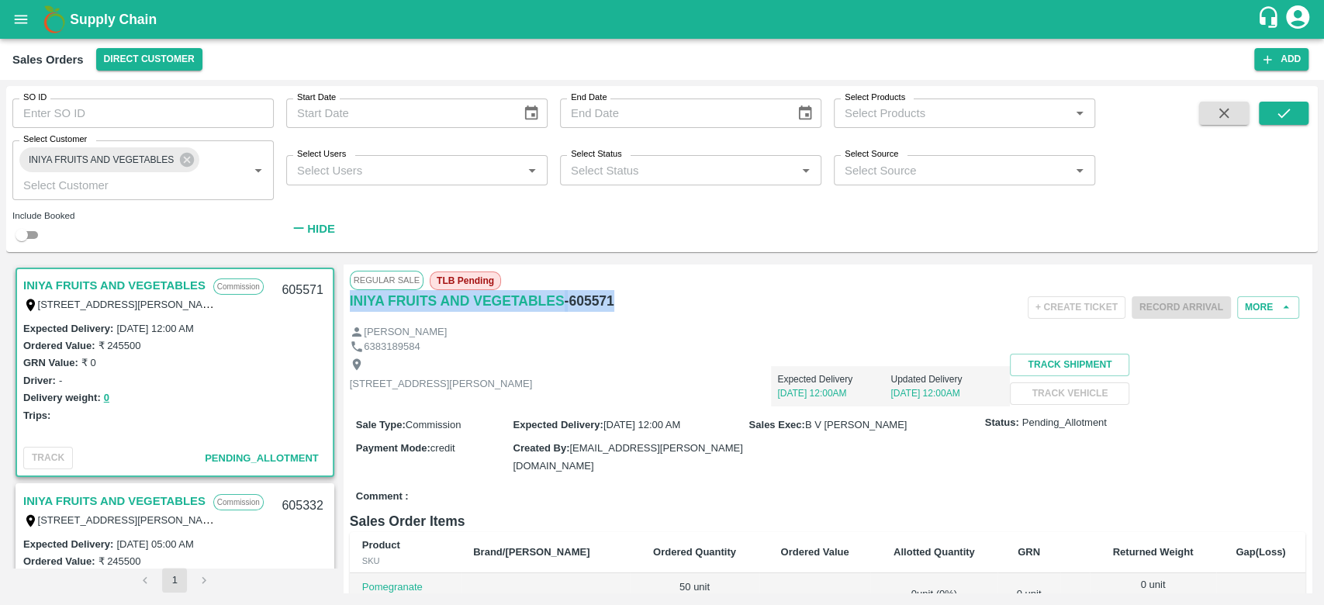
drag, startPoint x: 611, startPoint y: 299, endPoint x: 342, endPoint y: 303, distance: 269.2
click at [342, 303] on div "INIYA FRUITS AND VEGETABLES Commission TC/73, ANNA FRUITS MARKET KOYAMBEDU, Che…" at bounding box center [662, 429] width 1300 height 328
copy div "INIYA FRUITS AND VEGETABLES - 605571"
click at [900, 313] on div "+ Create Ticket Record Arrival More" at bounding box center [988, 307] width 638 height 35
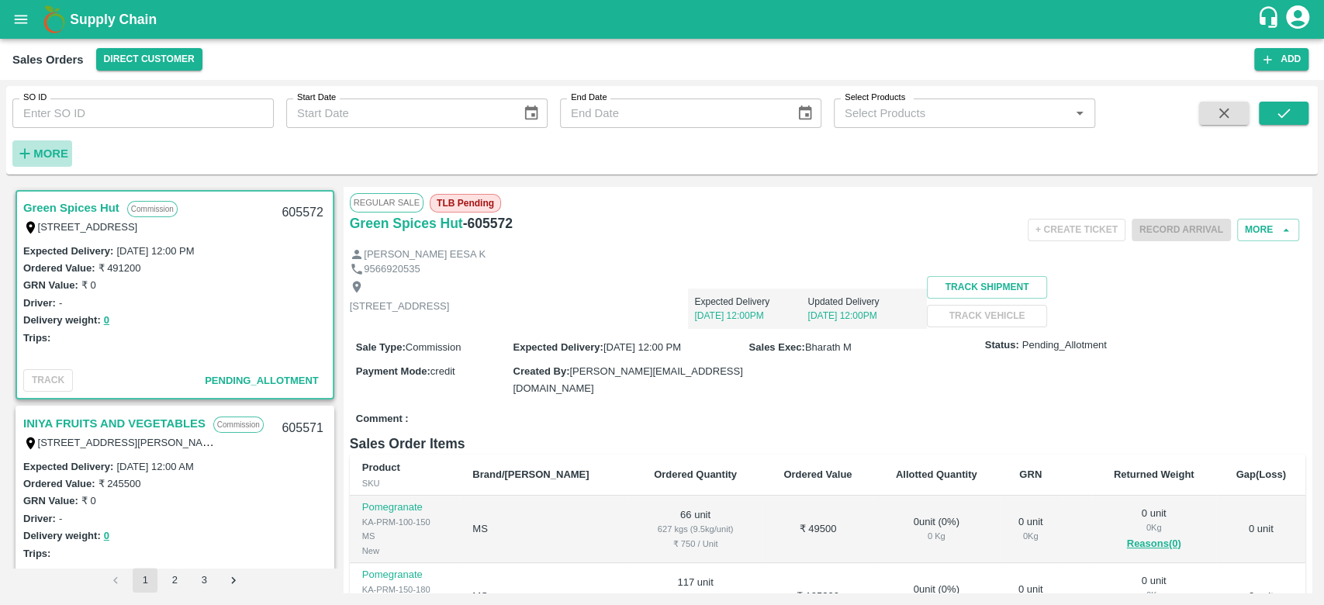
click at [47, 147] on strong "More" at bounding box center [50, 153] width 35 height 12
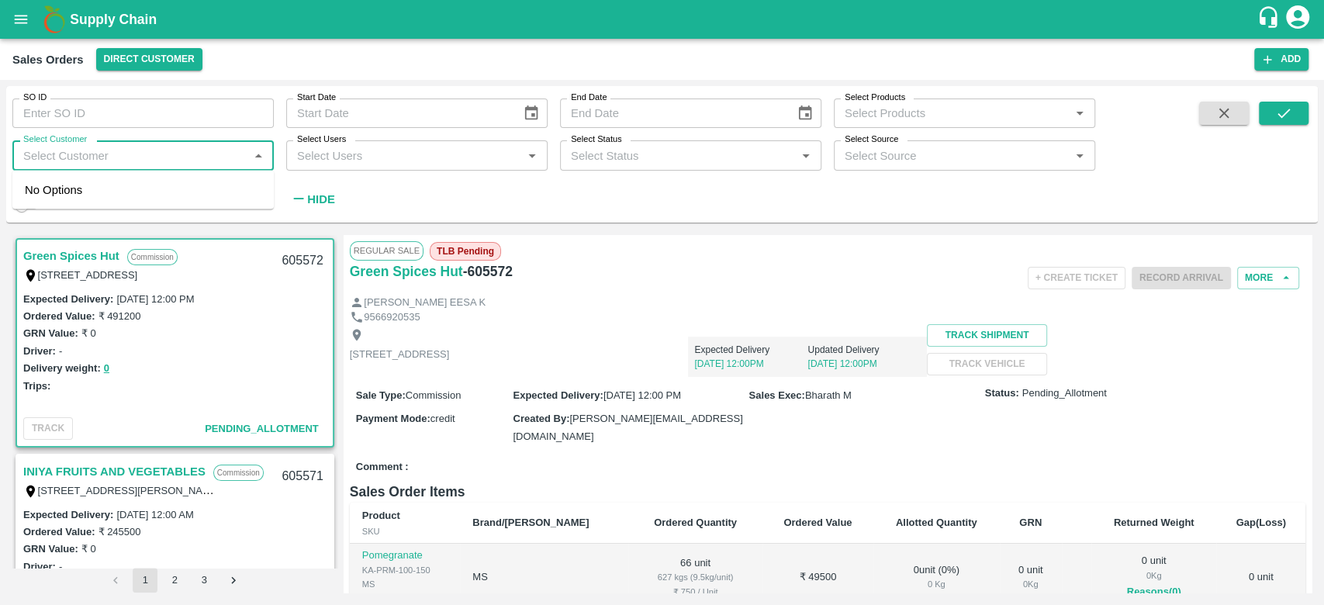
click at [47, 147] on input "Select Customer" at bounding box center [130, 155] width 227 height 20
click at [80, 469] on link "INIYA FRUITS AND VEGETABLES" at bounding box center [114, 472] width 182 height 20
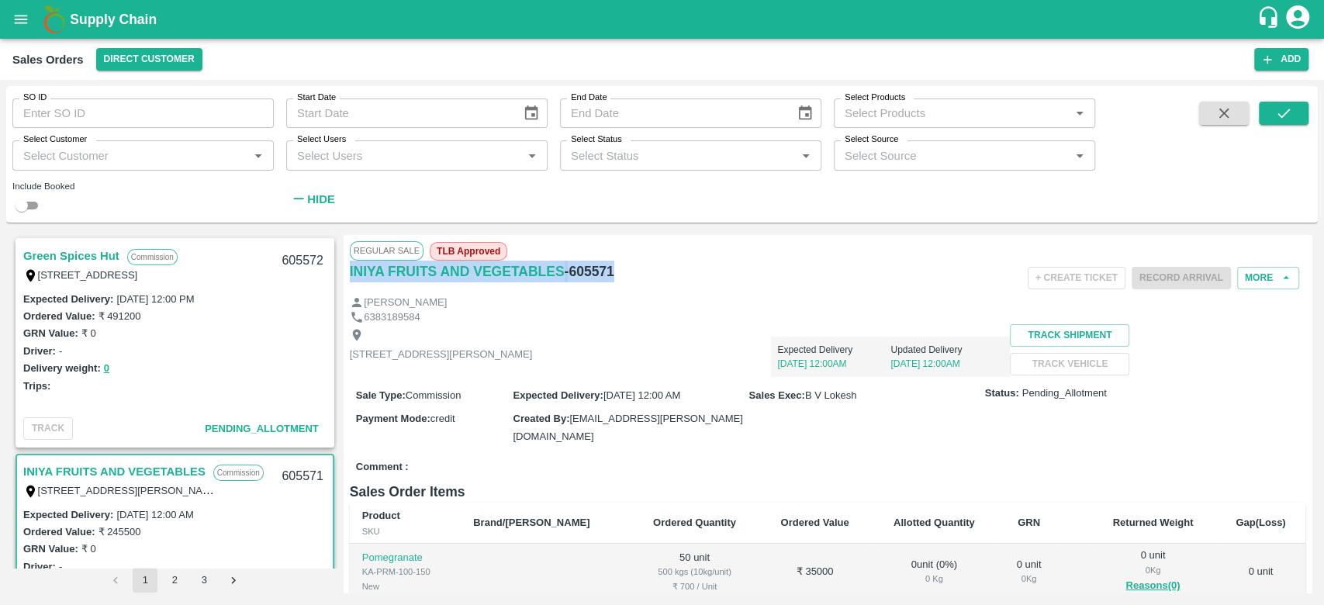
drag, startPoint x: 613, startPoint y: 270, endPoint x: 348, endPoint y: 274, distance: 265.4
click at [348, 274] on div "Regular Sale TLB Approved INIYA FRUITS AND VEGETABLES - 605571 + Create Ticket …" at bounding box center [828, 414] width 968 height 358
copy div "INIYA FRUITS AND VEGETABLES - 605571"
click at [533, 362] on p "[STREET_ADDRESS][PERSON_NAME]" at bounding box center [441, 355] width 183 height 15
